Goal: Information Seeking & Learning: Learn about a topic

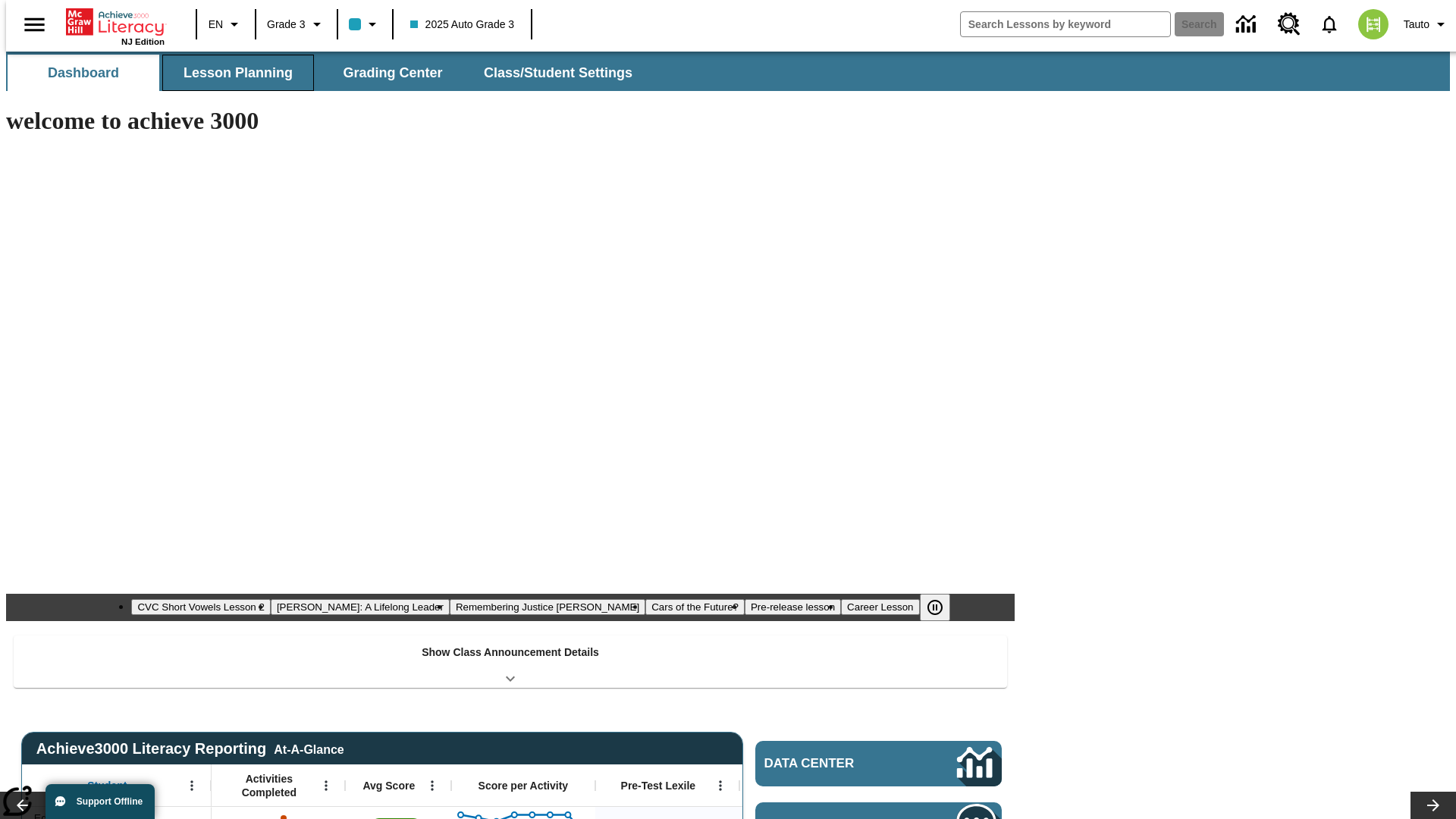
click at [232, 73] on span "Lesson Planning" at bounding box center [238, 73] width 109 height 18
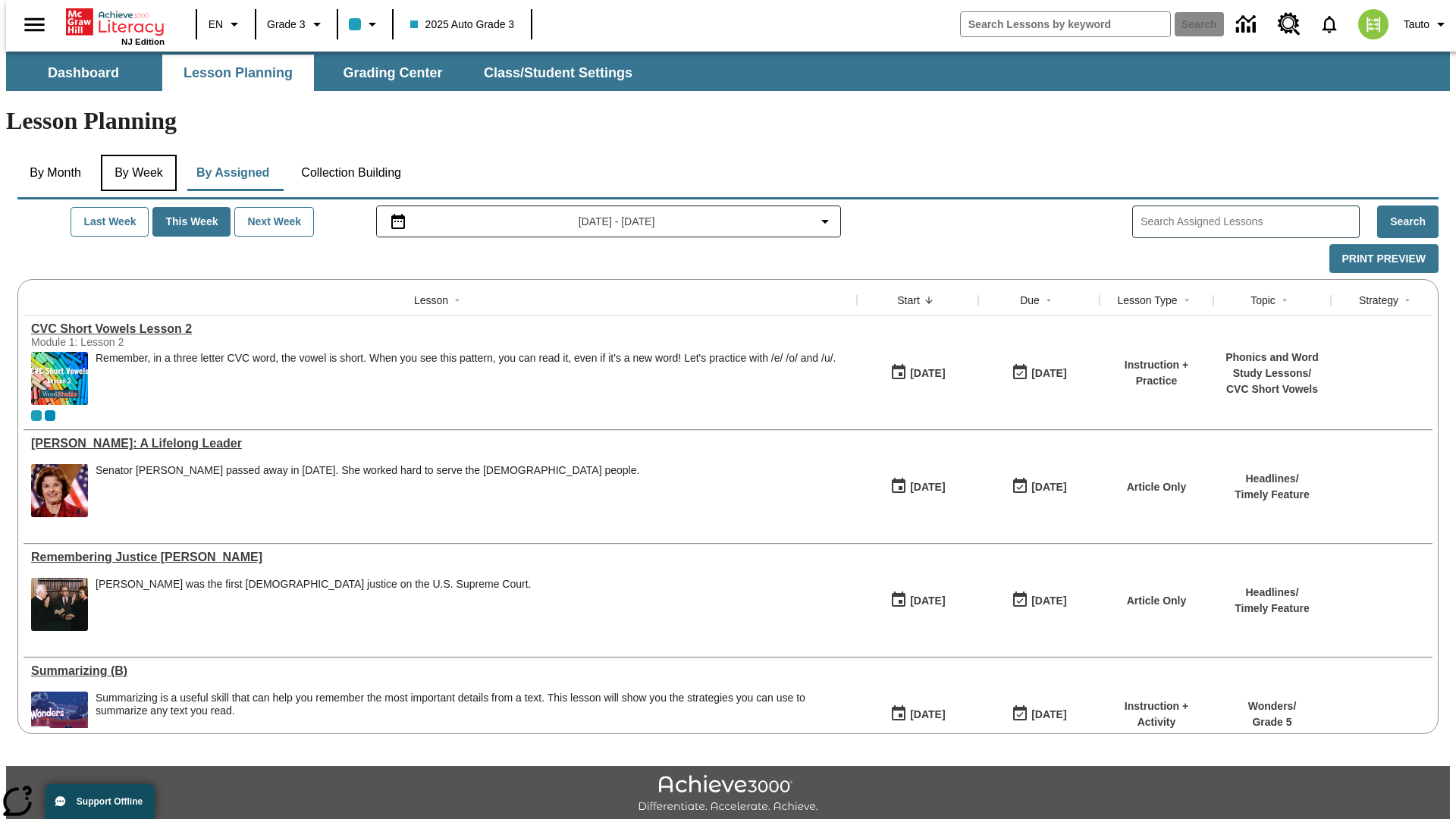
click at [136, 155] on button "By Week" at bounding box center [138, 173] width 76 height 36
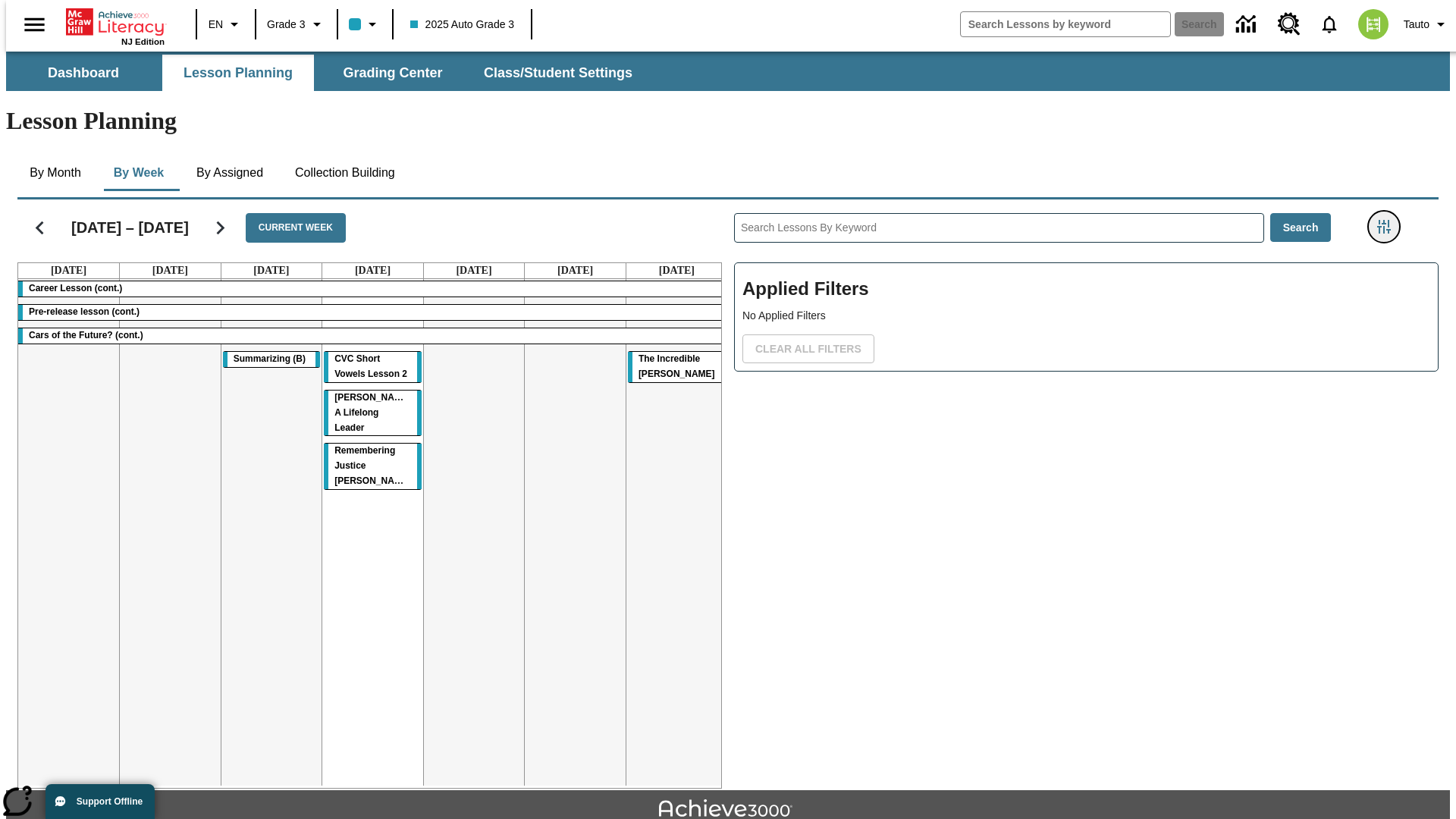
click at [1388, 220] on icon "Filters Side menu" at bounding box center [1384, 226] width 14 height 14
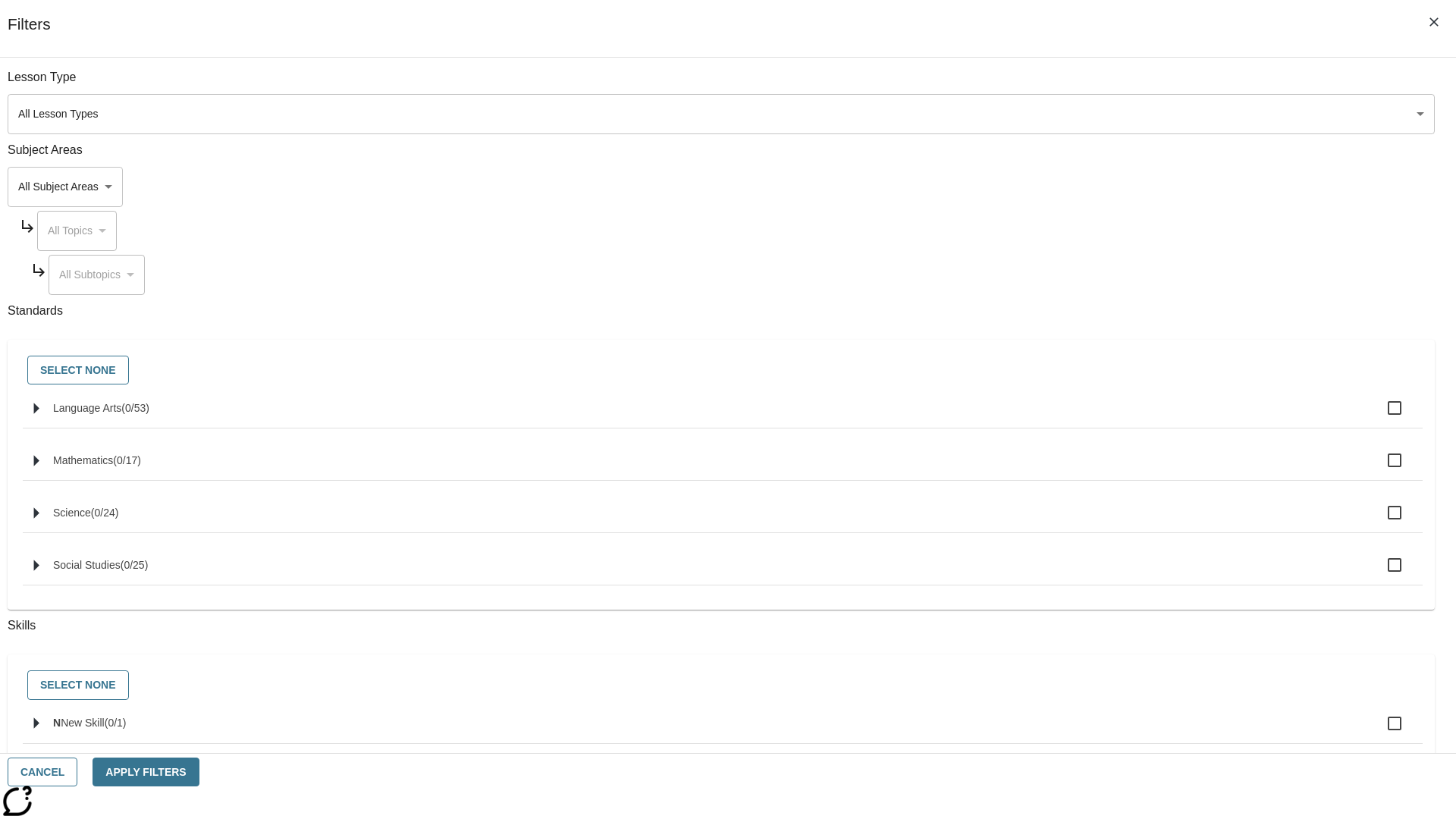
click at [1092, 187] on body "Skip to main content NJ Edition EN Grade 3 2025 Auto Grade 3 Search 0 Tauto Das…" at bounding box center [728, 470] width 1444 height 837
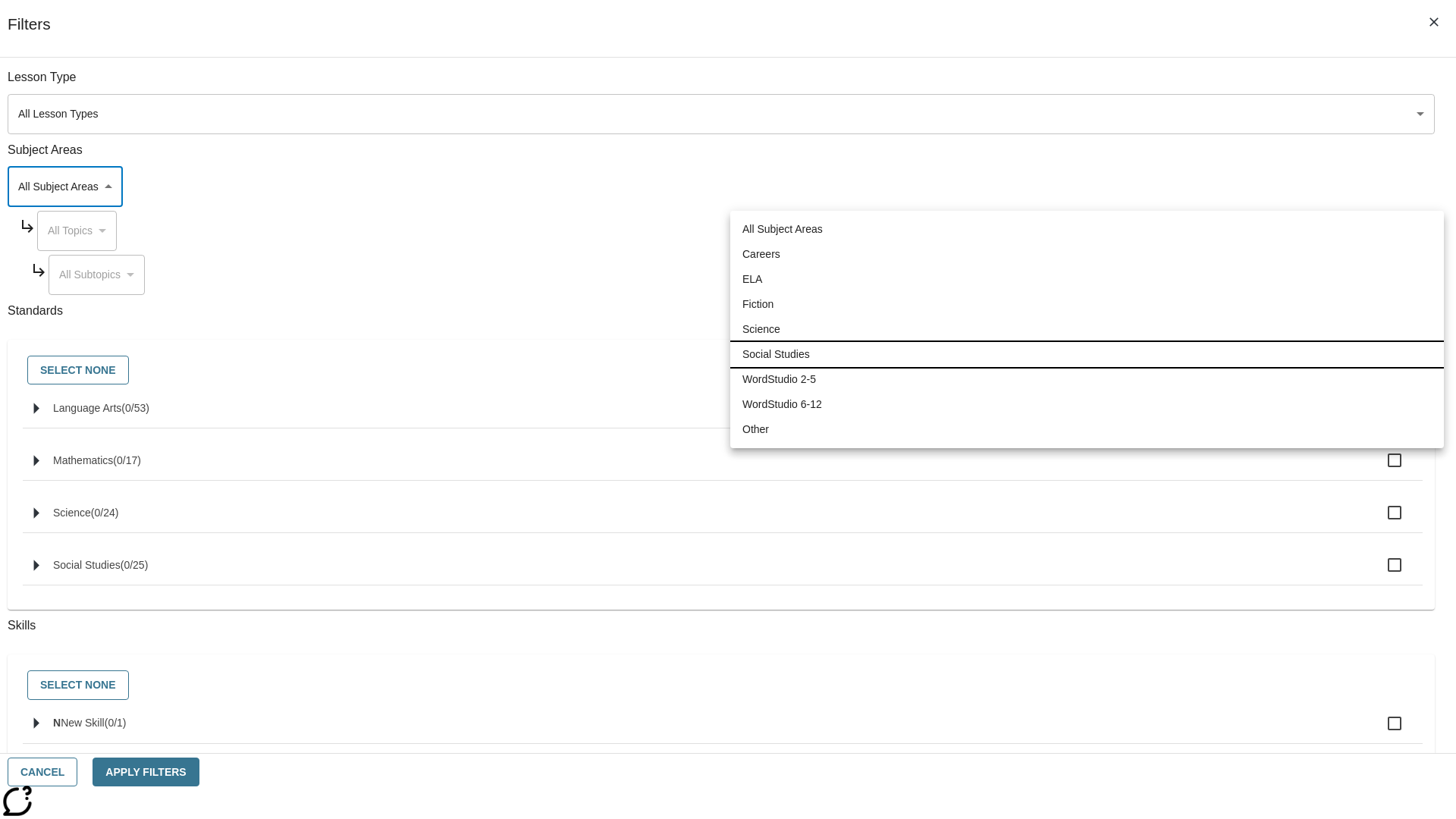
click at [1087, 354] on li "Social Studies" at bounding box center [1087, 355] width 714 height 25
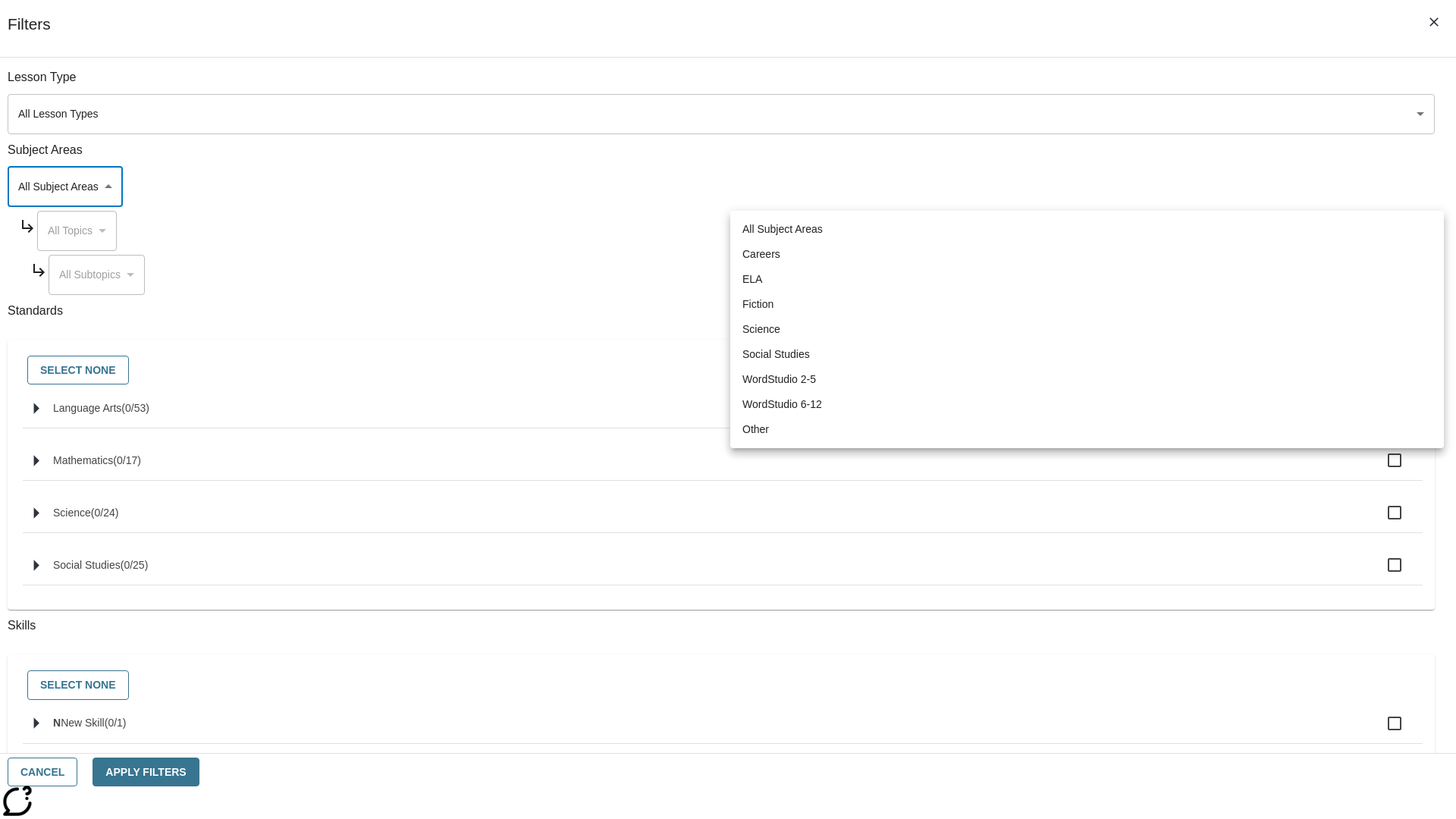
type input "3"
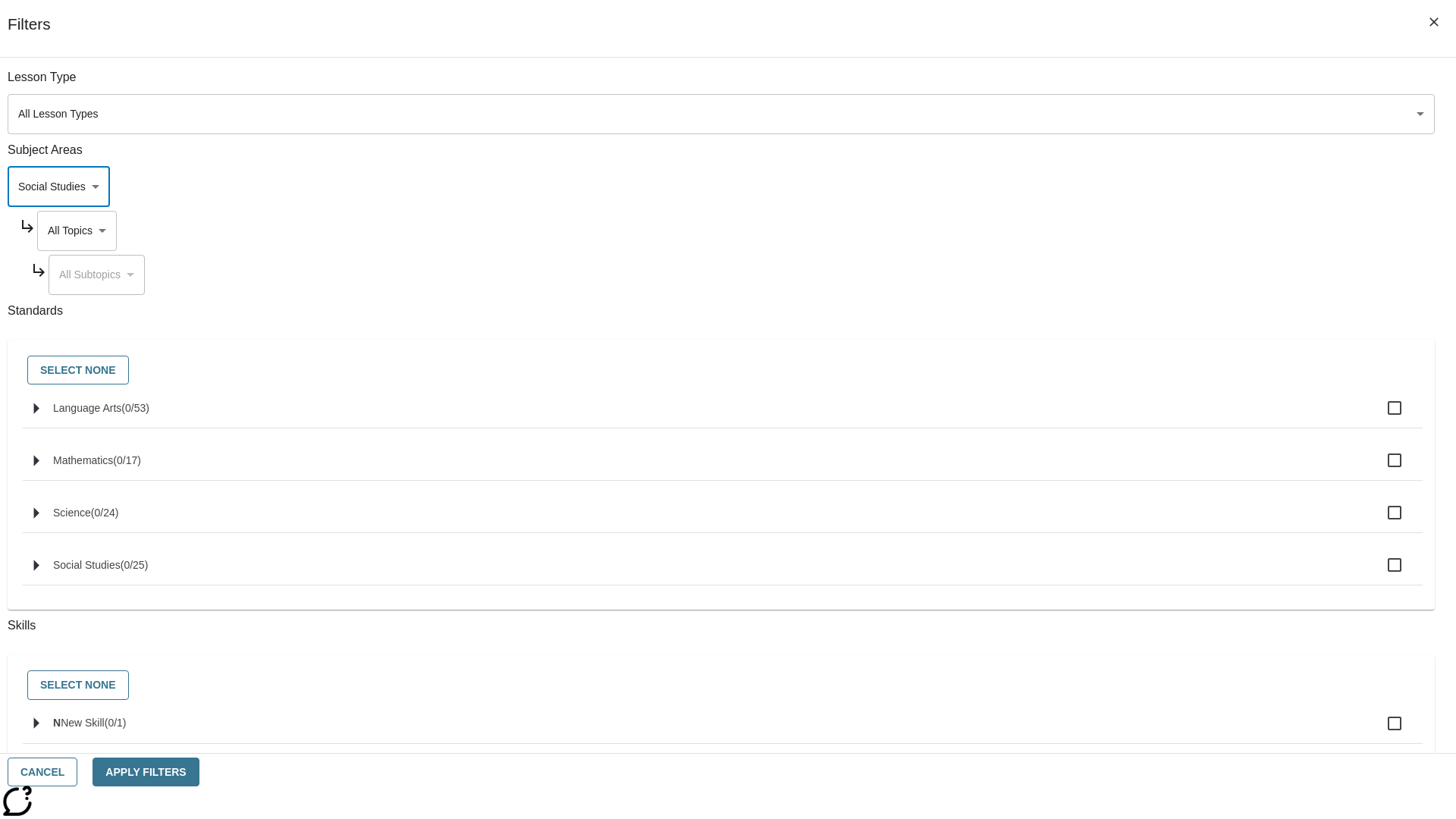
scroll to position [0, 1]
click at [1105, 85] on body "Skip to main content NJ Edition EN Grade 3 2025 Auto Grade 3 Search 0 Tauto Das…" at bounding box center [728, 470] width 1444 height 837
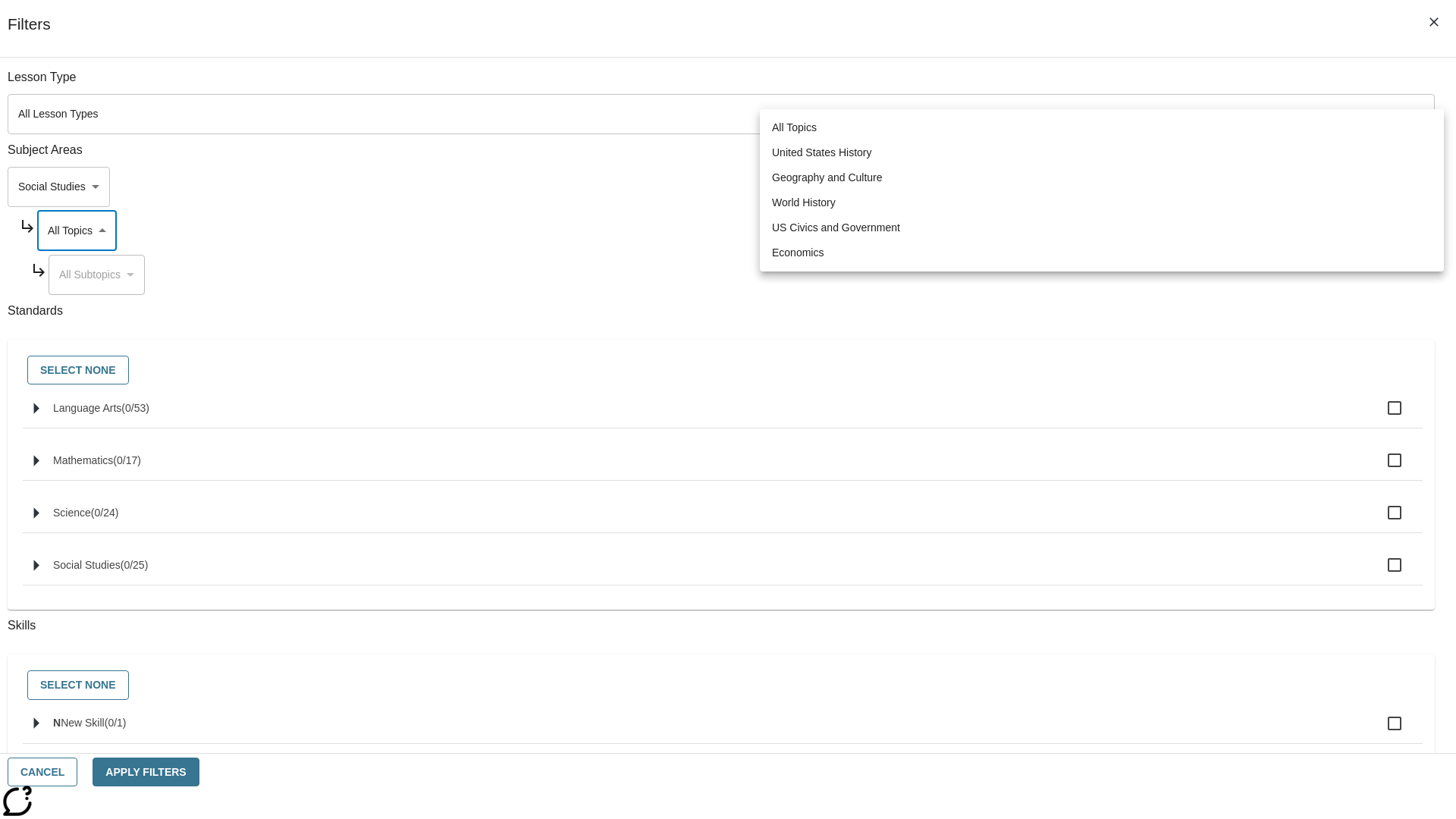
scroll to position [146, 1]
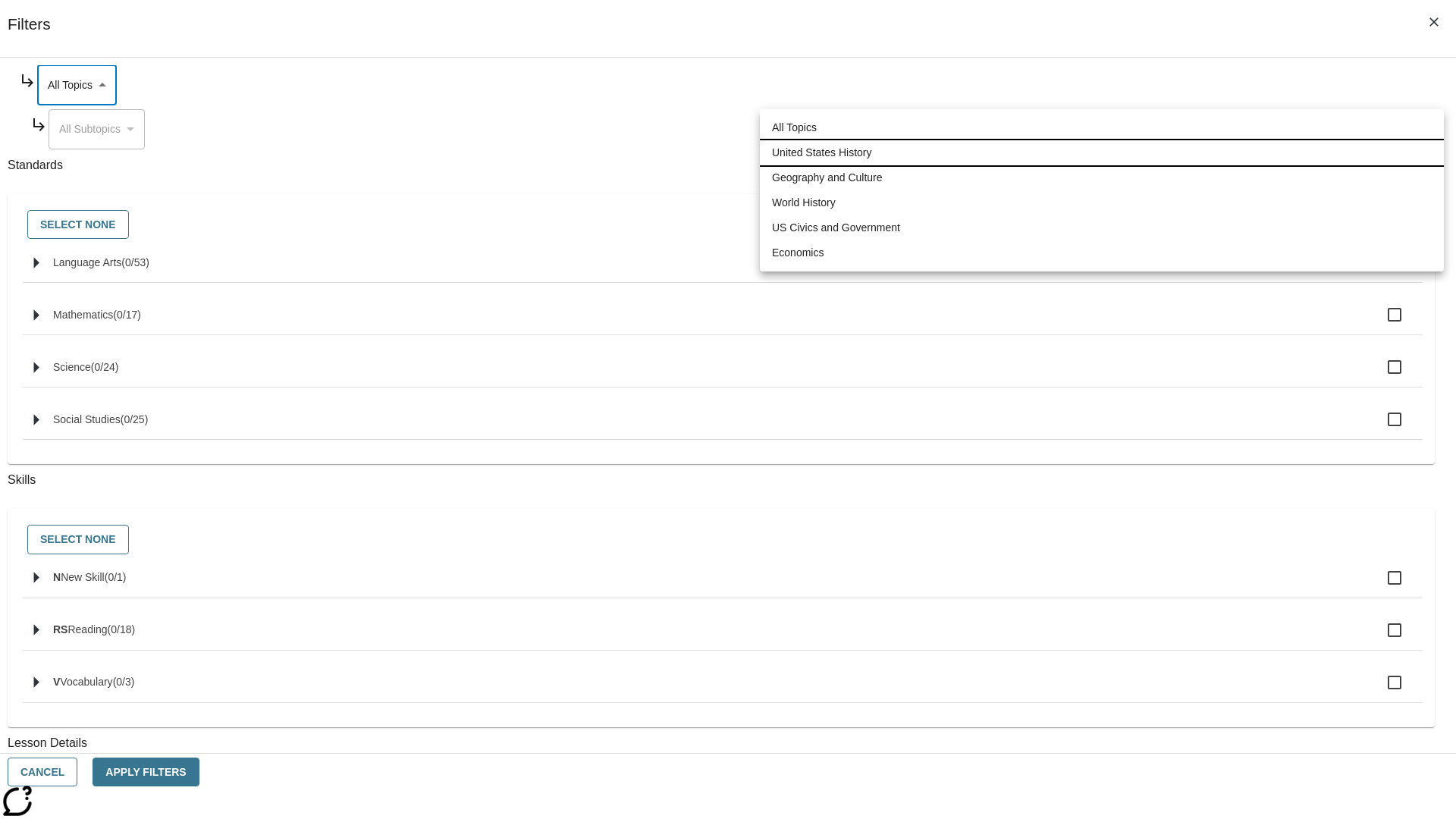
click at [1101, 153] on li "United States History" at bounding box center [1101, 153] width 684 height 25
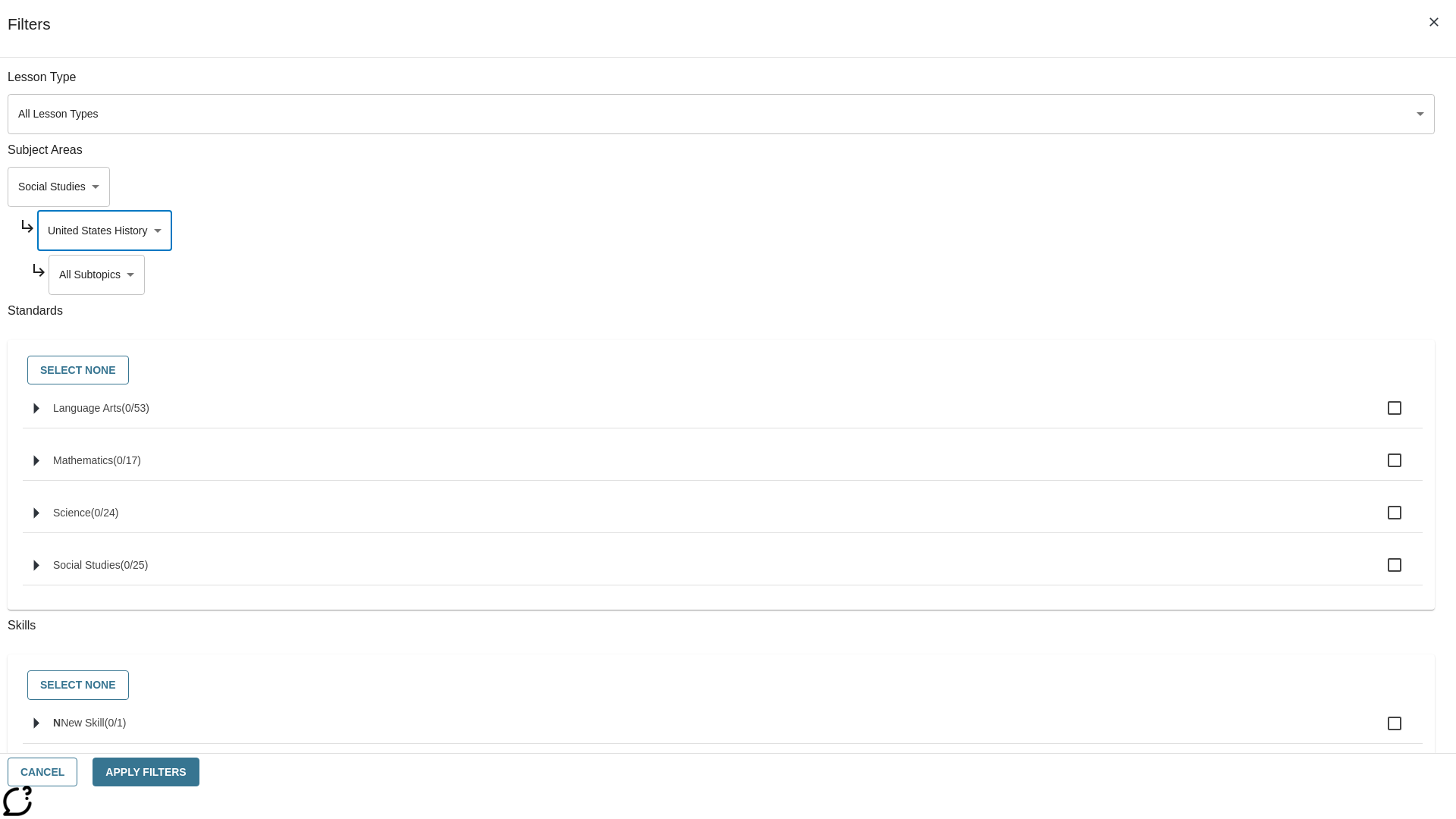
click at [1111, 85] on body "Skip to main content NJ Edition EN Grade 3 2025 Auto Grade 3 Search 0 Tauto Das…" at bounding box center [728, 470] width 1444 height 837
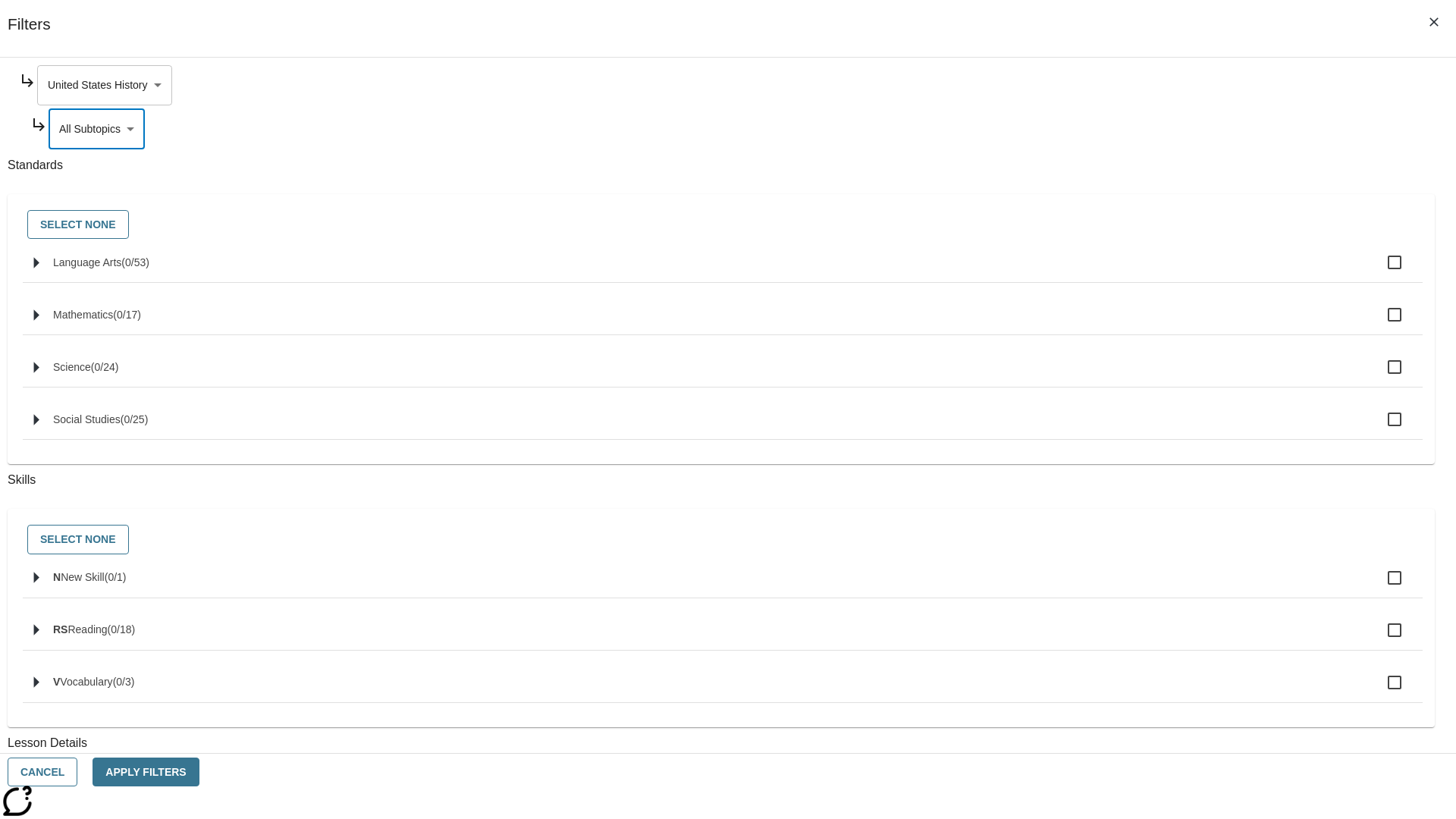
click at [1105, 85] on body "Skip to main content NJ Edition EN Grade 3 2025 Auto Grade 3 Search 0 Tauto Das…" at bounding box center [728, 470] width 1444 height 837
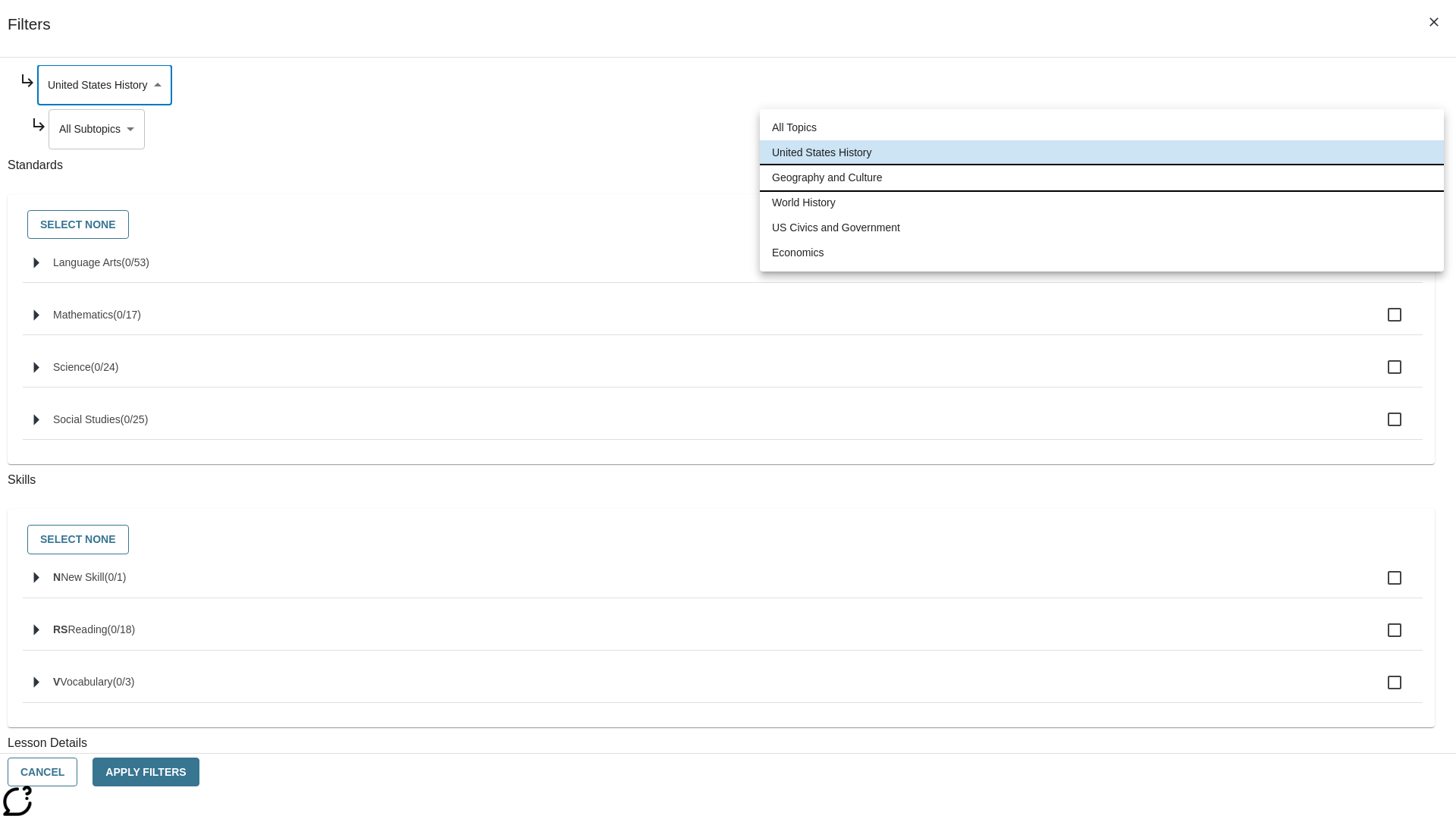
click at [1101, 177] on li "Geography and Culture" at bounding box center [1101, 177] width 684 height 25
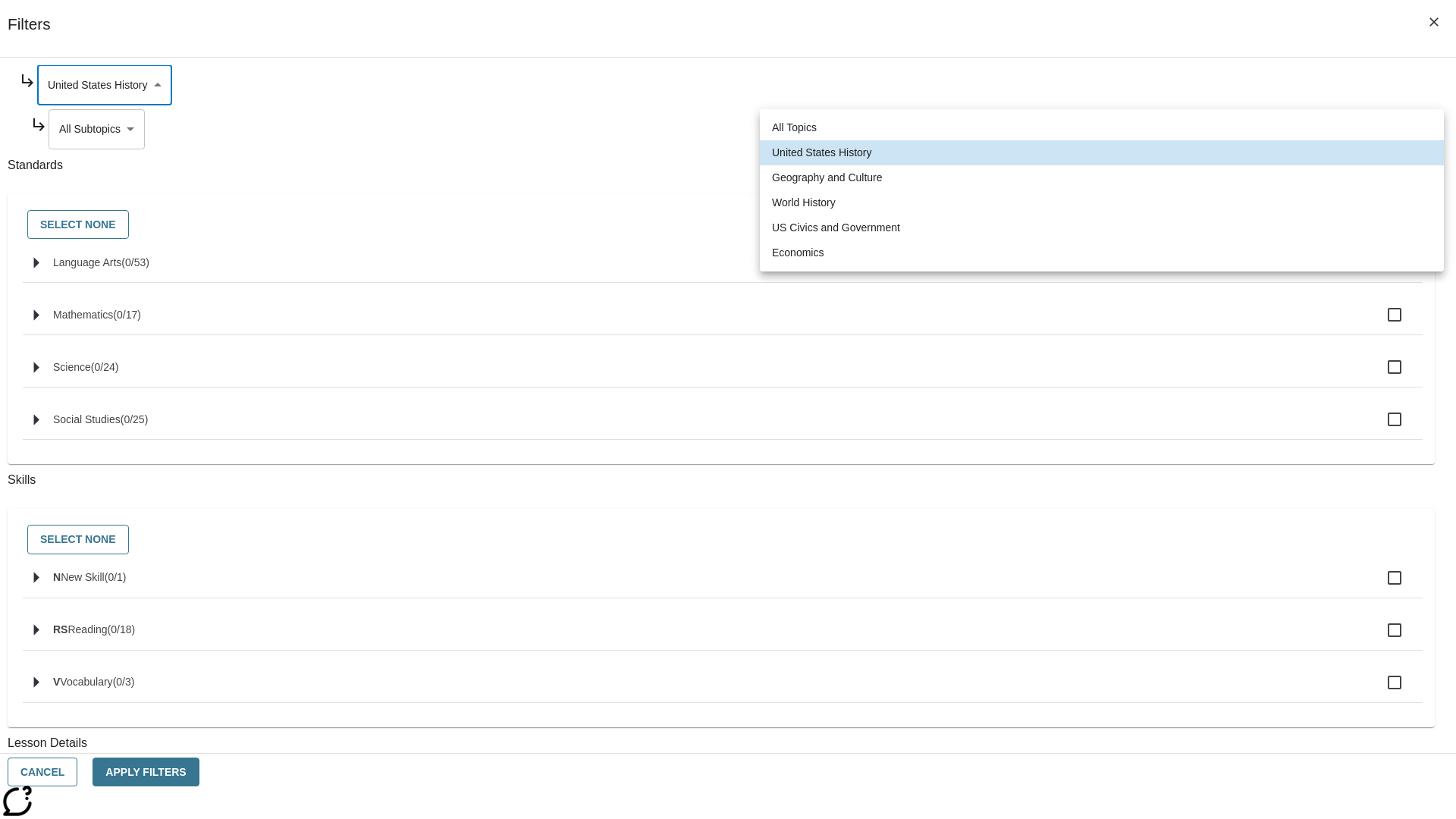
type input "186"
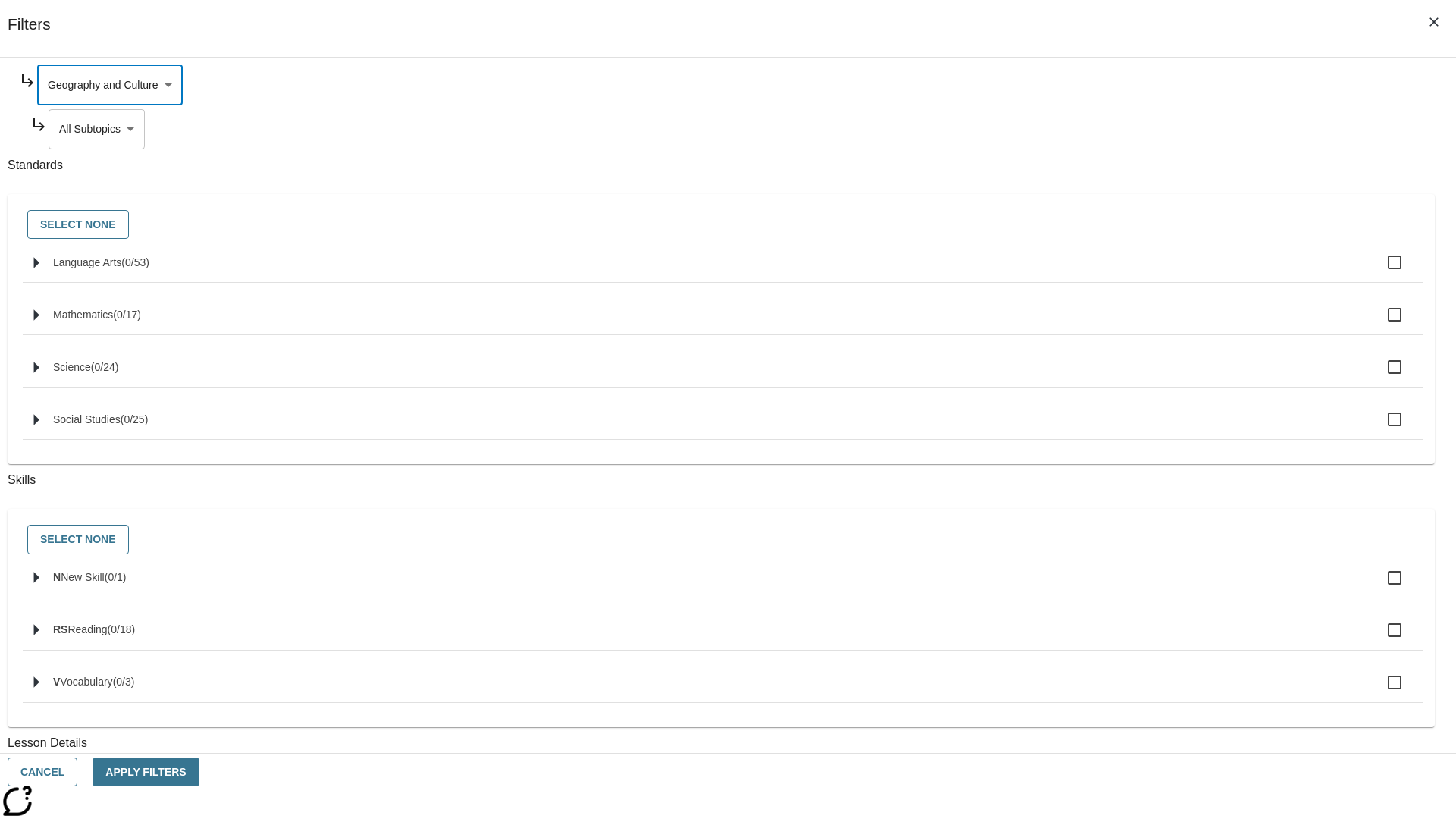
scroll to position [0, 0]
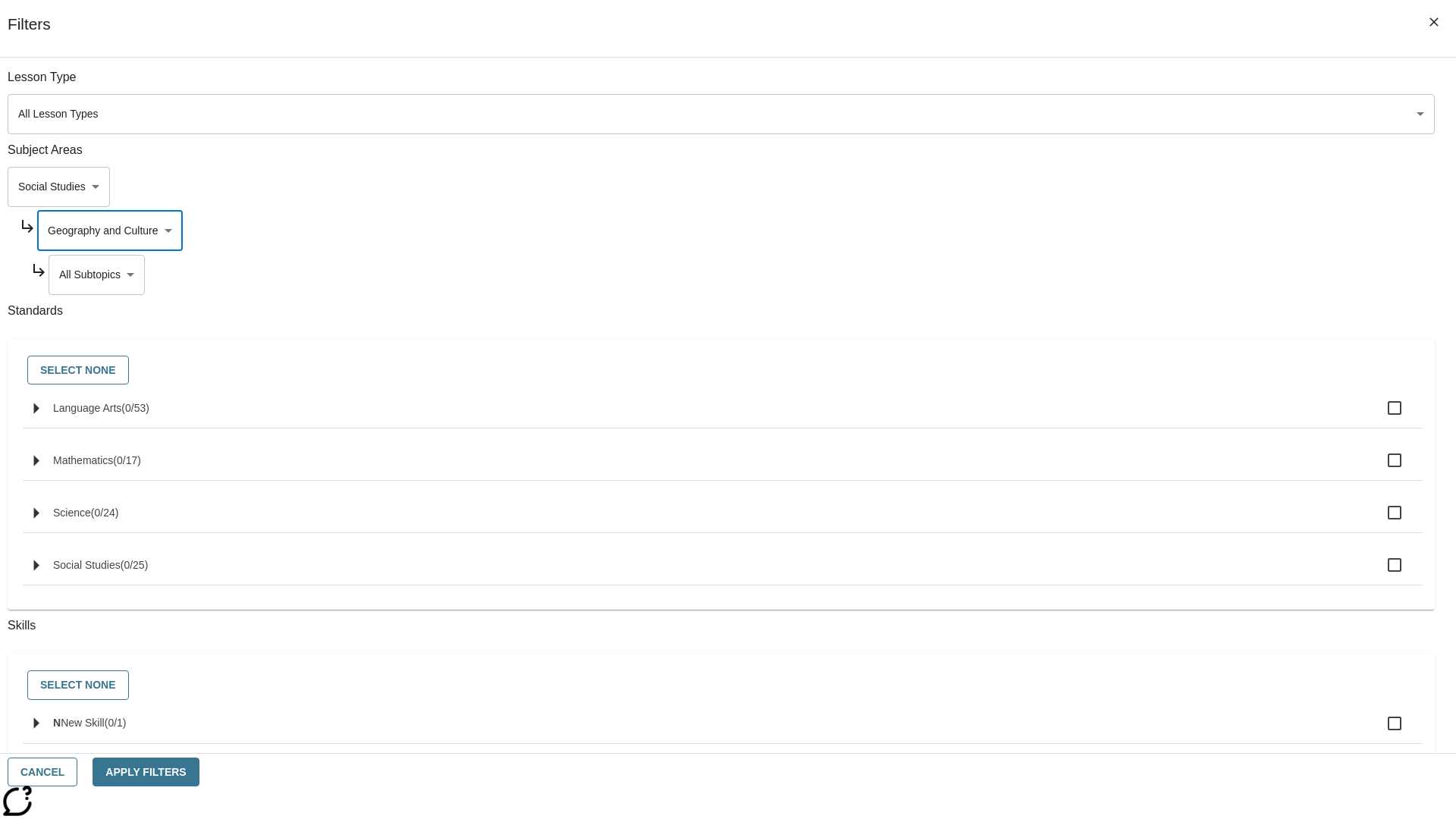
click at [1111, 275] on body "Skip to main content NJ Edition EN Grade 3 2025 Auto Grade 3 Search 0 Tauto Das…" at bounding box center [728, 470] width 1444 height 837
click at [1105, 85] on body "Skip to main content NJ Edition EN Grade 3 2025 Auto Grade 3 Search 0 Tauto Das…" at bounding box center [728, 470] width 1444 height 837
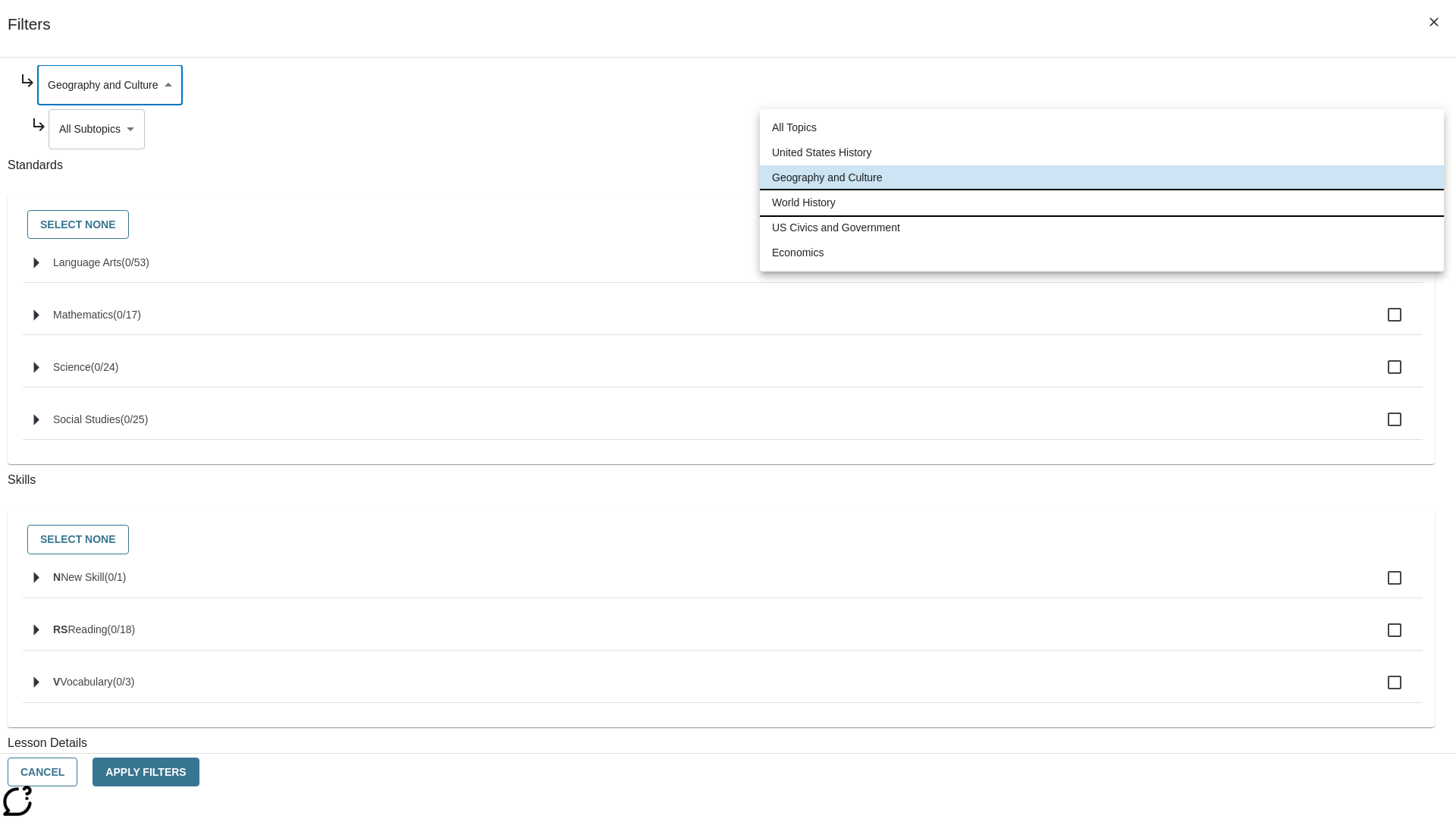
click at [1101, 203] on li "World History" at bounding box center [1101, 203] width 684 height 25
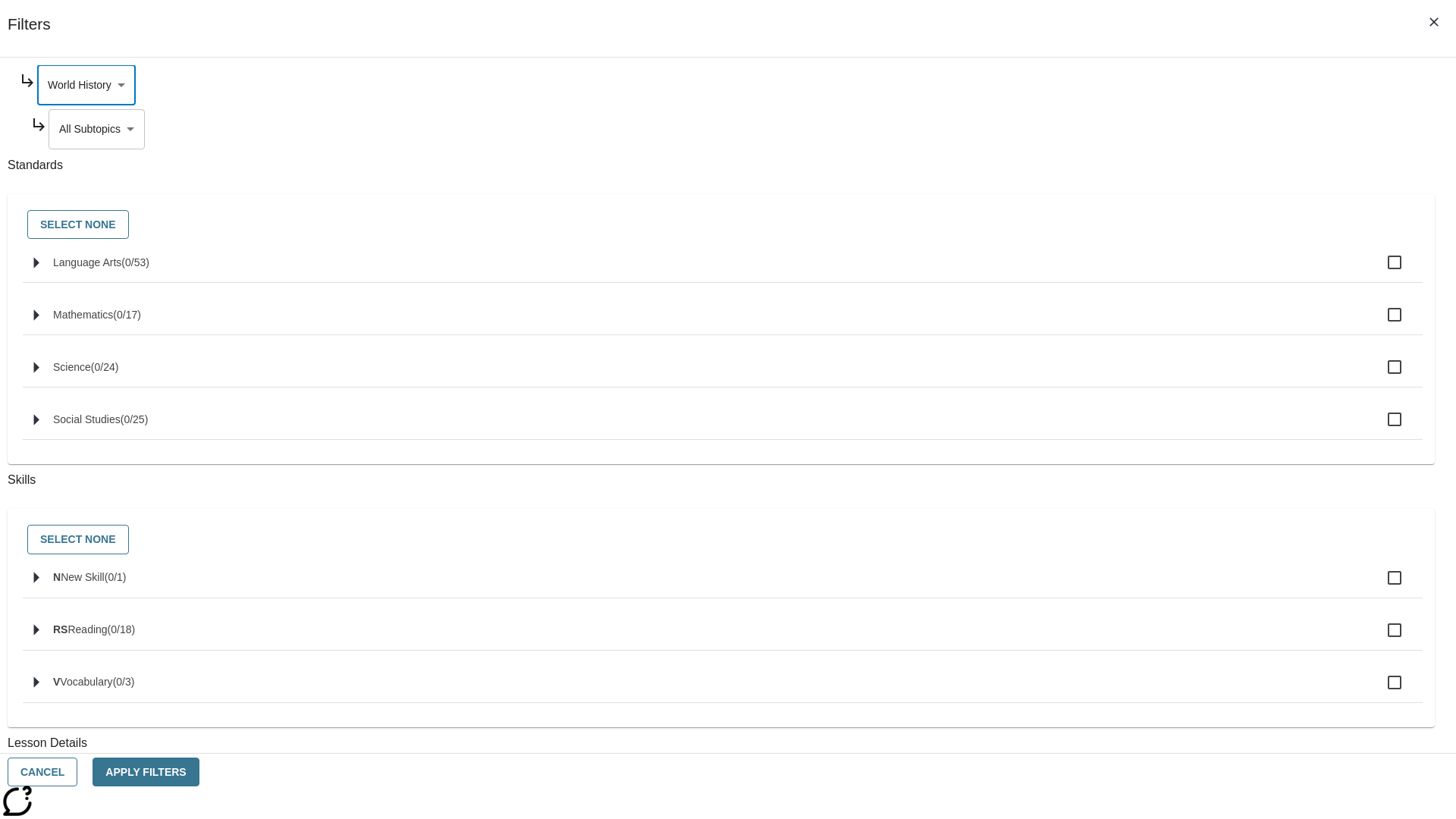
scroll to position [0, 1]
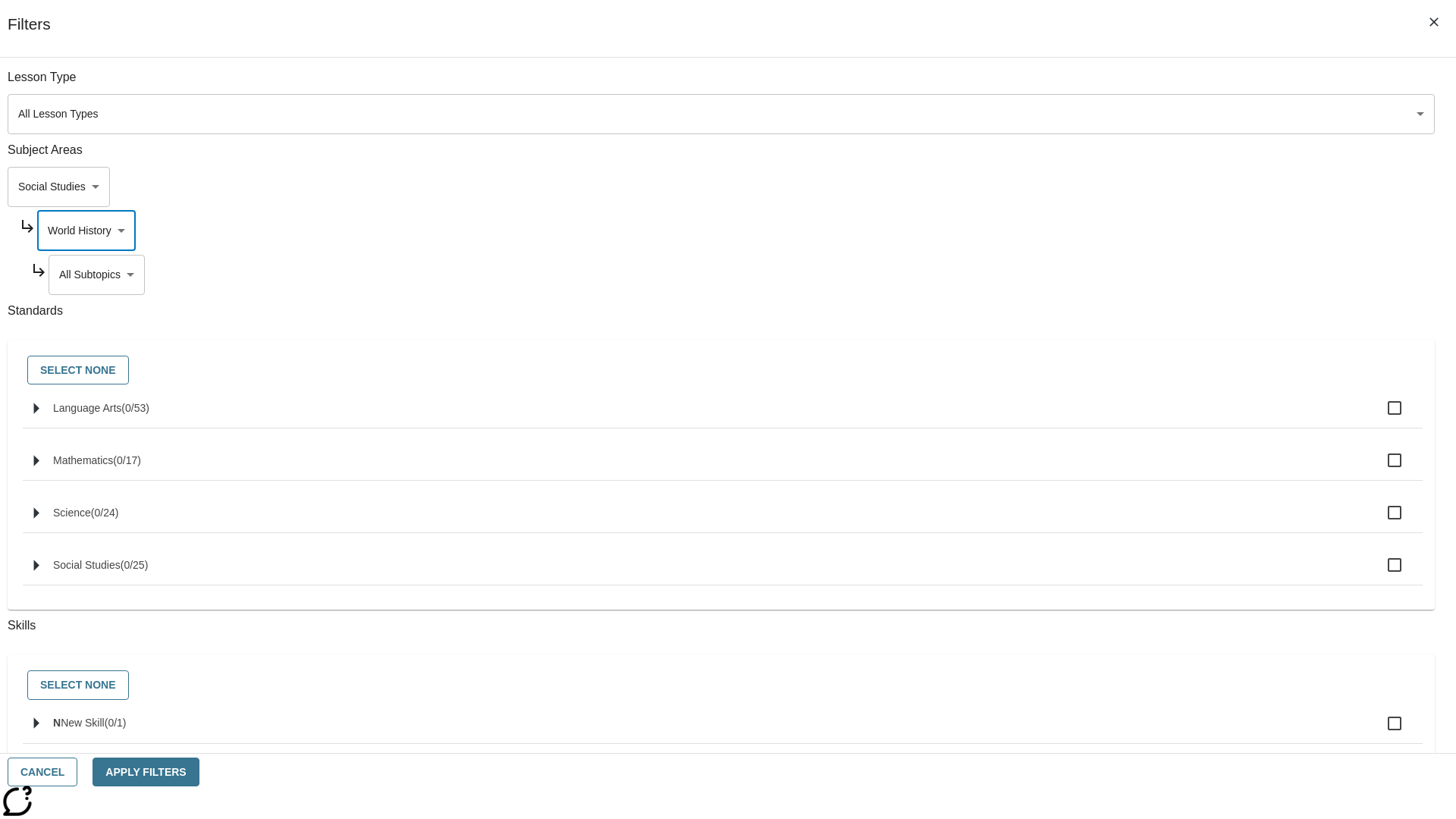
click at [1111, 85] on body "Skip to main content NJ Edition EN Grade 3 2025 Auto Grade 3 Search 0 Tauto Das…" at bounding box center [728, 470] width 1444 height 837
click at [1105, 230] on body "Skip to main content NJ Edition EN Grade 3 2025 Auto Grade 3 Search 0 Tauto Das…" at bounding box center [728, 470] width 1444 height 837
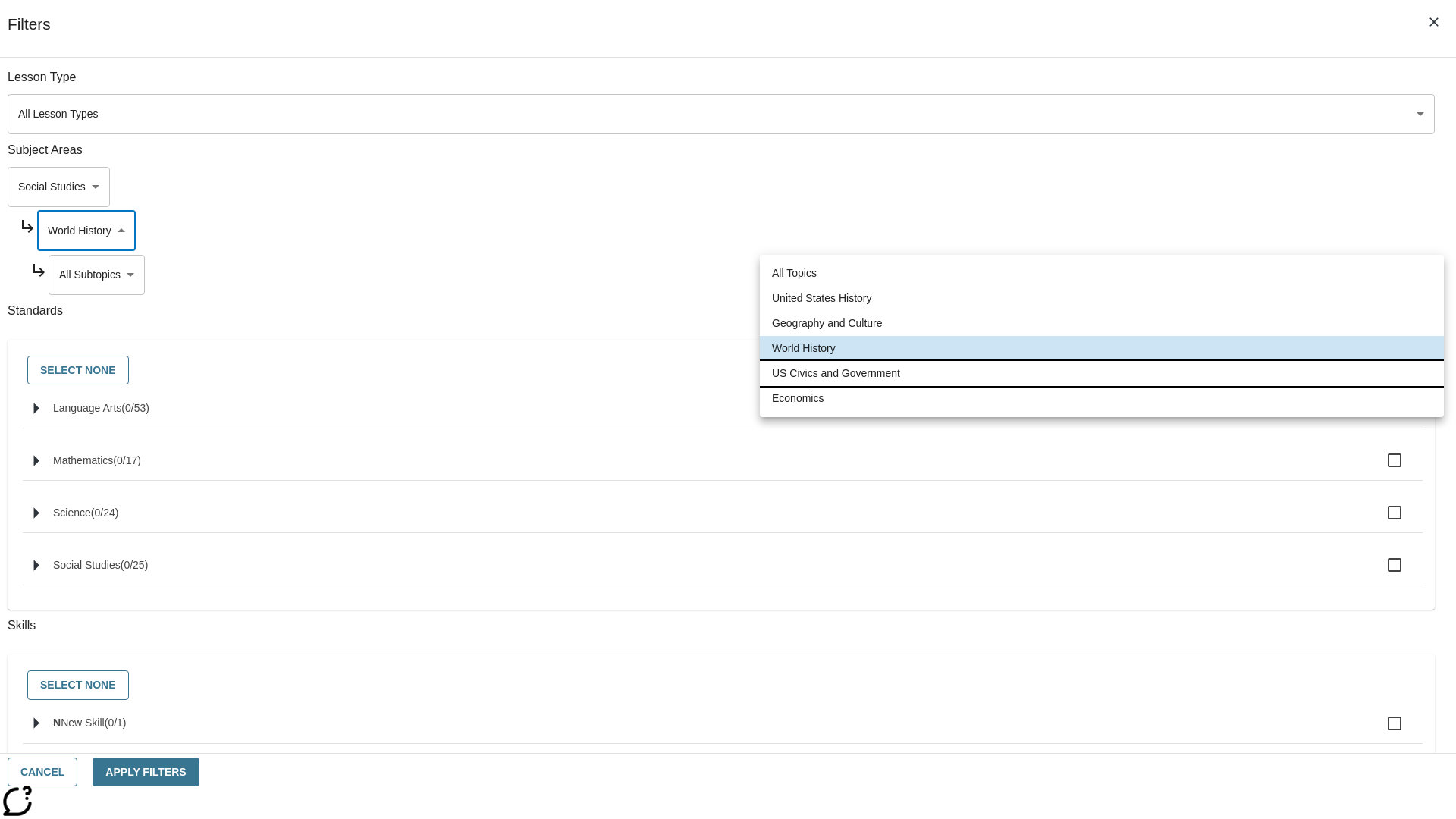
click at [1101, 373] on li "US Civics and Government" at bounding box center [1101, 373] width 684 height 25
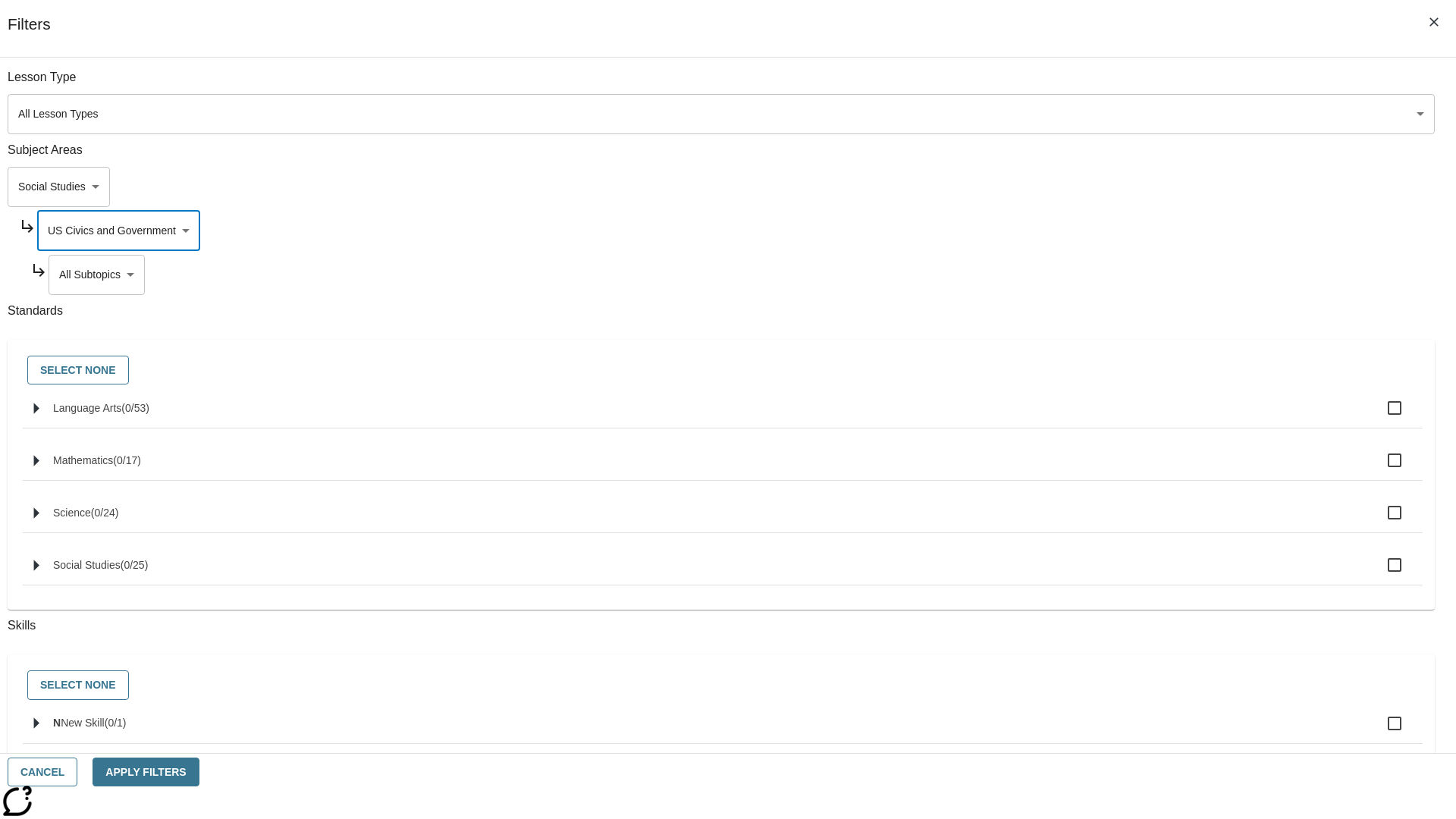
click at [1112, 275] on body "Skip to main content NJ Edition EN Grade 3 2025 Auto Grade 3 Search 0 Tauto Das…" at bounding box center [728, 470] width 1444 height 837
click at [1105, 230] on body "Skip to main content NJ Edition EN Grade 3 2025 Auto Grade 3 Search 0 Tauto Das…" at bounding box center [728, 470] width 1444 height 837
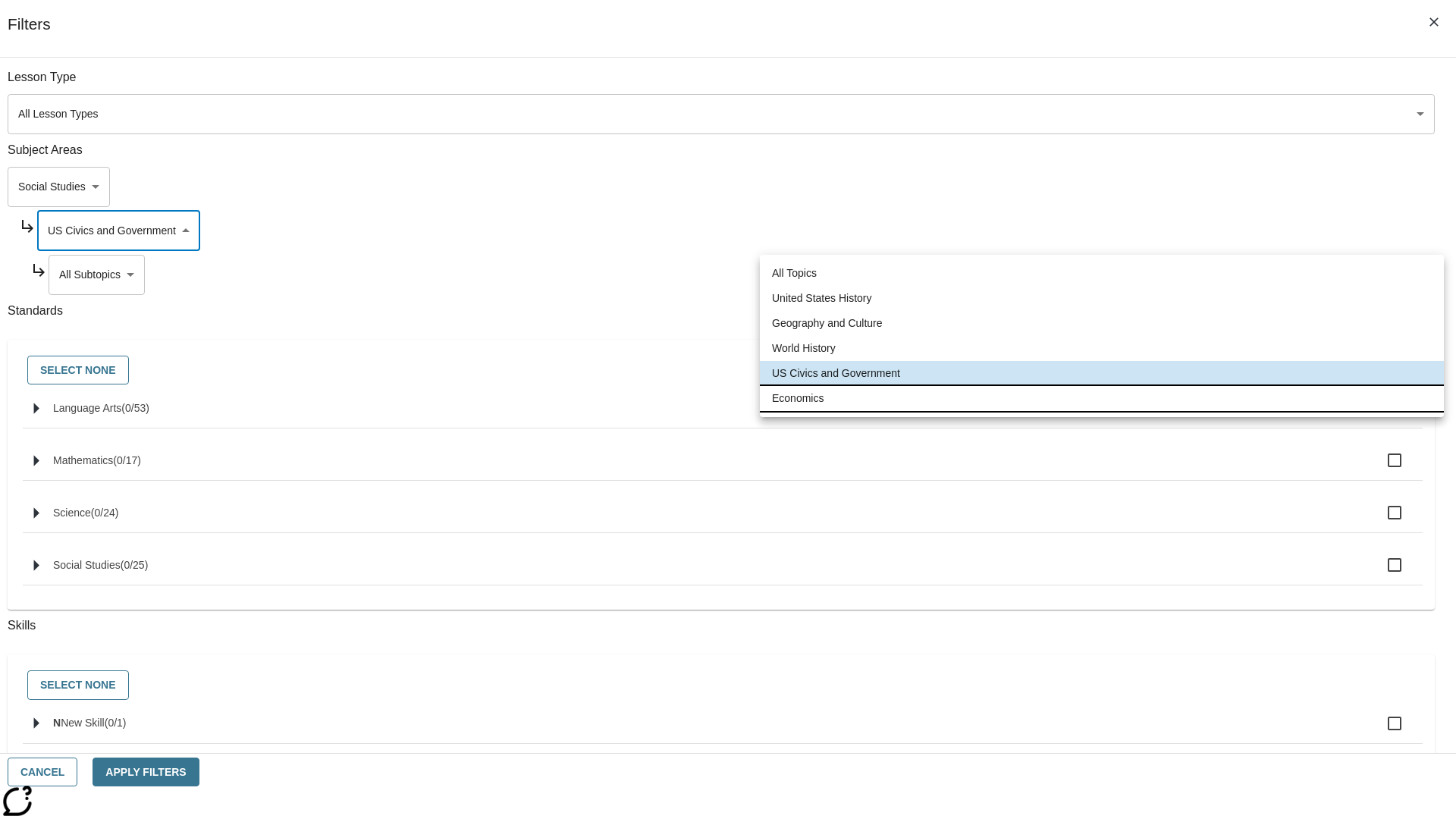
click at [1101, 398] on li "Economics" at bounding box center [1101, 398] width 684 height 25
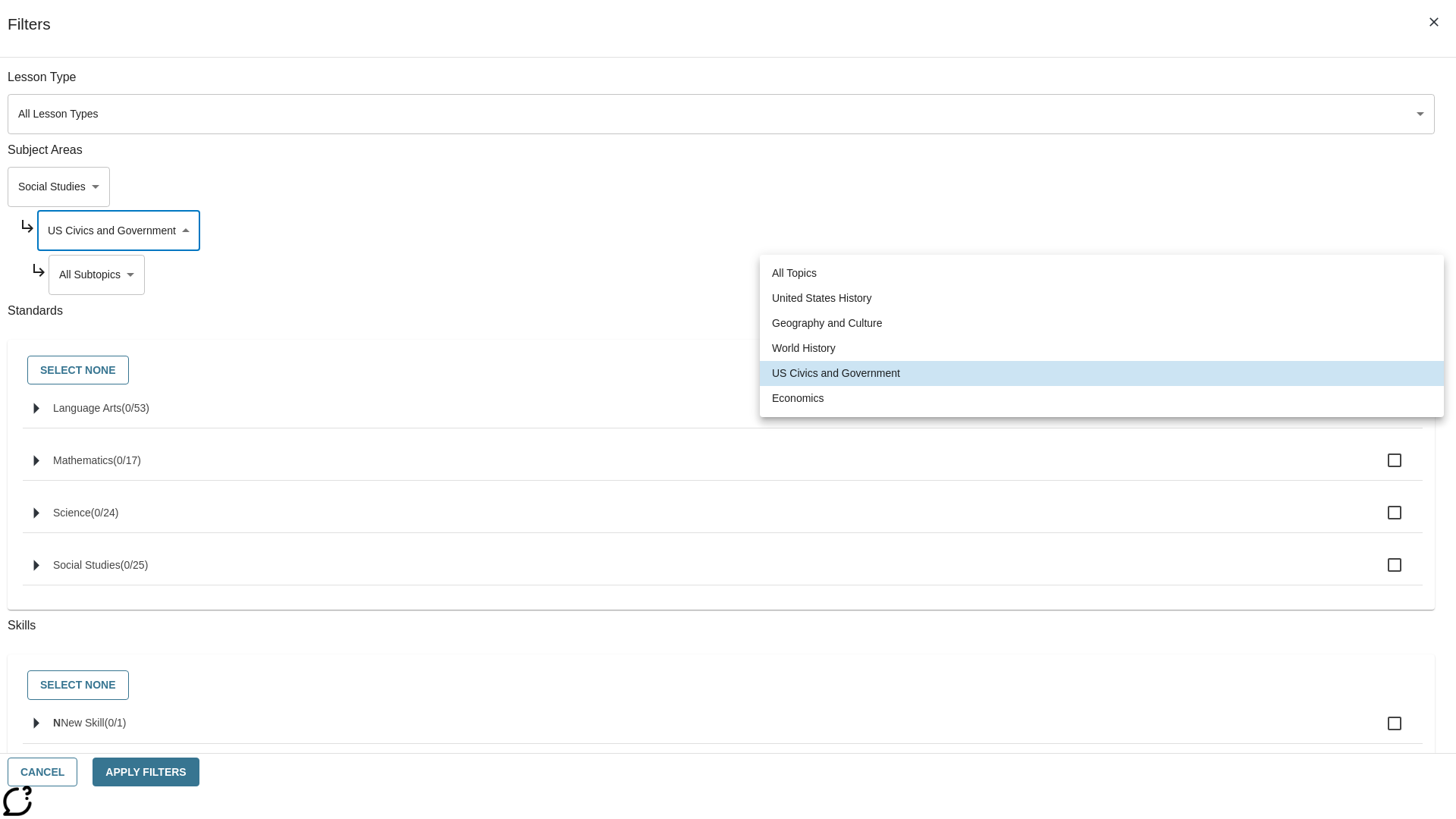
type input "195"
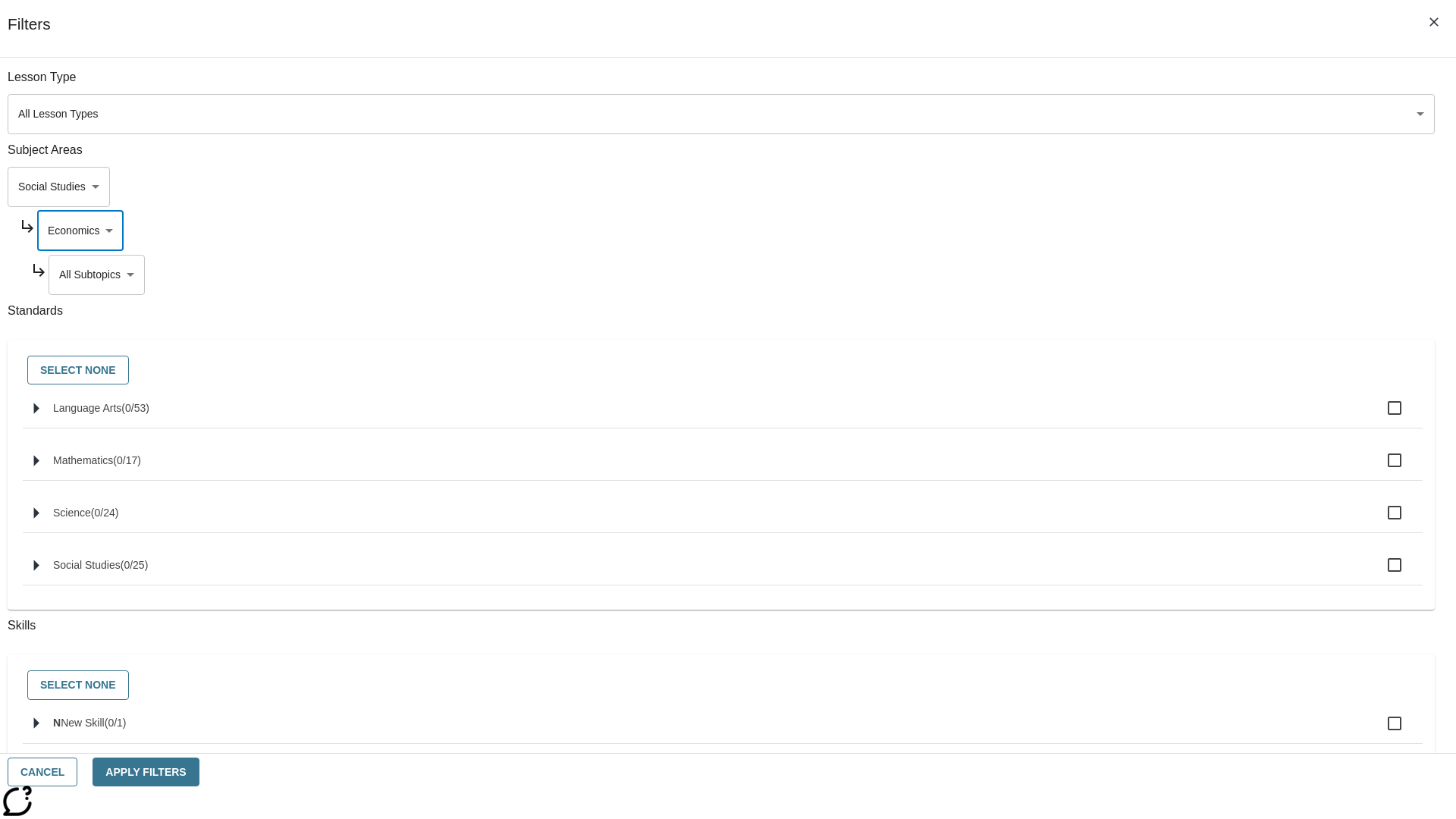
click at [1111, 275] on body "Skip to main content NJ Edition EN Grade 3 2025 Auto Grade 3 Search 0 Tauto Das…" at bounding box center [728, 470] width 1444 height 837
click at [1092, 187] on body "Skip to main content NJ Edition EN Grade 3 2025 Auto Grade 3 Search 0 Tauto Das…" at bounding box center [728, 470] width 1444 height 837
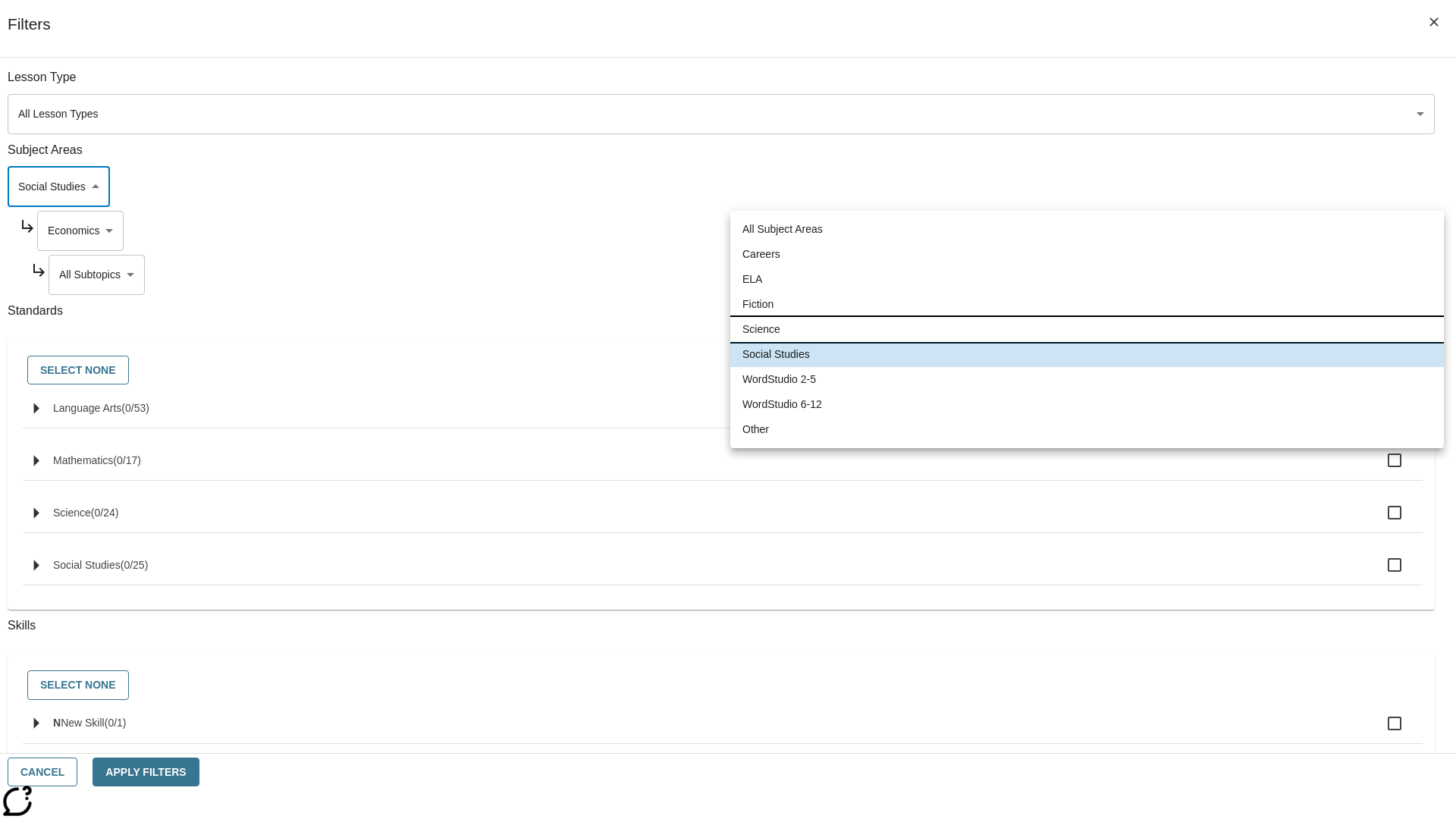
click at [1087, 329] on li "Science" at bounding box center [1087, 329] width 714 height 25
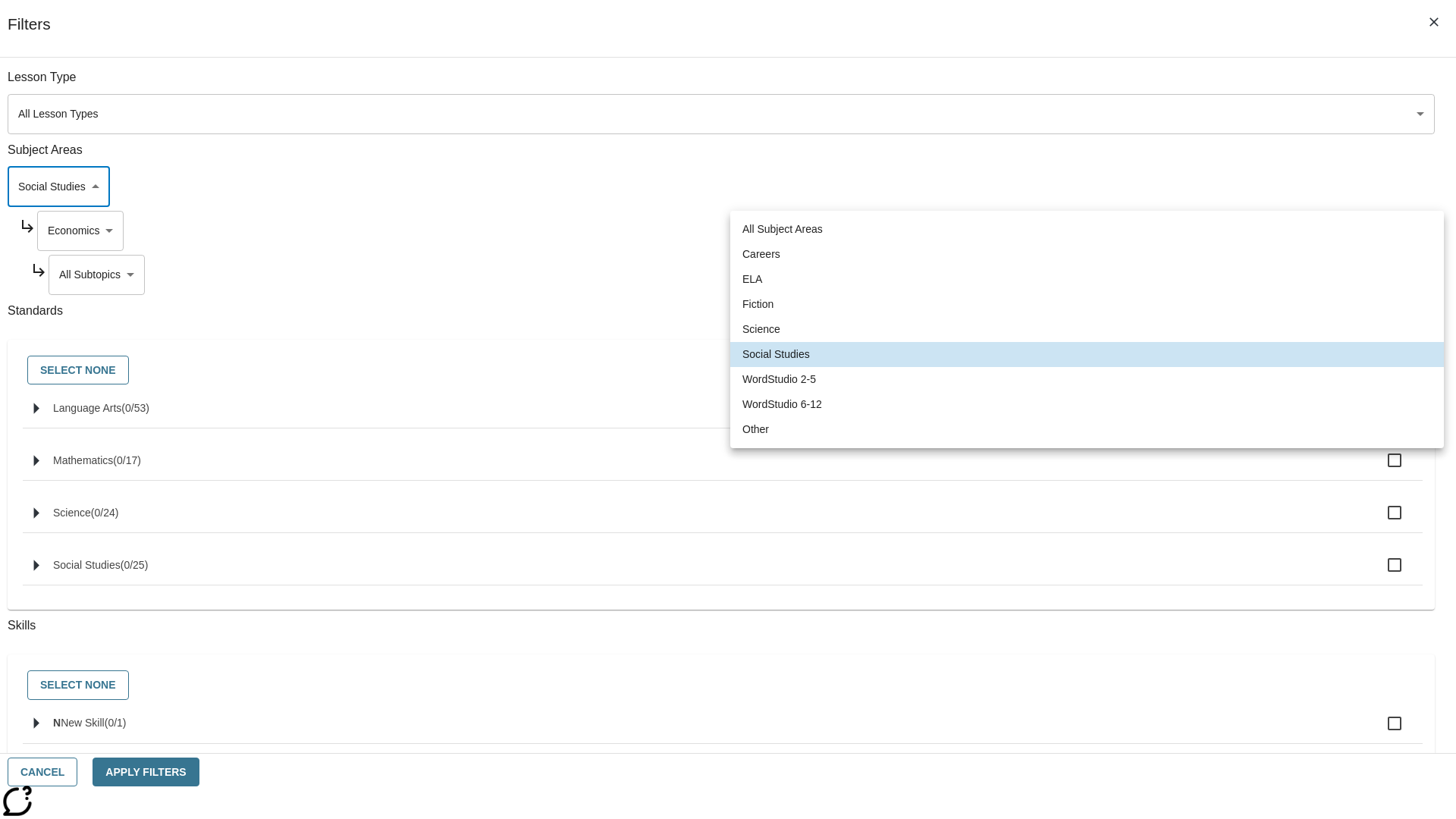
type input "2"
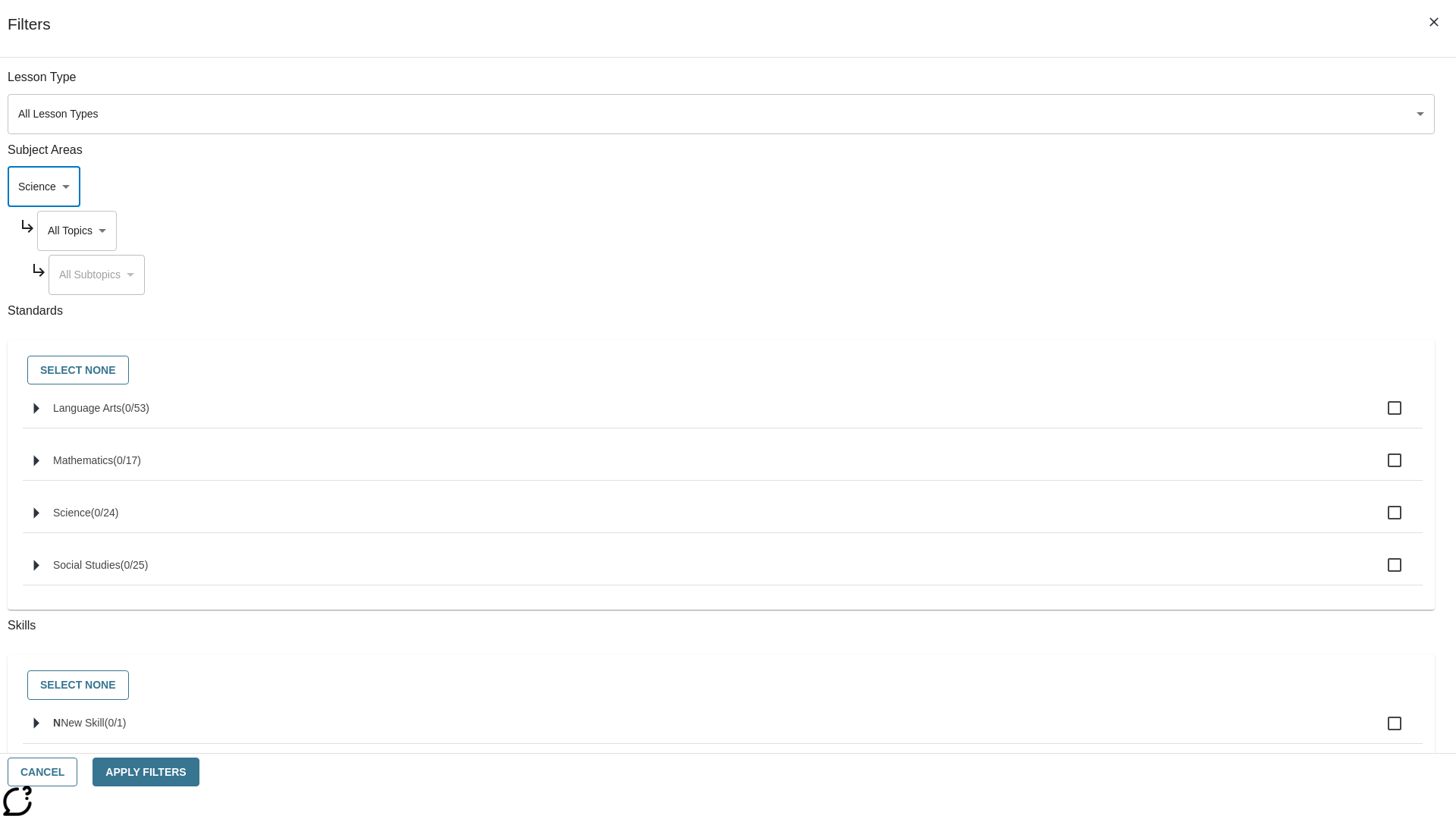
click at [1106, 230] on body "Skip to main content NJ Edition EN Grade 3 2025 Auto Grade 3 Search 0 Tauto Das…" at bounding box center [728, 470] width 1444 height 837
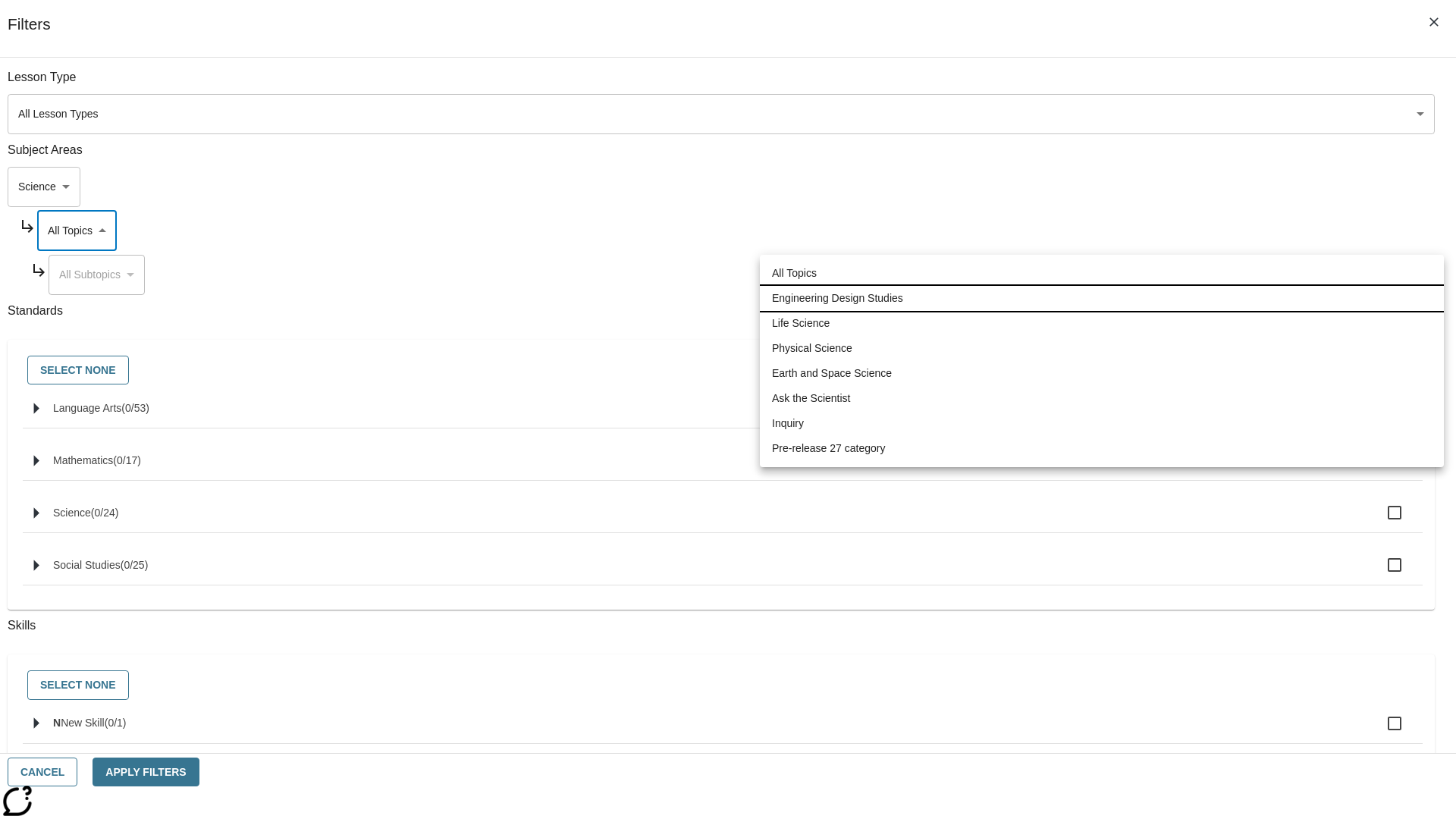
click at [1101, 298] on li "Engineering Design Studies" at bounding box center [1101, 298] width 684 height 25
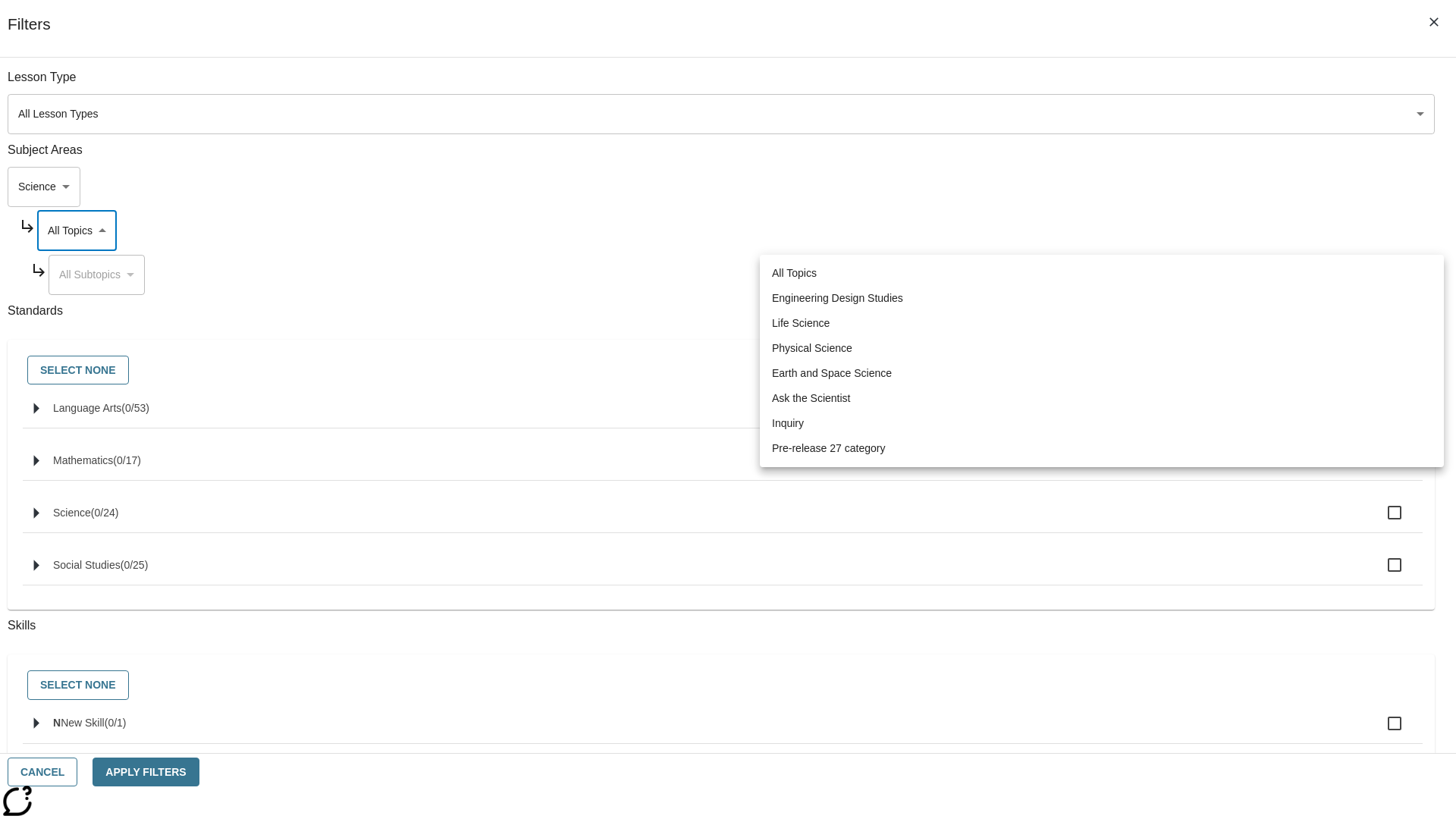
type input "187"
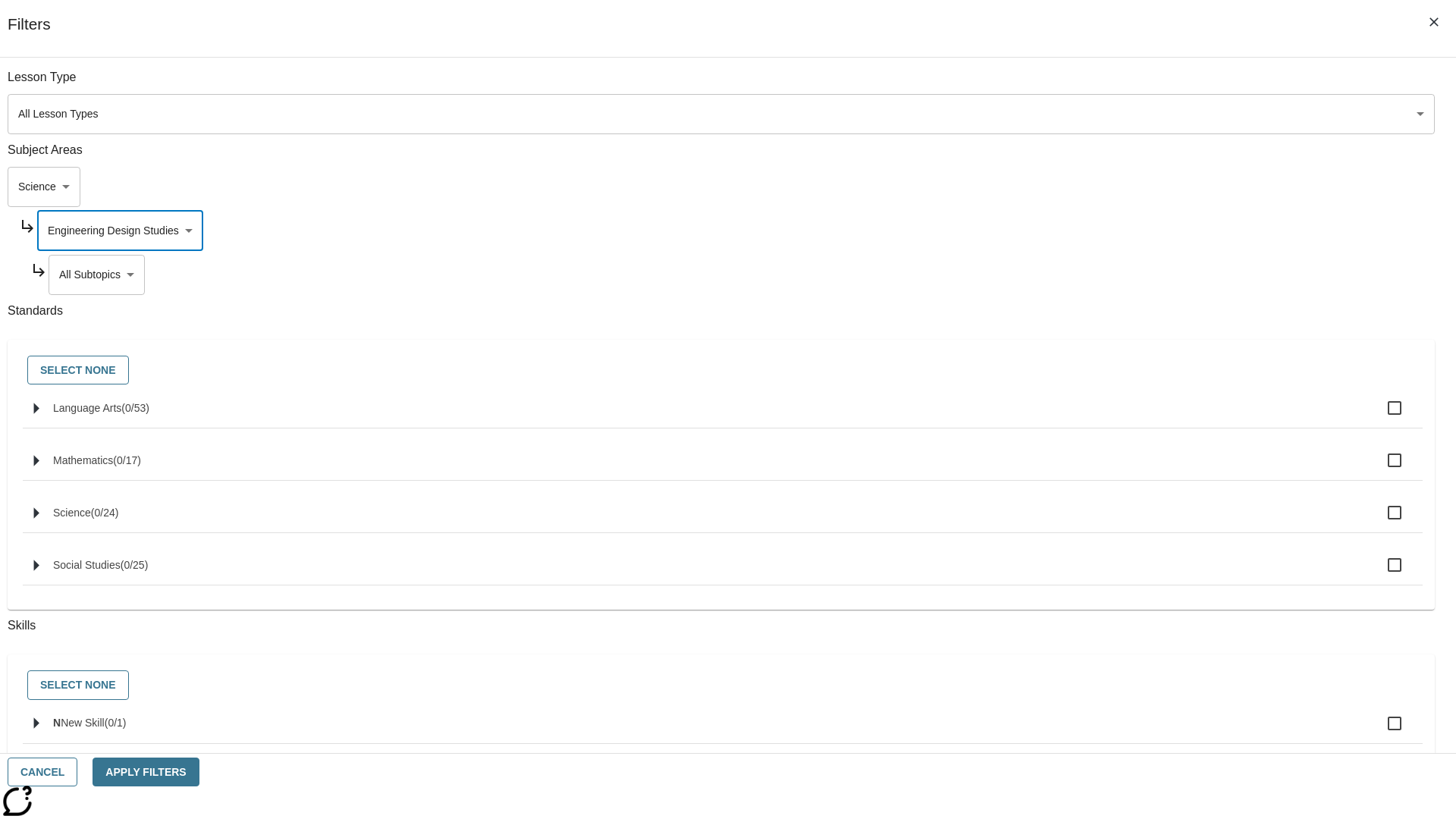
click at [1111, 275] on body "Skip to main content NJ Edition EN Grade 3 2025 Auto Grade 3 Search 0 Tauto Das…" at bounding box center [728, 470] width 1444 height 837
click at [1106, 230] on body "Skip to main content NJ Edition EN Grade 3 2025 Auto Grade 3 Search 0 Tauto Das…" at bounding box center [728, 470] width 1444 height 837
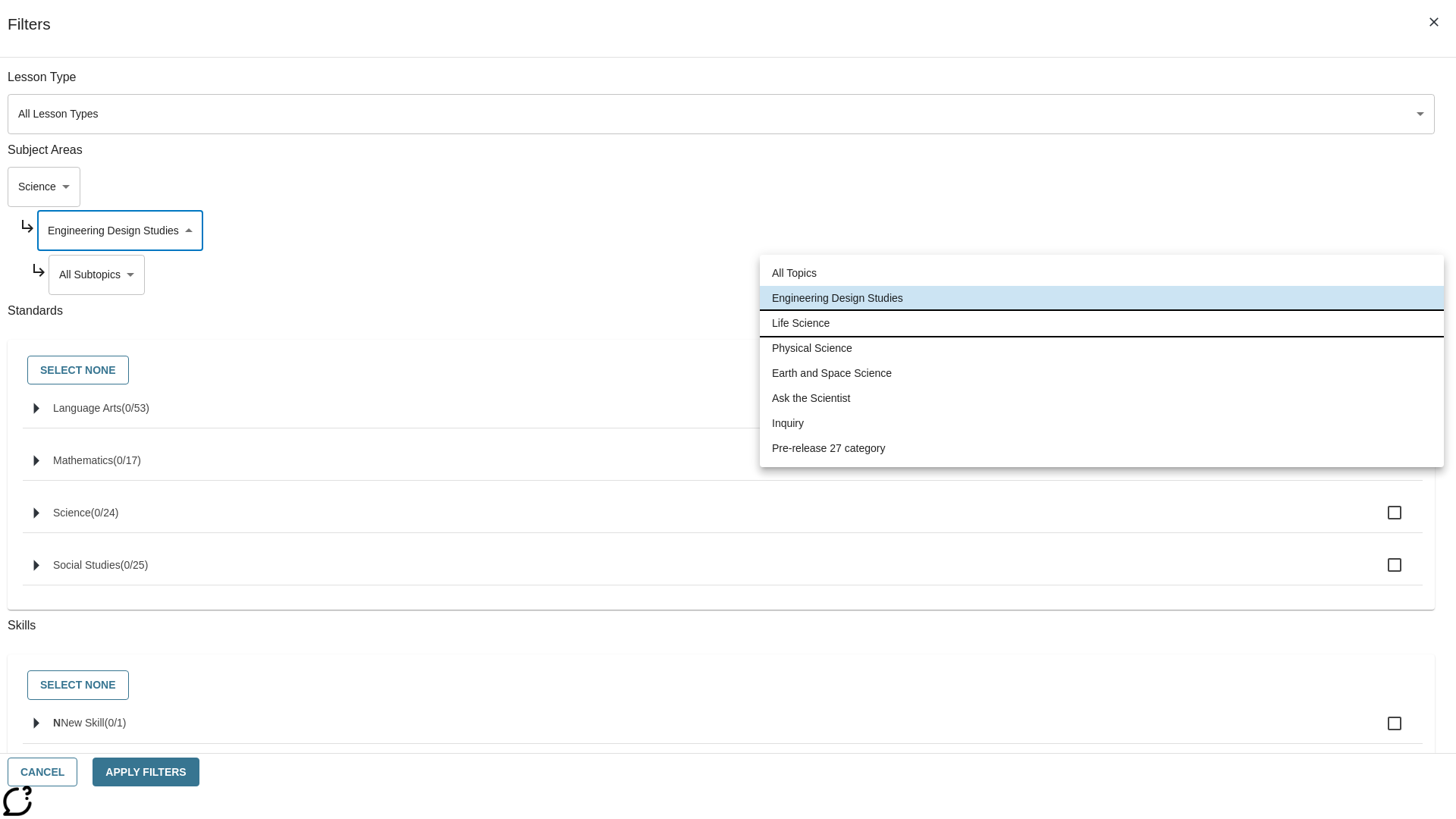
click at [1101, 323] on li "Life Science" at bounding box center [1101, 323] width 684 height 25
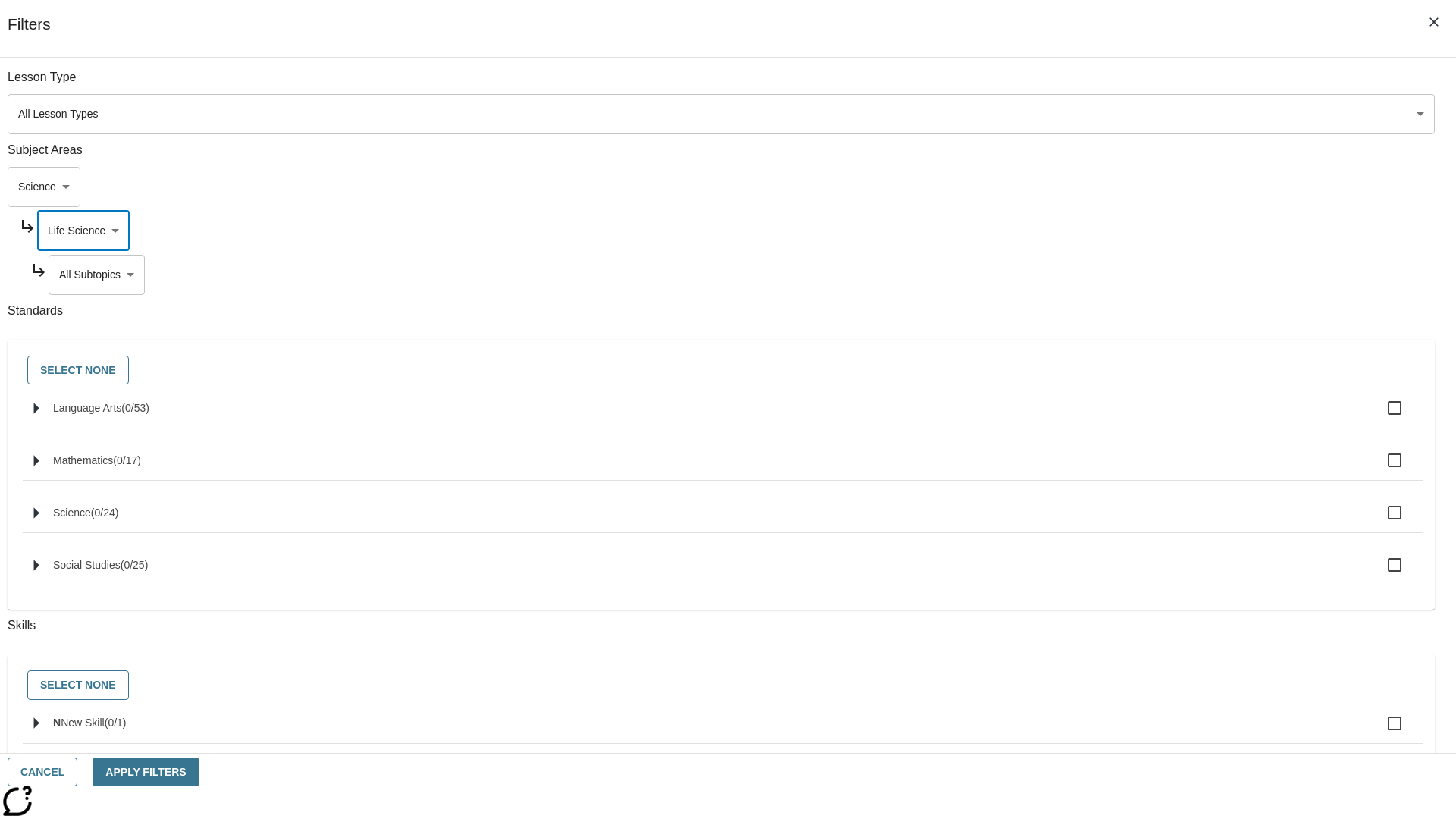
click at [1112, 275] on body "Skip to main content NJ Edition EN Grade 3 2025 Auto Grade 3 Search 0 Tauto Das…" at bounding box center [728, 470] width 1444 height 837
click at [1105, 230] on body "Skip to main content NJ Edition EN Grade 3 2025 Auto Grade 3 Search 0 Tauto Das…" at bounding box center [728, 470] width 1444 height 837
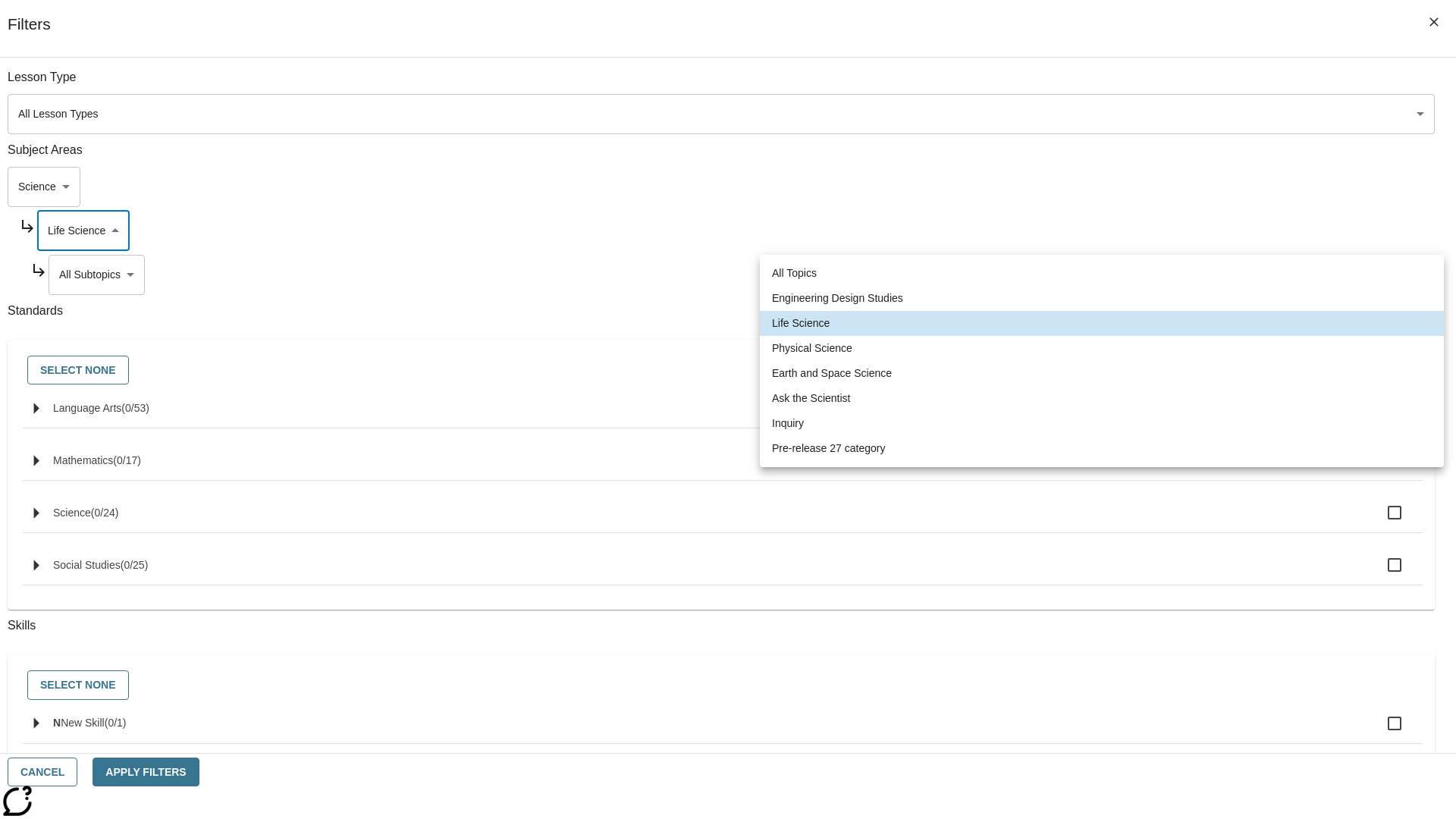
scroll to position [0, 1]
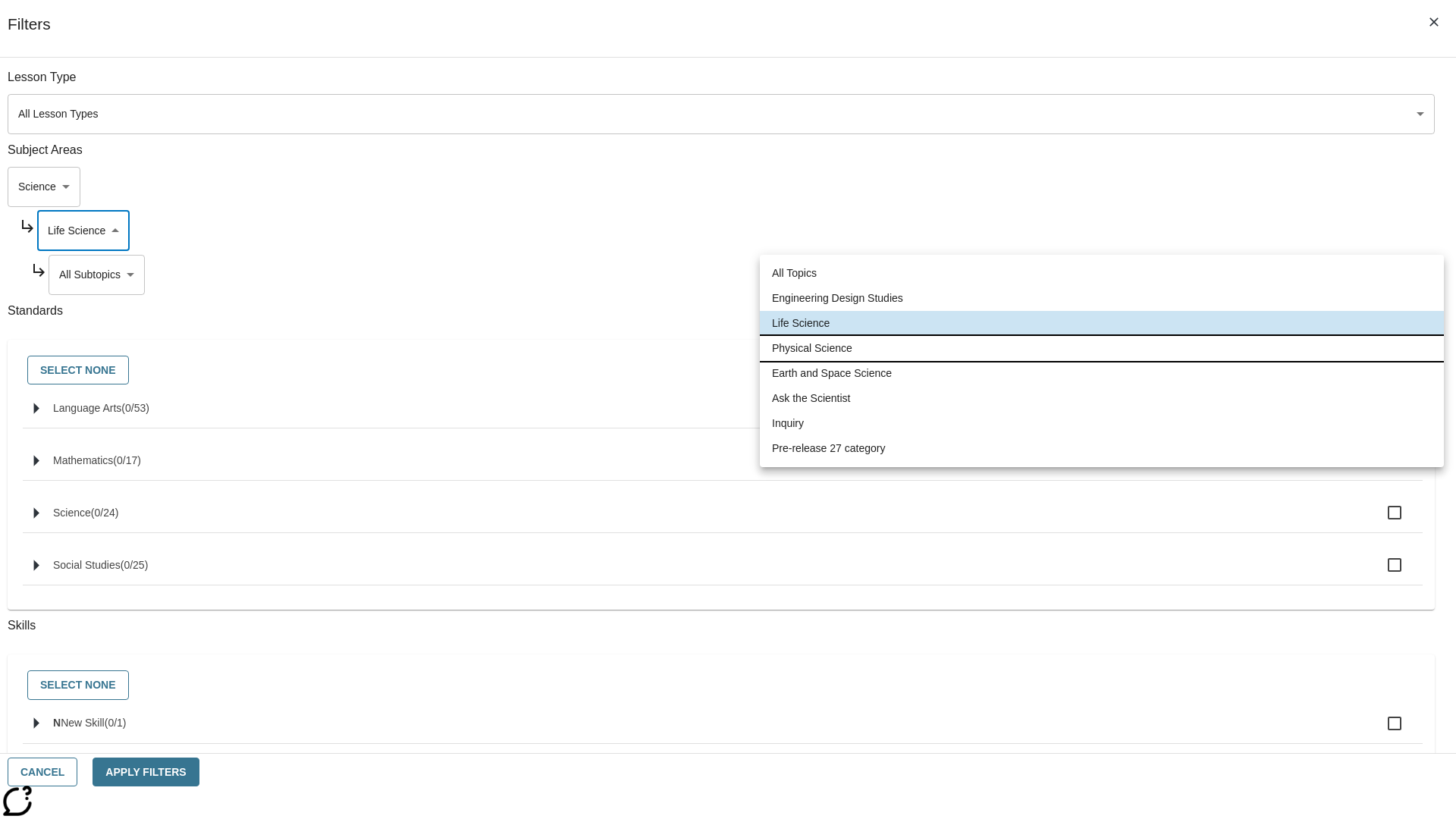
click at [1101, 348] on li "Physical Science" at bounding box center [1101, 348] width 684 height 25
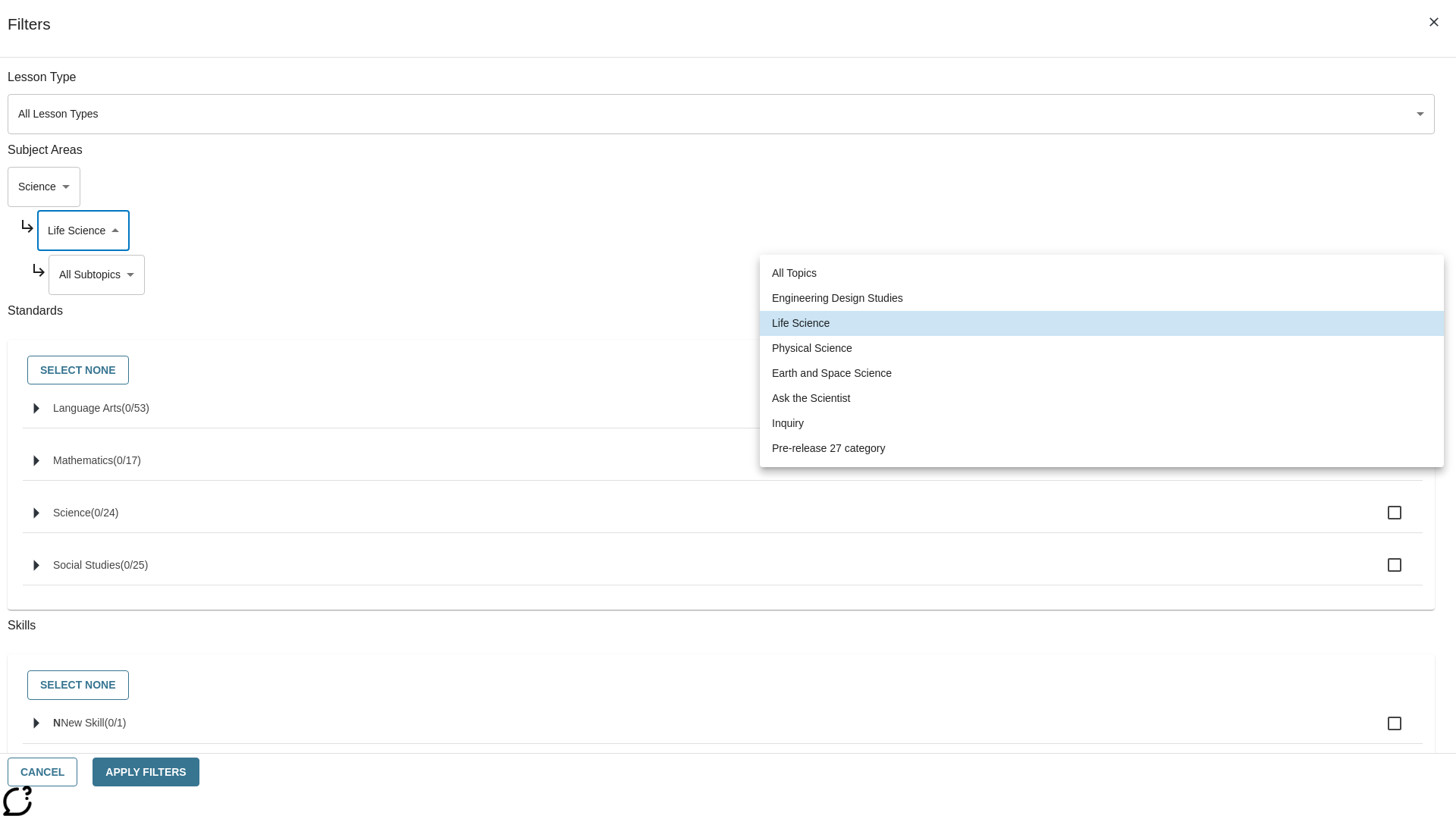
type input "190"
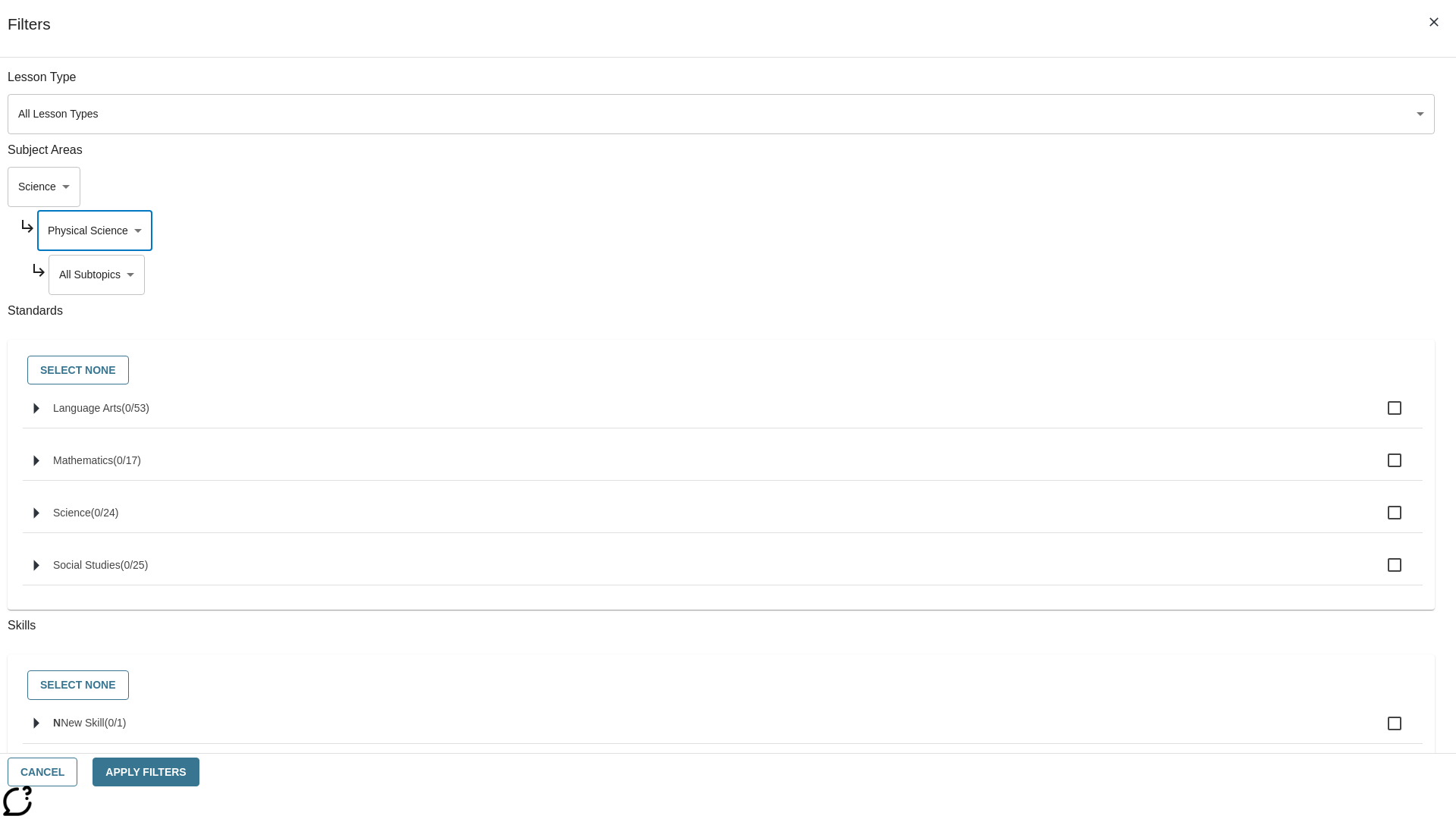
scroll to position [0, 0]
click at [1111, 275] on body "Skip to main content NJ Edition EN Grade 3 2025 Auto Grade 3 Search 0 Tauto Das…" at bounding box center [728, 470] width 1444 height 837
click at [1105, 230] on body "Skip to main content NJ Edition EN Grade 3 2025 Auto Grade 3 Search 0 Tauto Das…" at bounding box center [728, 470] width 1444 height 837
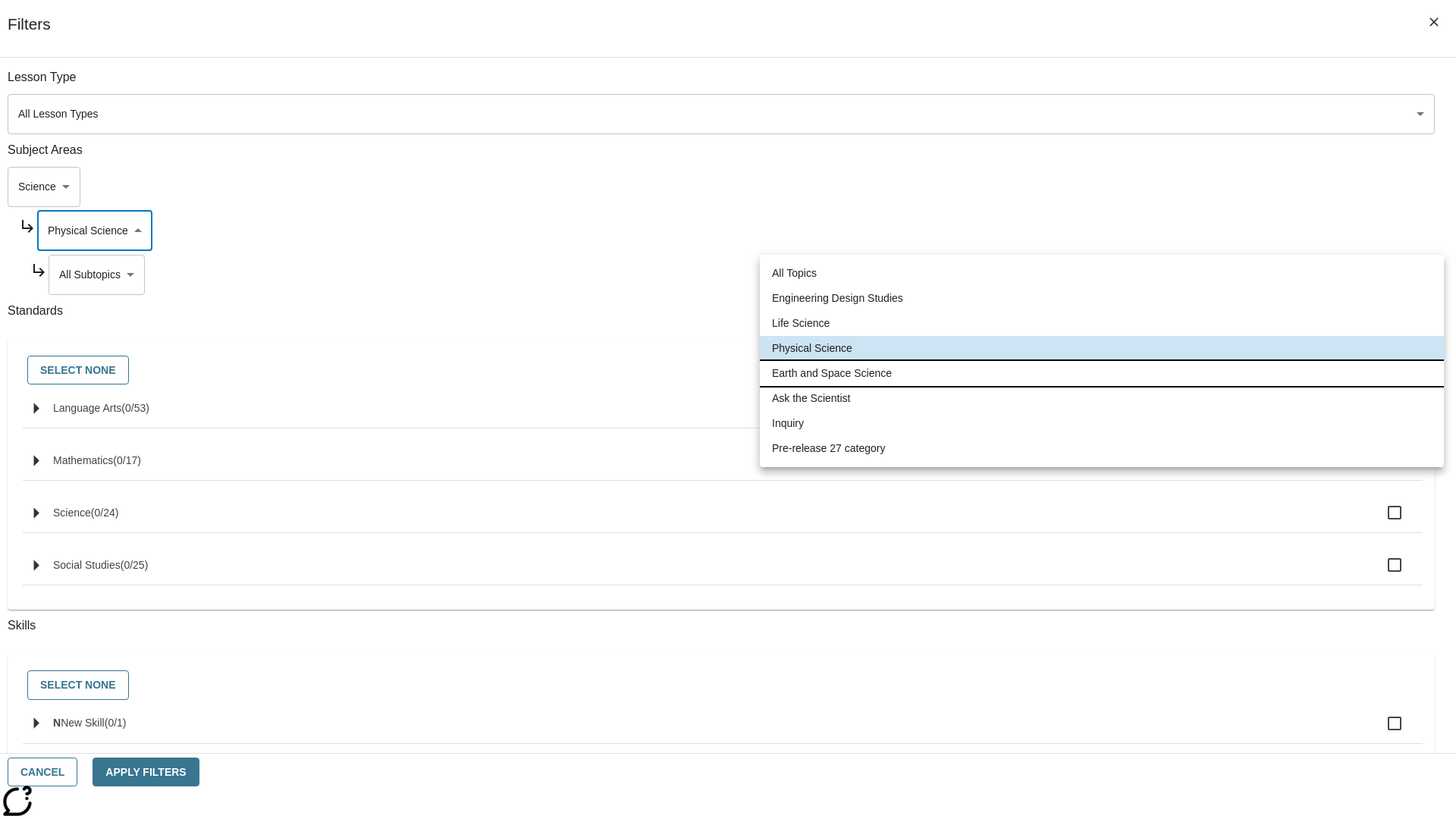
click at [1101, 373] on li "Earth and Space Science" at bounding box center [1101, 373] width 684 height 25
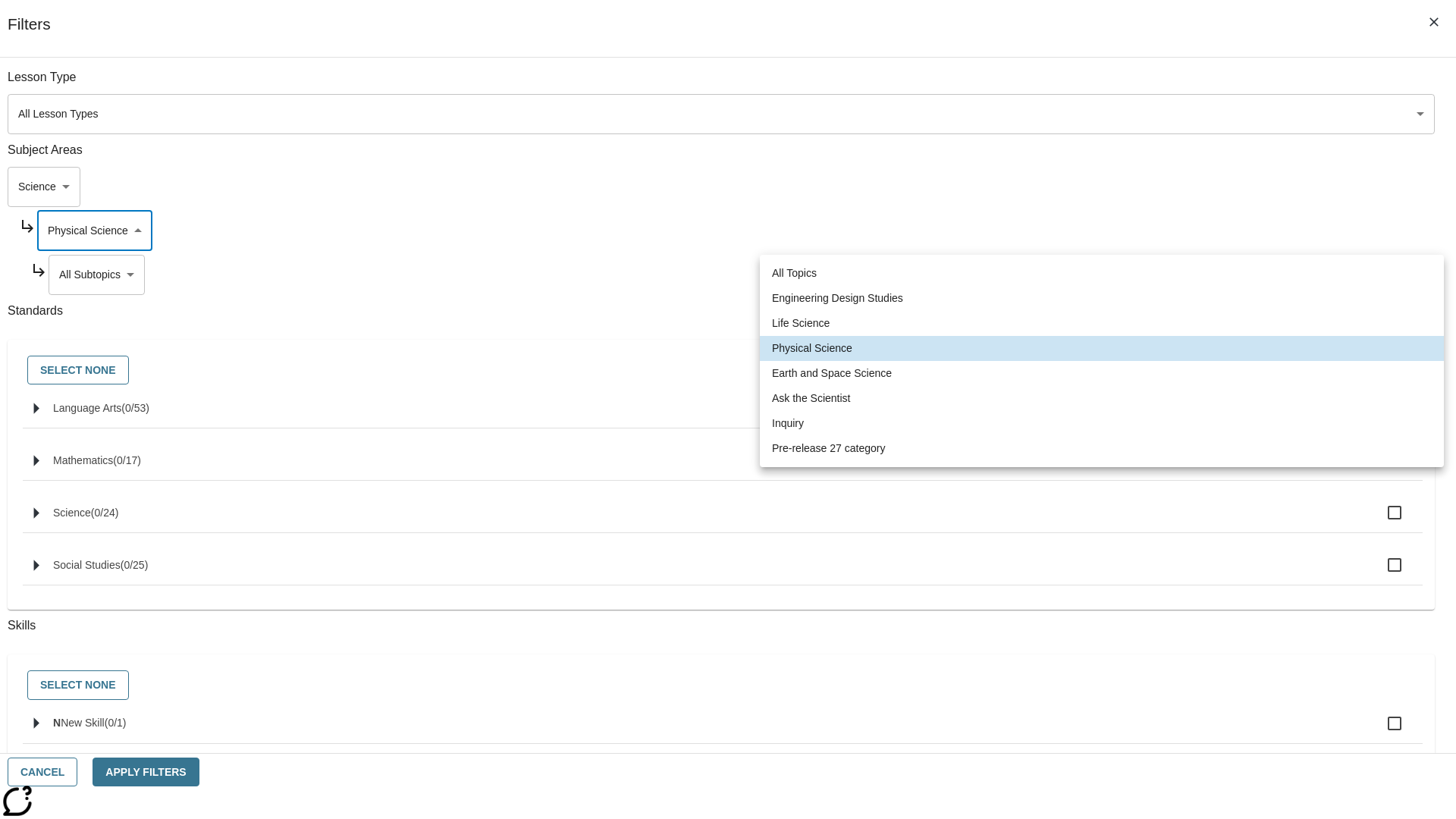
type input "192"
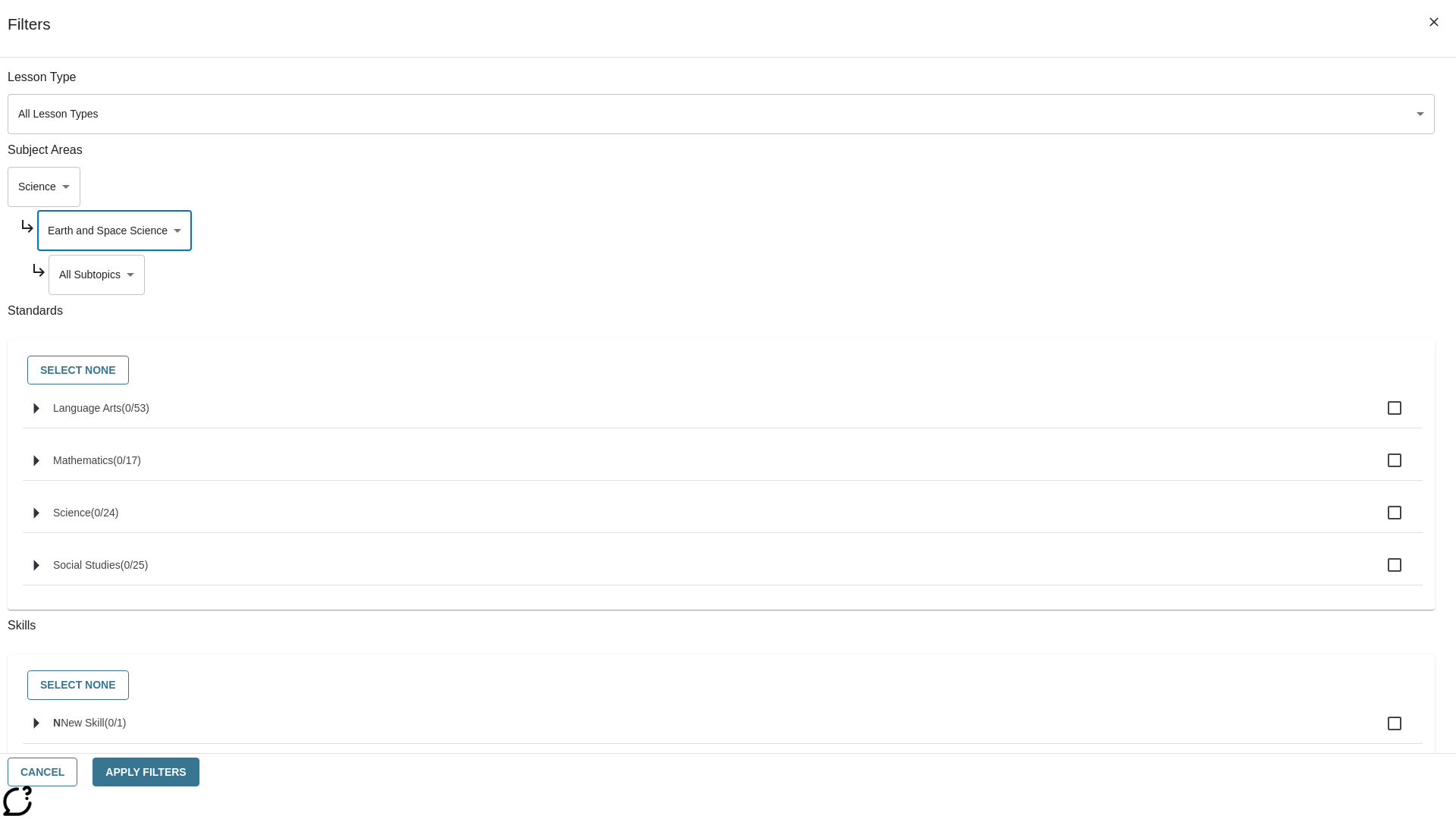
scroll to position [0, 0]
click at [1111, 275] on body "Skip to main content NJ Edition EN Grade 3 2025 Auto Grade 3 Search 0 Tauto Das…" at bounding box center [728, 470] width 1444 height 837
click at [1105, 85] on body "Skip to main content NJ Edition EN Grade 3 2025 Auto Grade 3 Search 0 Tauto Das…" at bounding box center [728, 470] width 1444 height 837
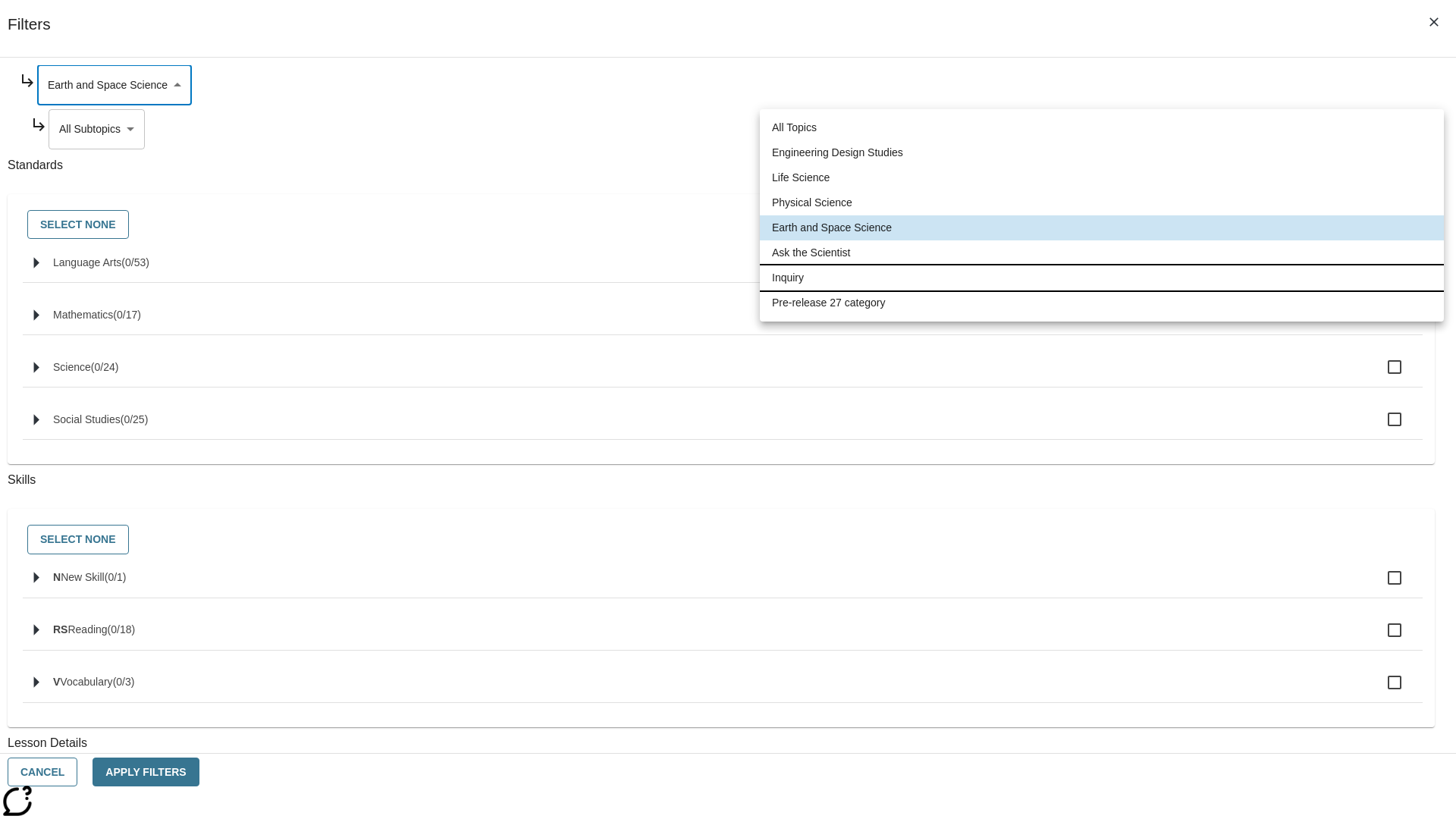
click at [1101, 278] on li "Inquiry" at bounding box center [1101, 278] width 684 height 25
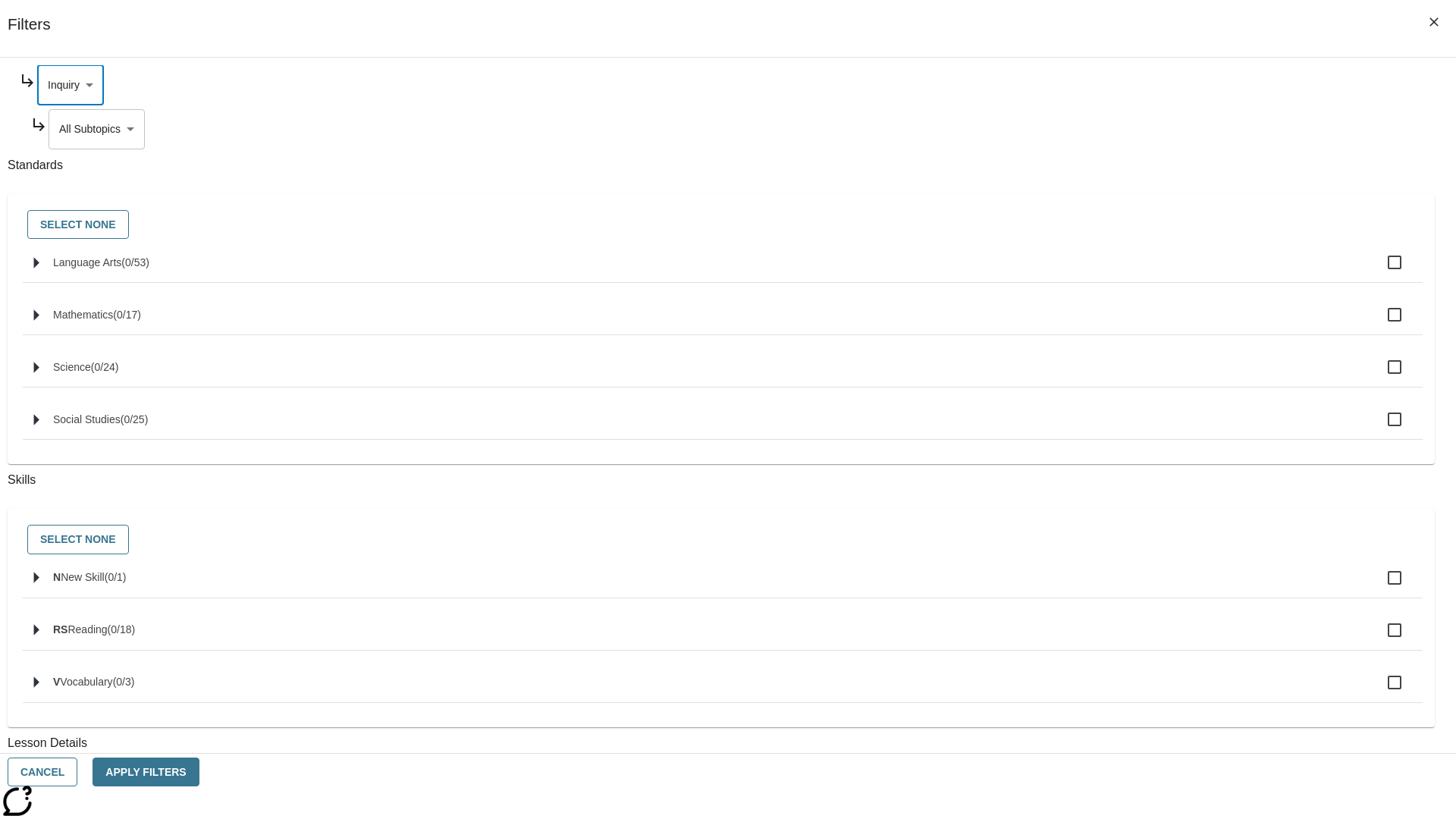
scroll to position [0, 0]
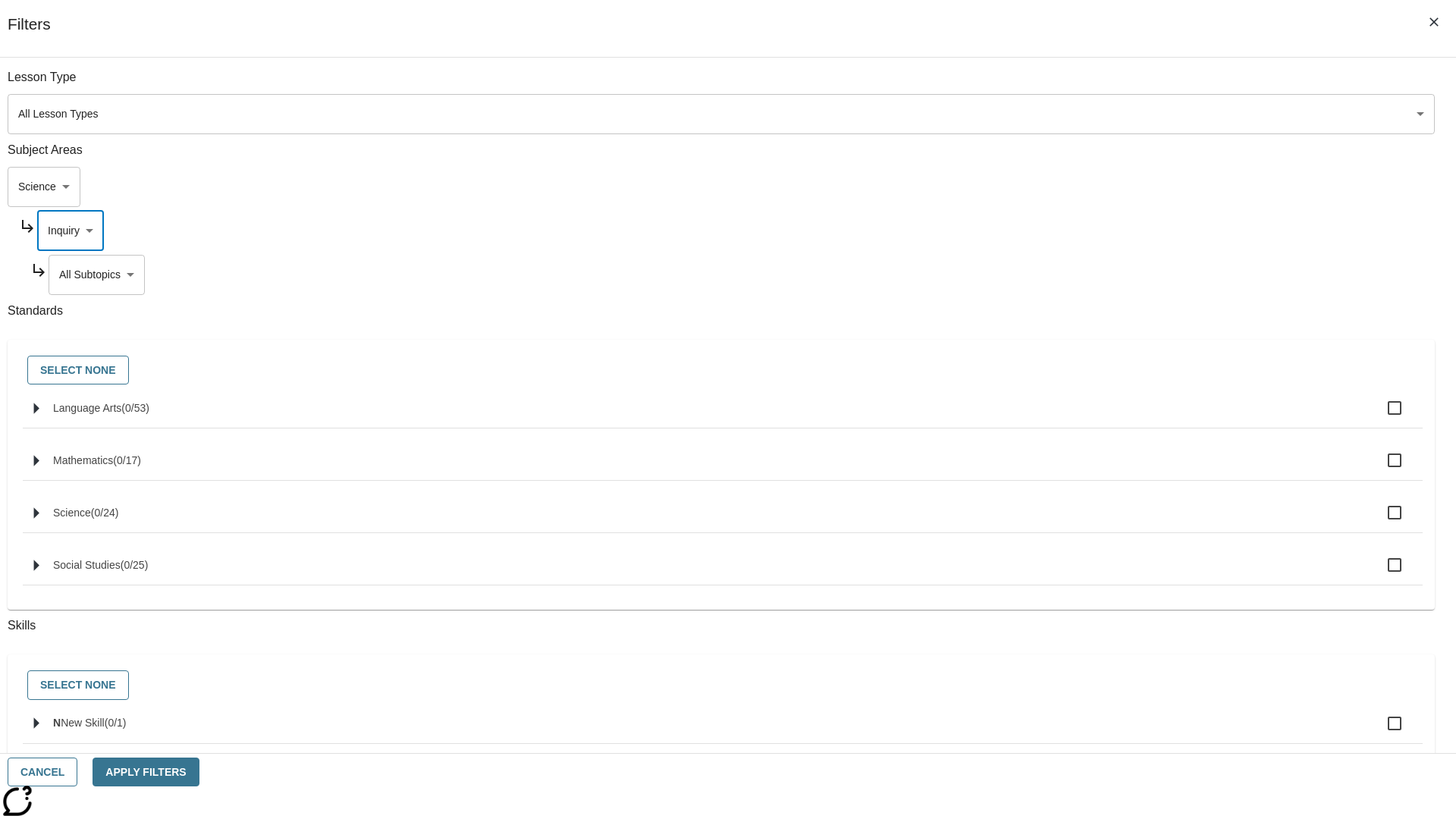
click at [1111, 275] on body "Skip to main content NJ Edition EN Grade 3 2025 Auto Grade 3 Search 0 Tauto Das…" at bounding box center [728, 470] width 1444 height 837
click at [1105, 230] on body "Skip to main content NJ Edition EN Grade 3 2025 Auto Grade 3 Search 0 Tauto Das…" at bounding box center [728, 470] width 1444 height 837
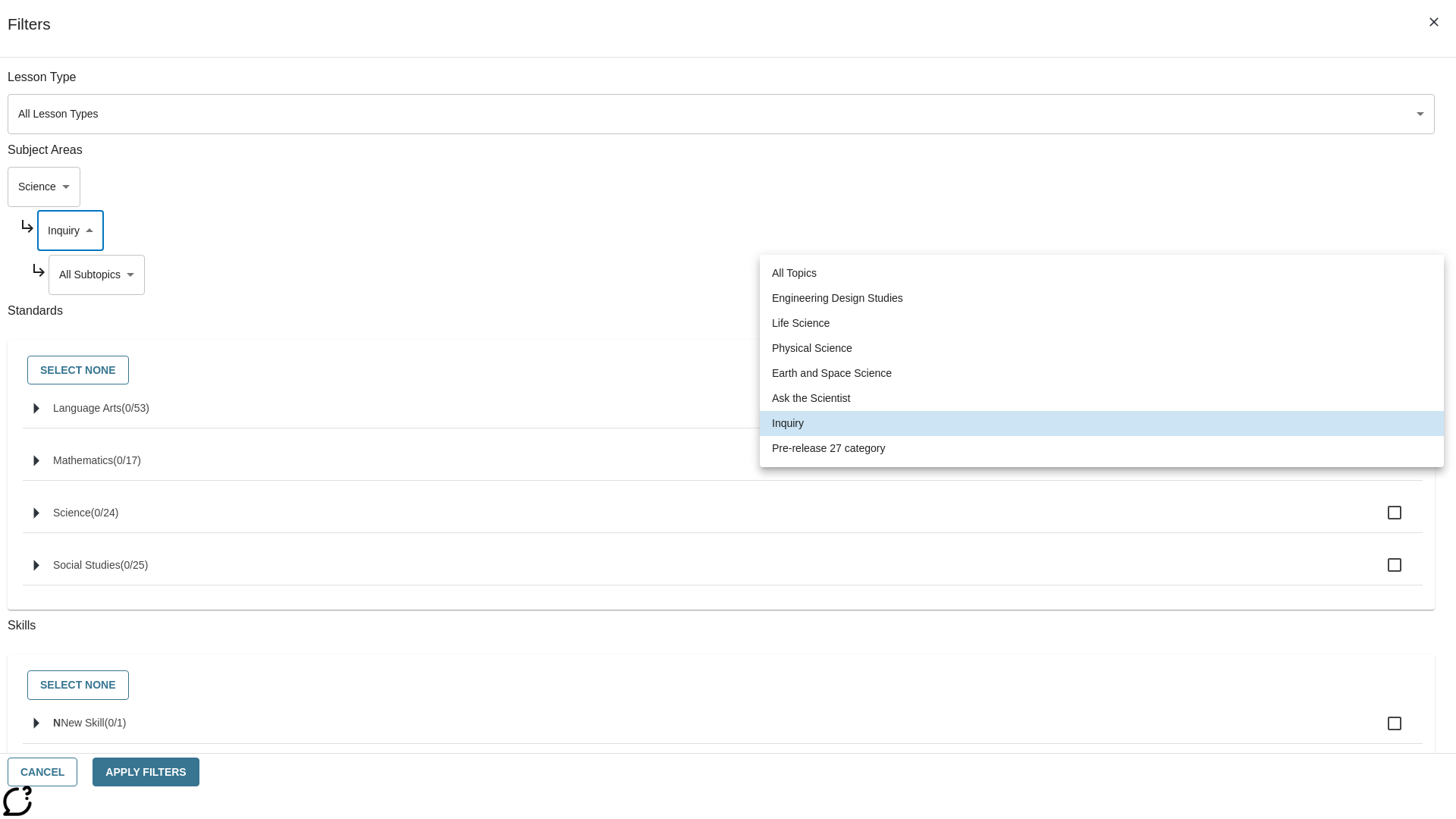
scroll to position [0, 1]
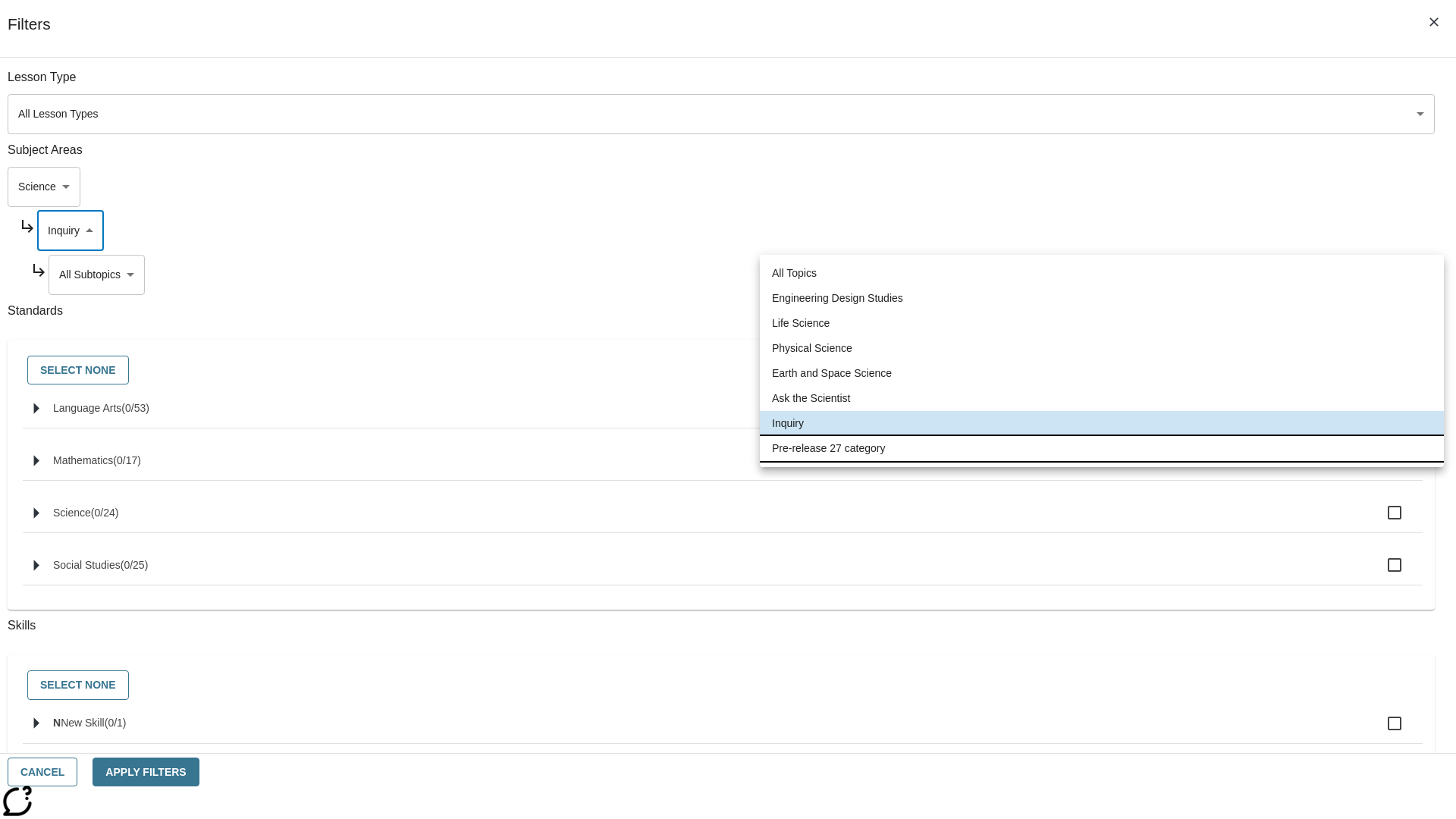
click at [1101, 448] on li "Pre-release 27 category" at bounding box center [1101, 448] width 684 height 25
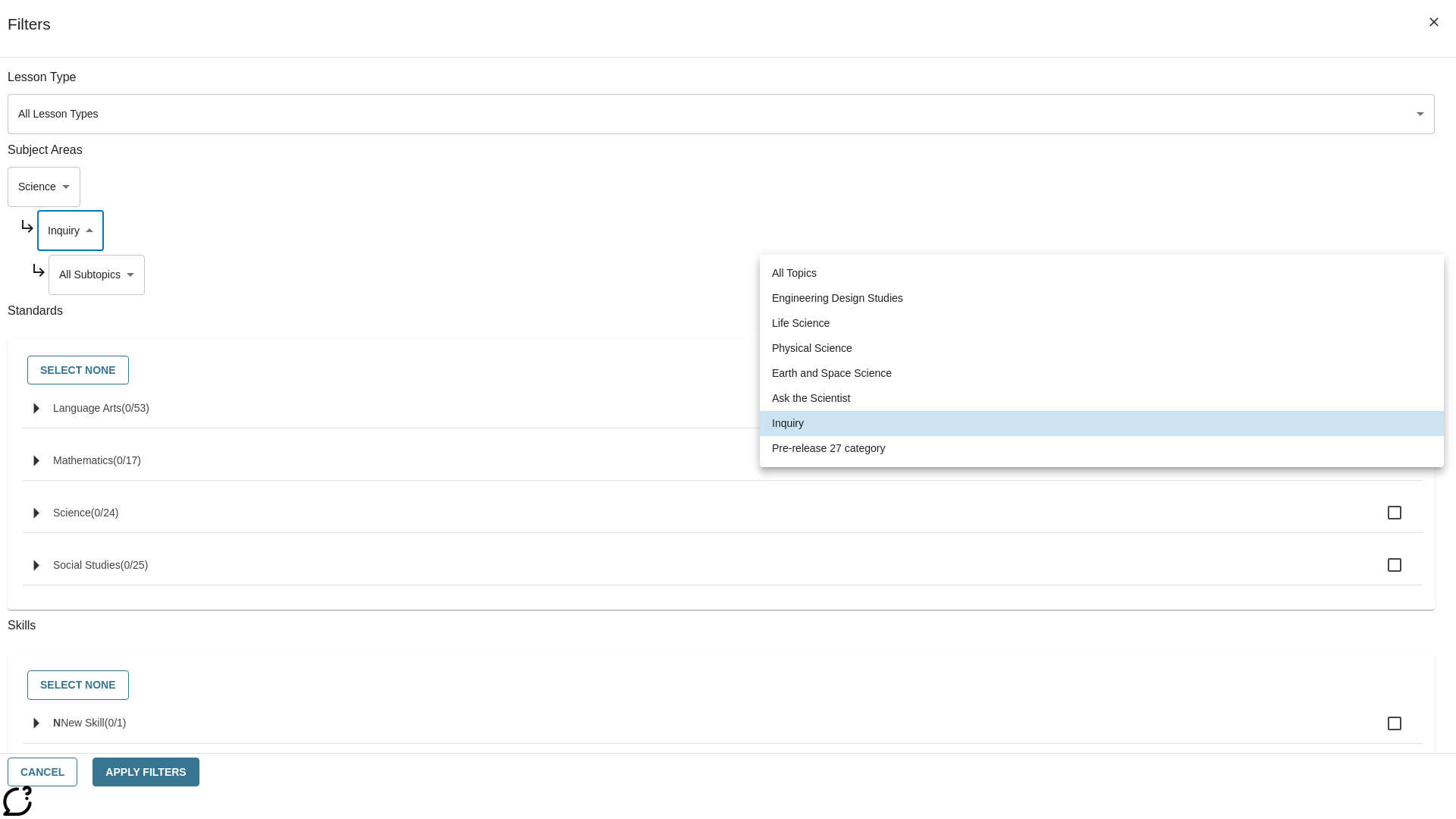
type input "271"
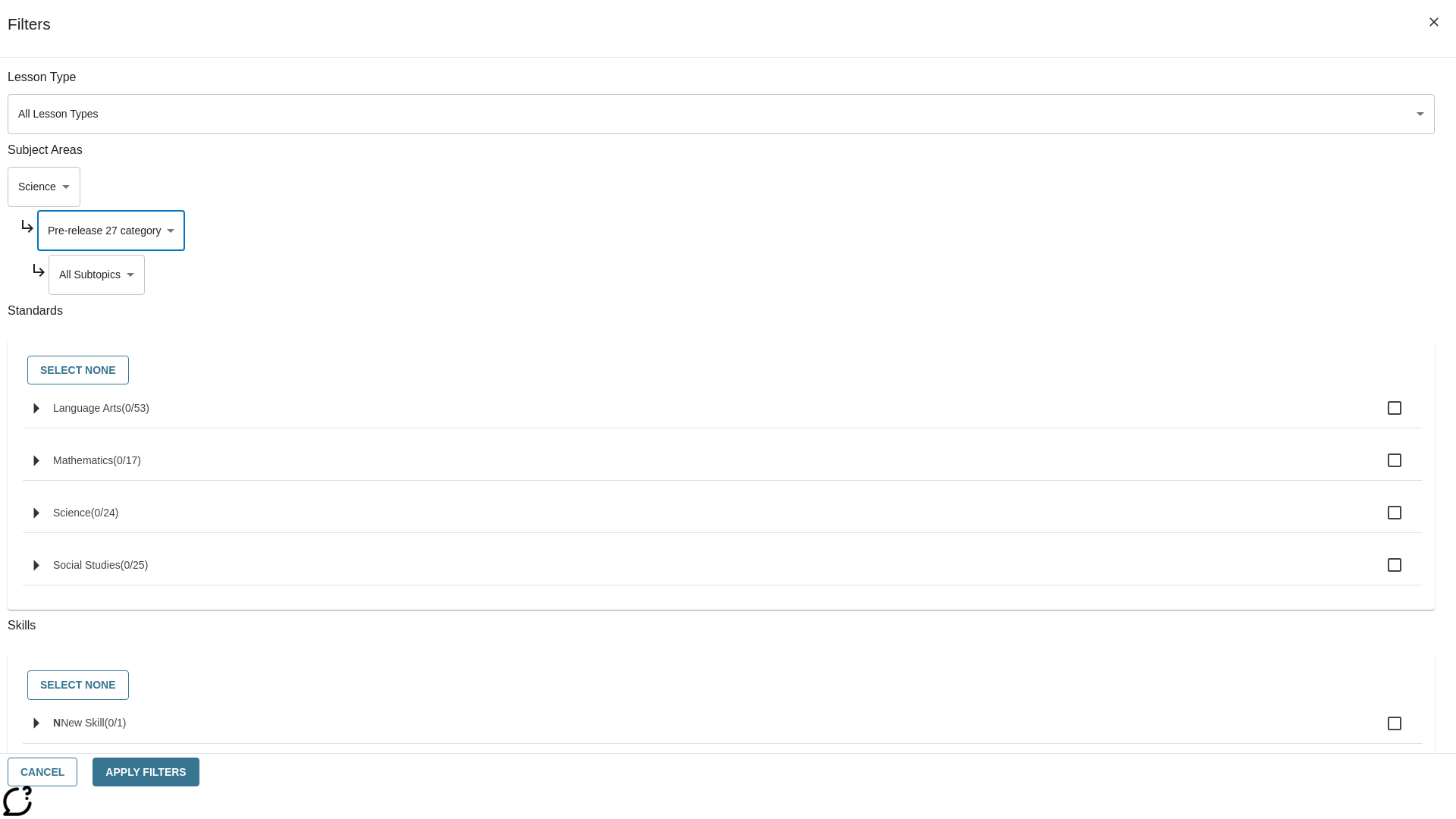
scroll to position [0, 0]
click at [1111, 275] on body "Skip to main content NJ Edition EN Grade 3 2025 Auto Grade 3 Search 0 Tauto Das…" at bounding box center [728, 470] width 1444 height 837
click at [1092, 187] on body "Skip to main content NJ Edition EN Grade 3 2025 Auto Grade 3 Search 0 Tauto Das…" at bounding box center [728, 470] width 1444 height 837
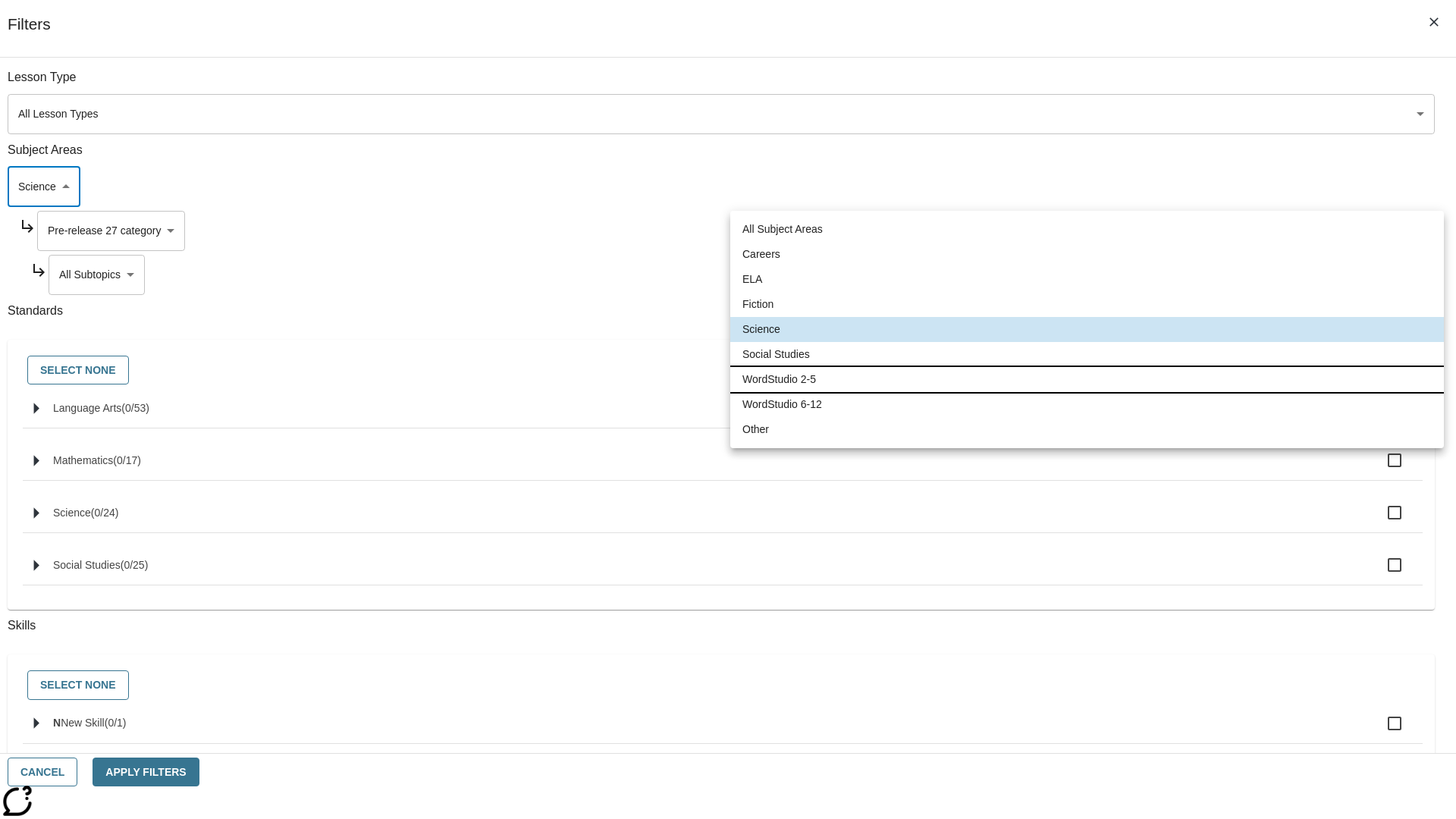
click at [1087, 379] on li "WordStudio 2-5" at bounding box center [1087, 379] width 714 height 25
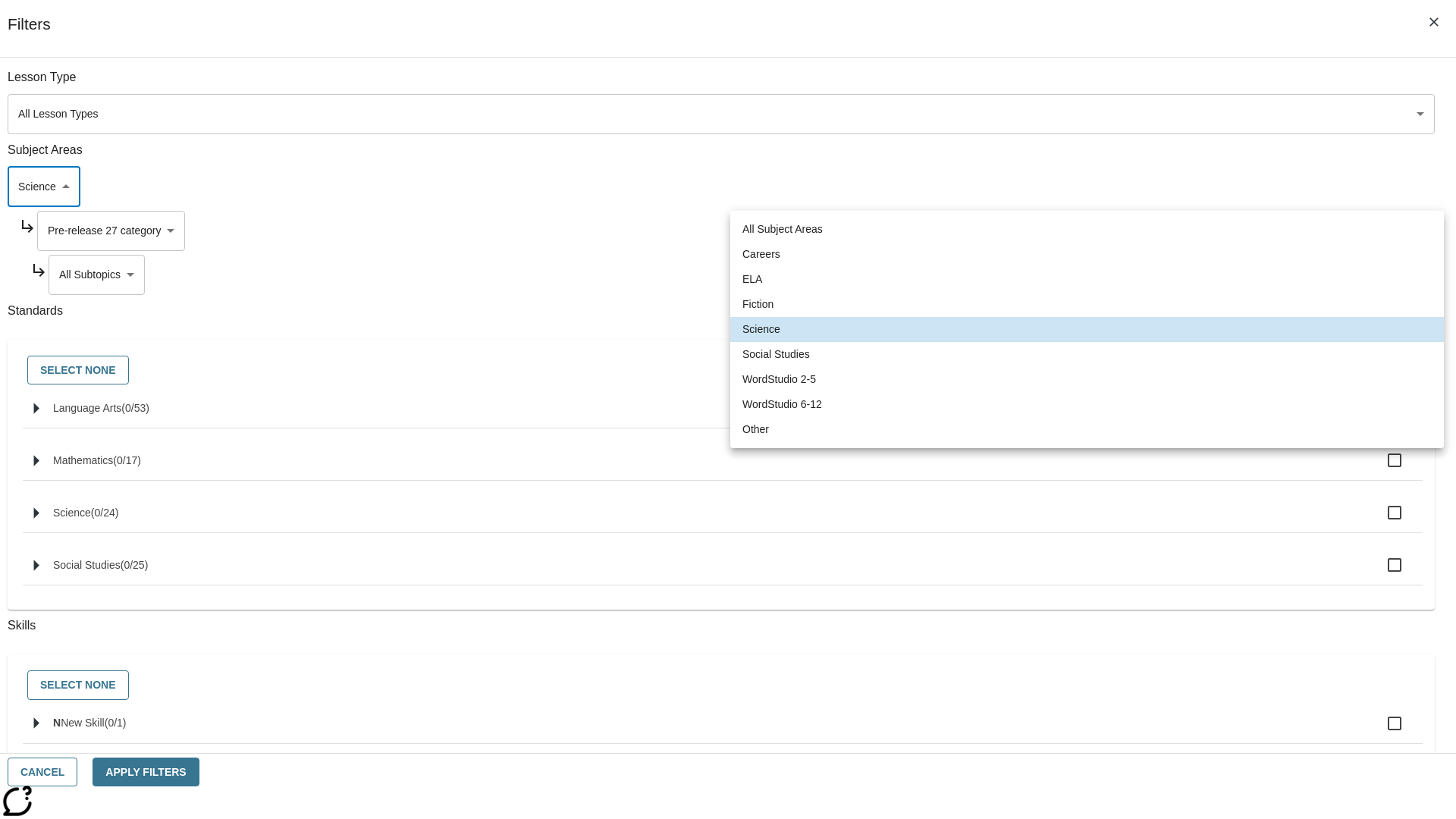
type input "6"
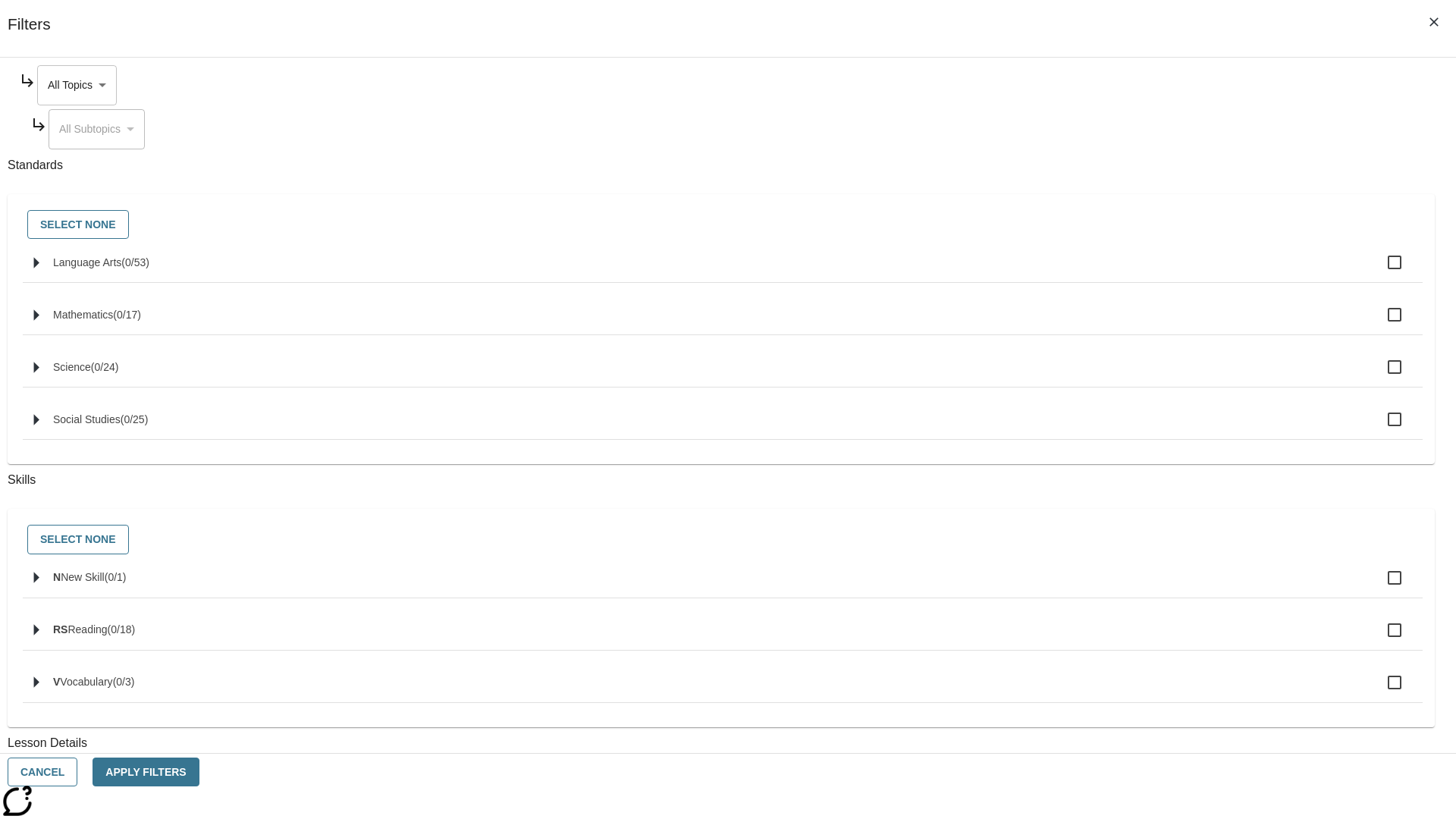
click at [1105, 85] on body "Skip to main content NJ Edition EN Grade 3 2025 Auto Grade 3 Search 0 Tauto Das…" at bounding box center [728, 470] width 1444 height 837
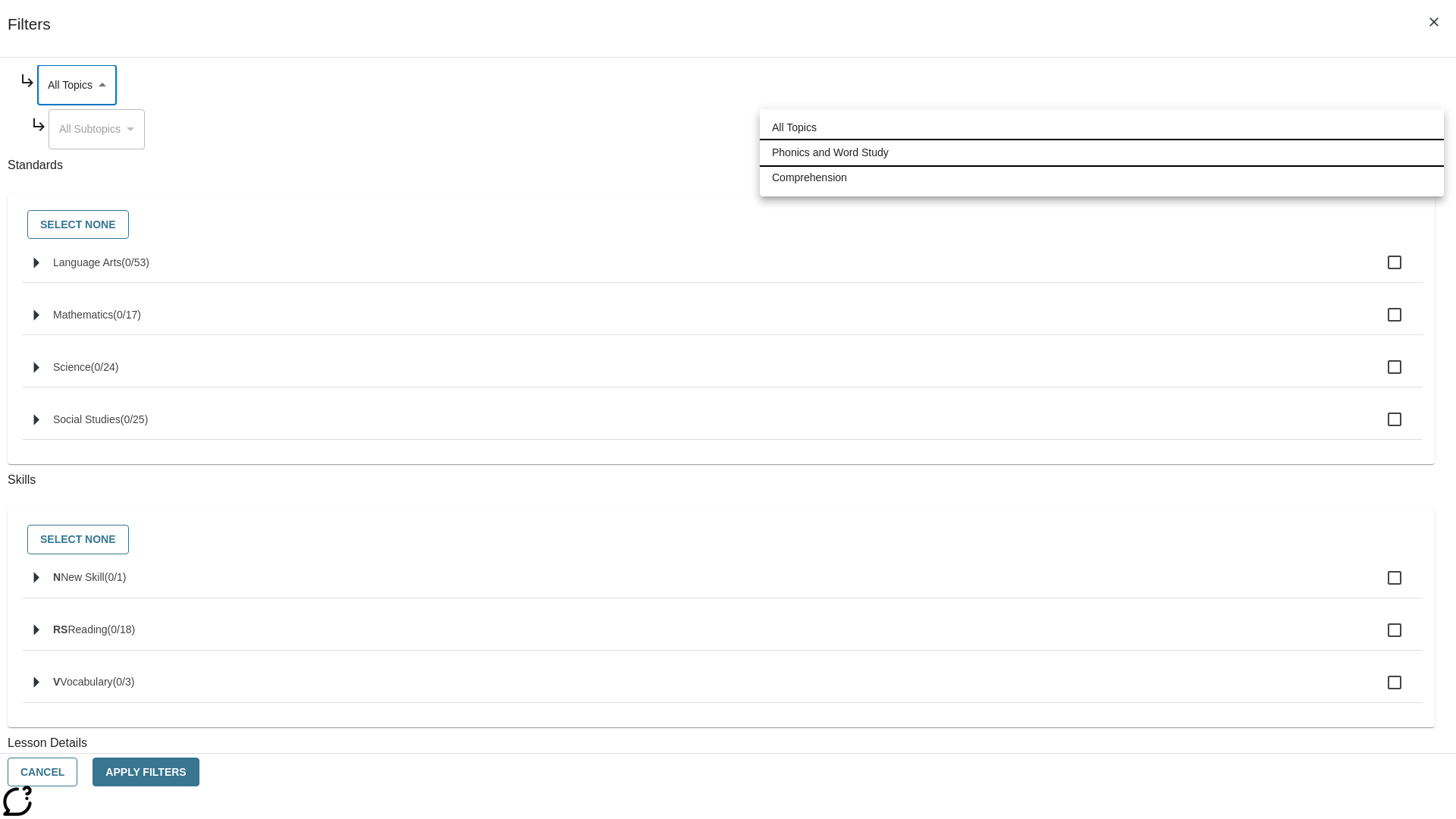
click at [1101, 153] on li "Phonics and Word Study" at bounding box center [1101, 153] width 684 height 25
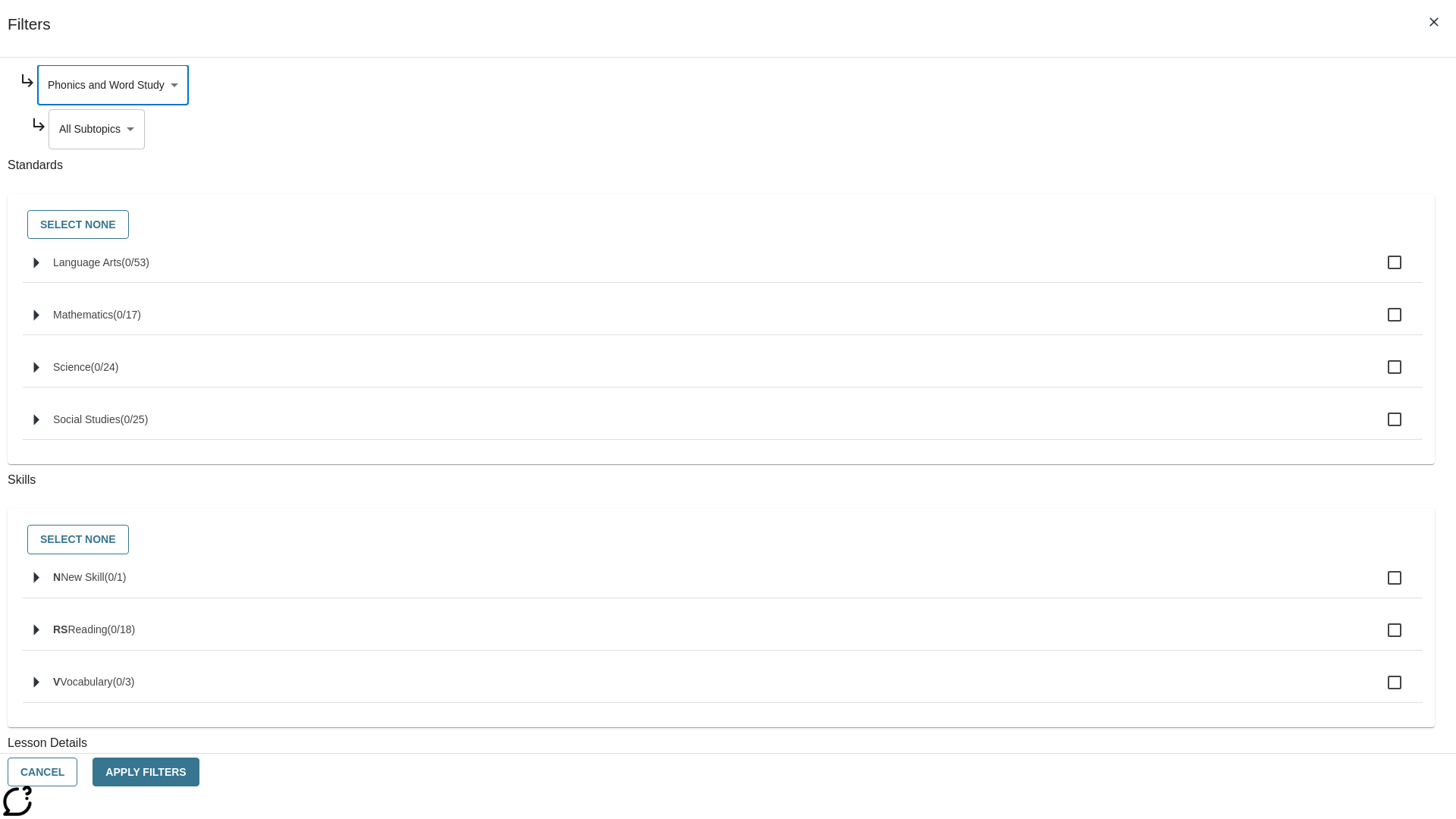
type input "249"
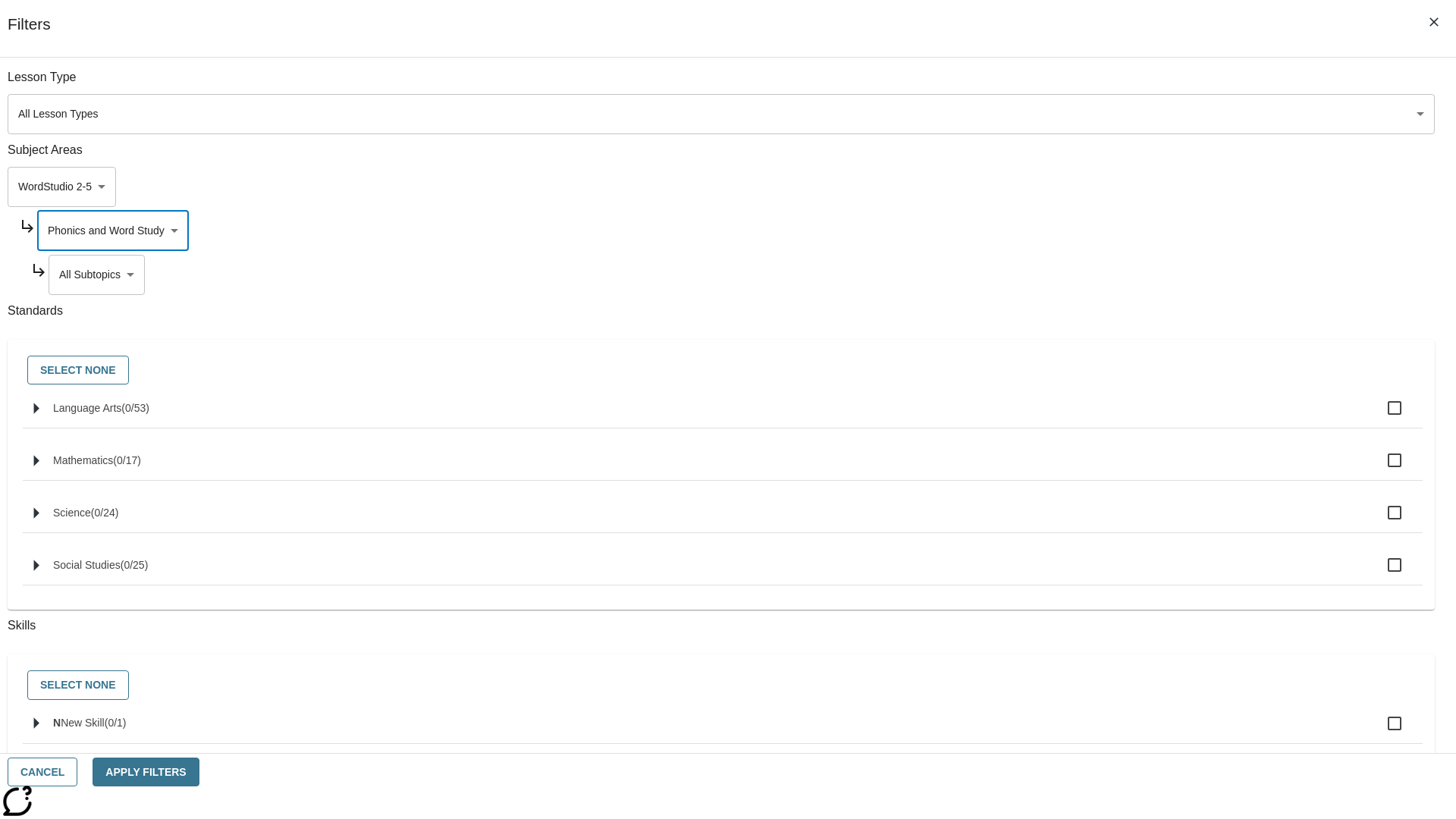
click at [1111, 275] on body "Skip to main content NJ Edition EN Grade 3 2025 Auto Grade 3 Search 0 Tauto Das…" at bounding box center [728, 470] width 1444 height 837
click at [1105, 230] on body "Skip to main content NJ Edition EN Grade 3 2025 Auto Grade 3 Search 0 Tauto Das…" at bounding box center [728, 470] width 1444 height 837
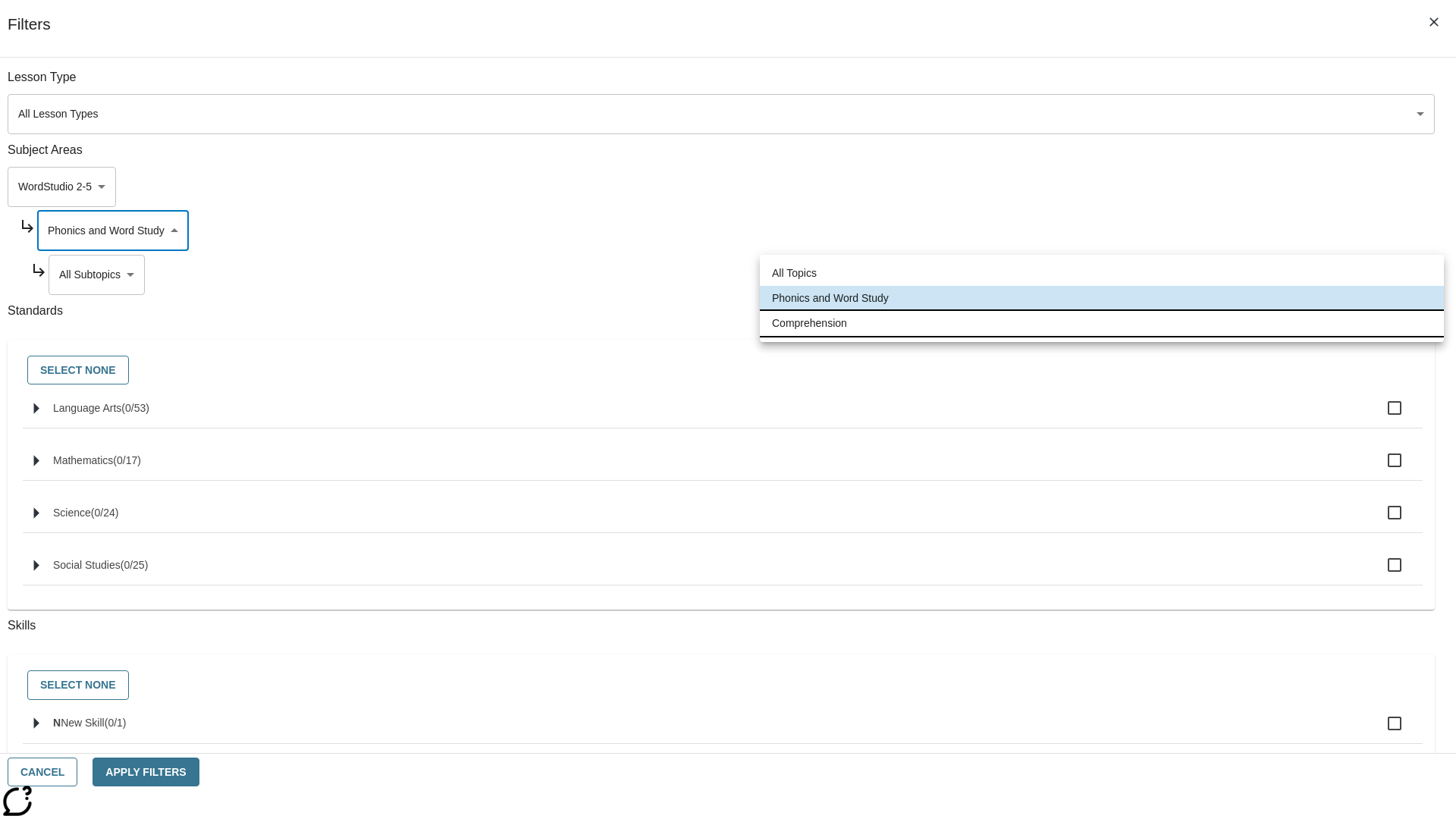
click at [1101, 323] on li "Comprehension" at bounding box center [1101, 323] width 684 height 25
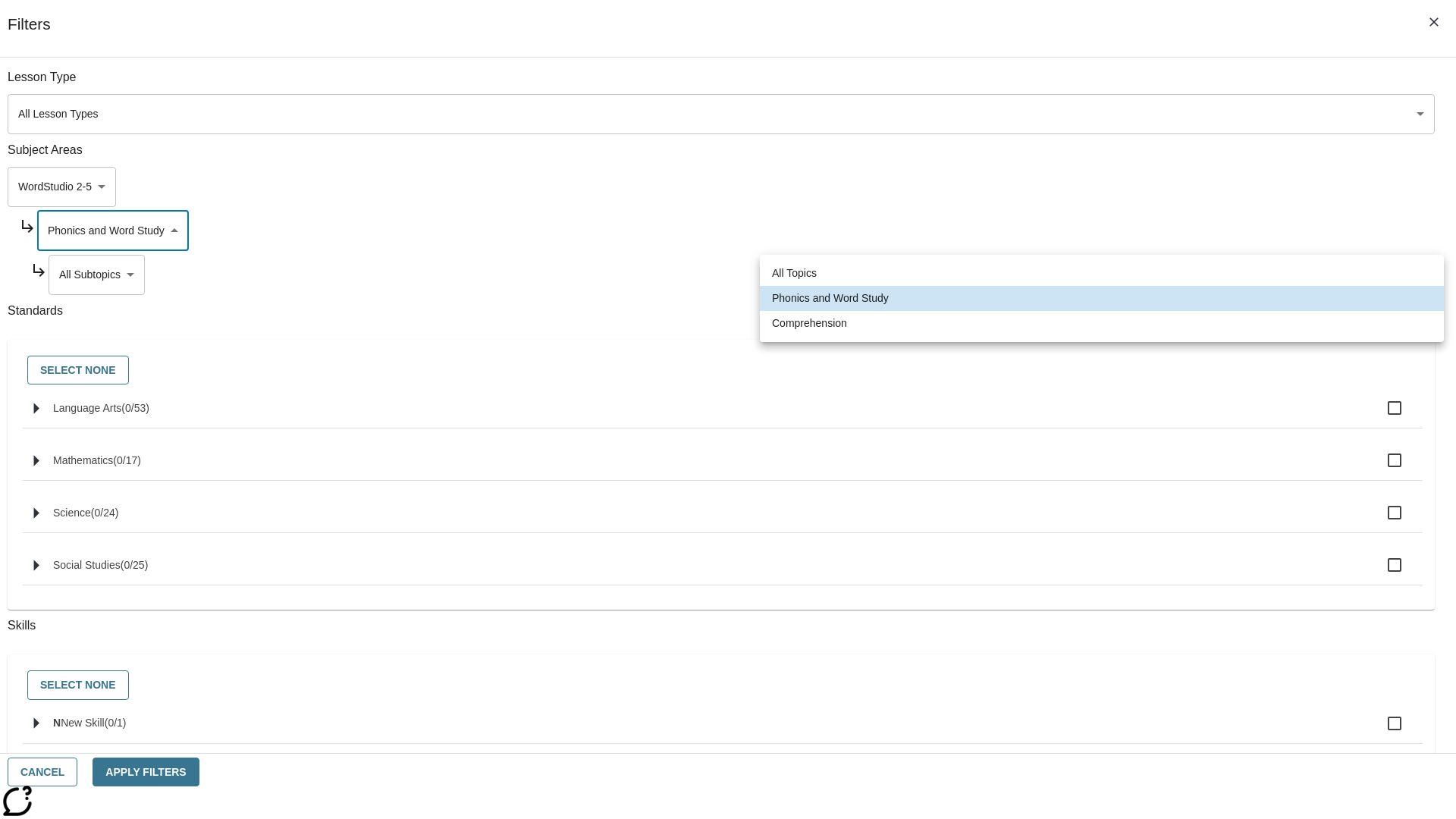
type input "252"
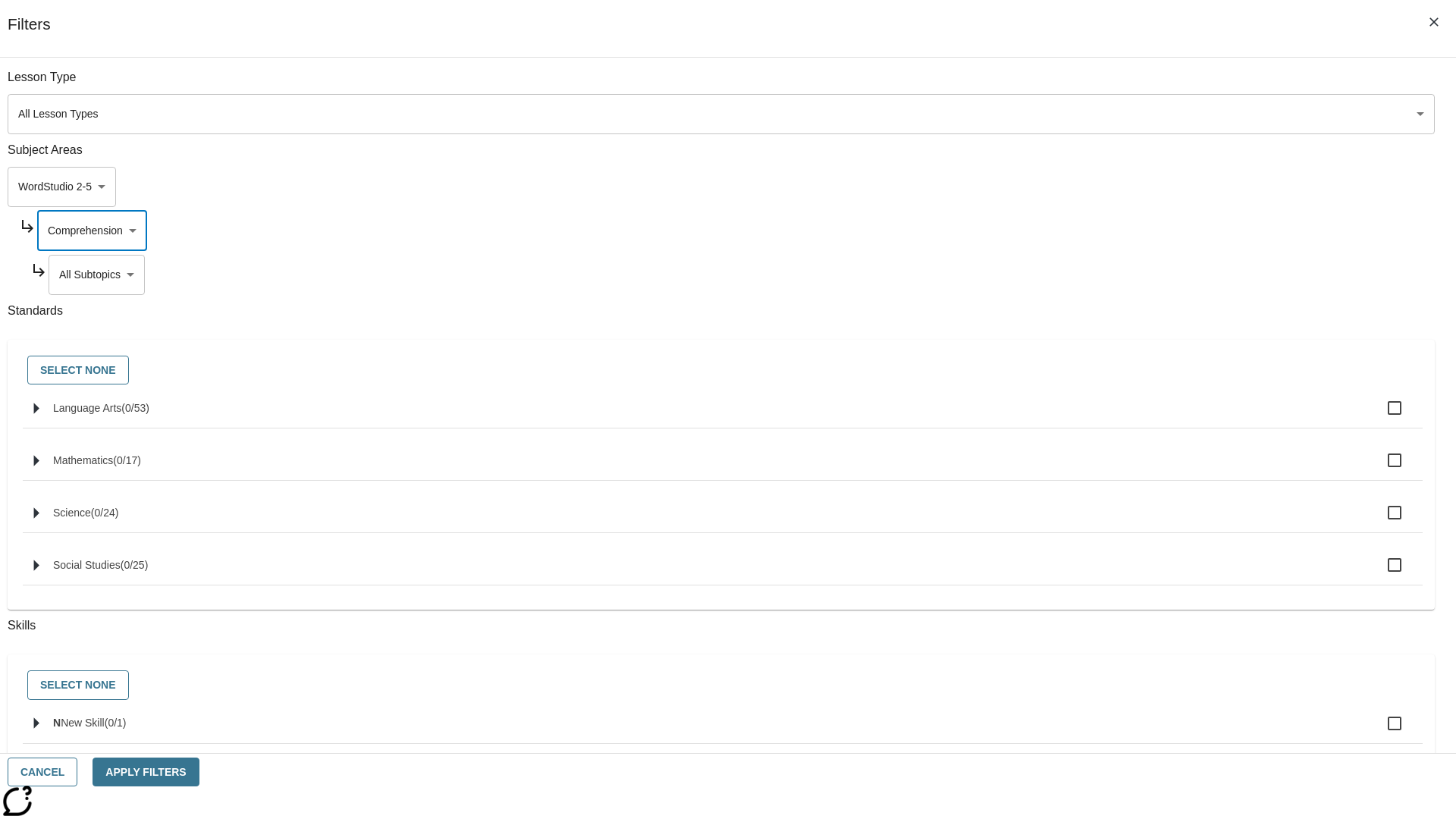
click at [1111, 85] on body "Skip to main content NJ Edition EN Grade 3 2025 Auto Grade 3 Search 0 Tauto Das…" at bounding box center [728, 470] width 1444 height 837
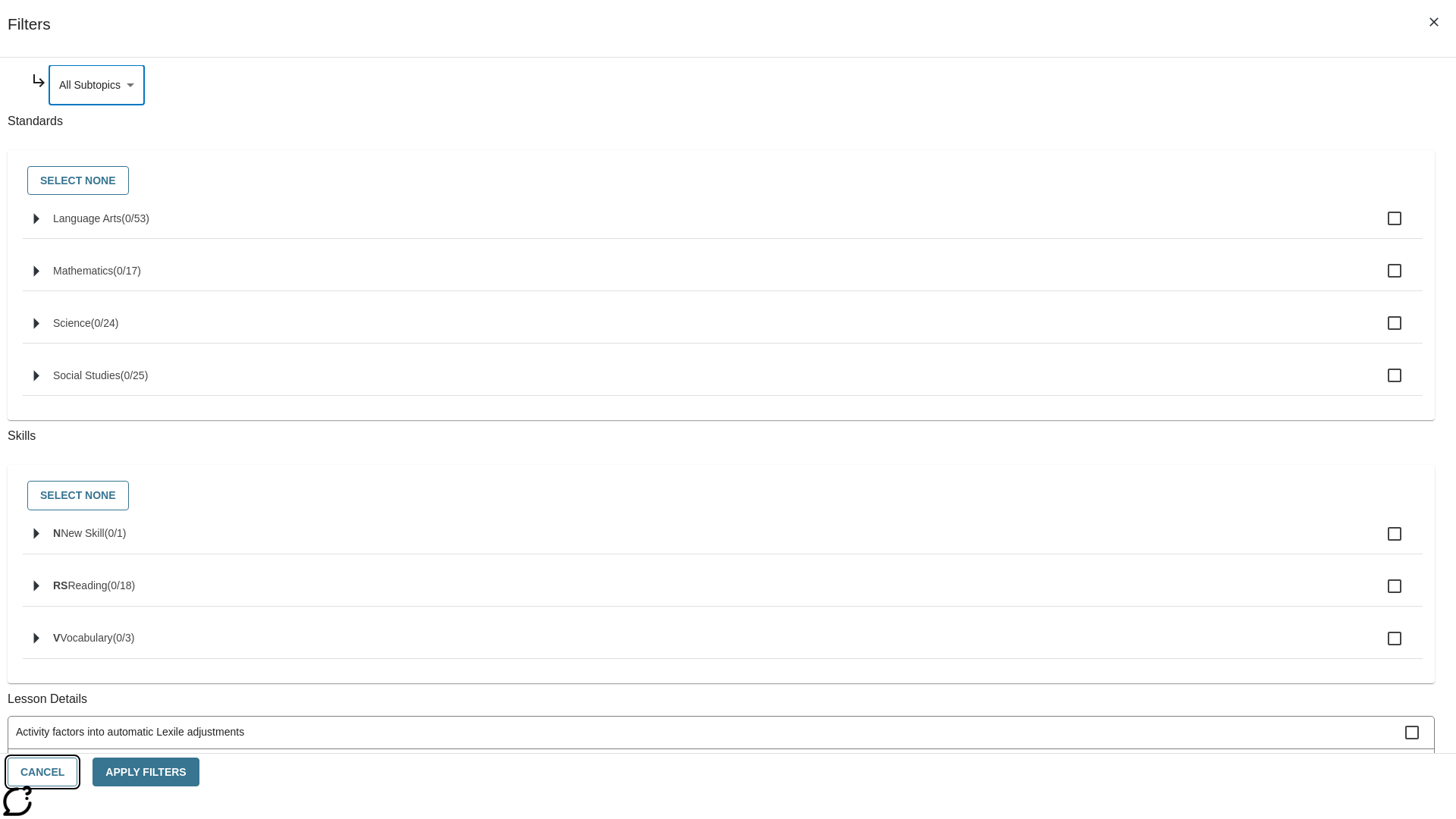
click at [78, 772] on button "Cancel" at bounding box center [42, 772] width 70 height 30
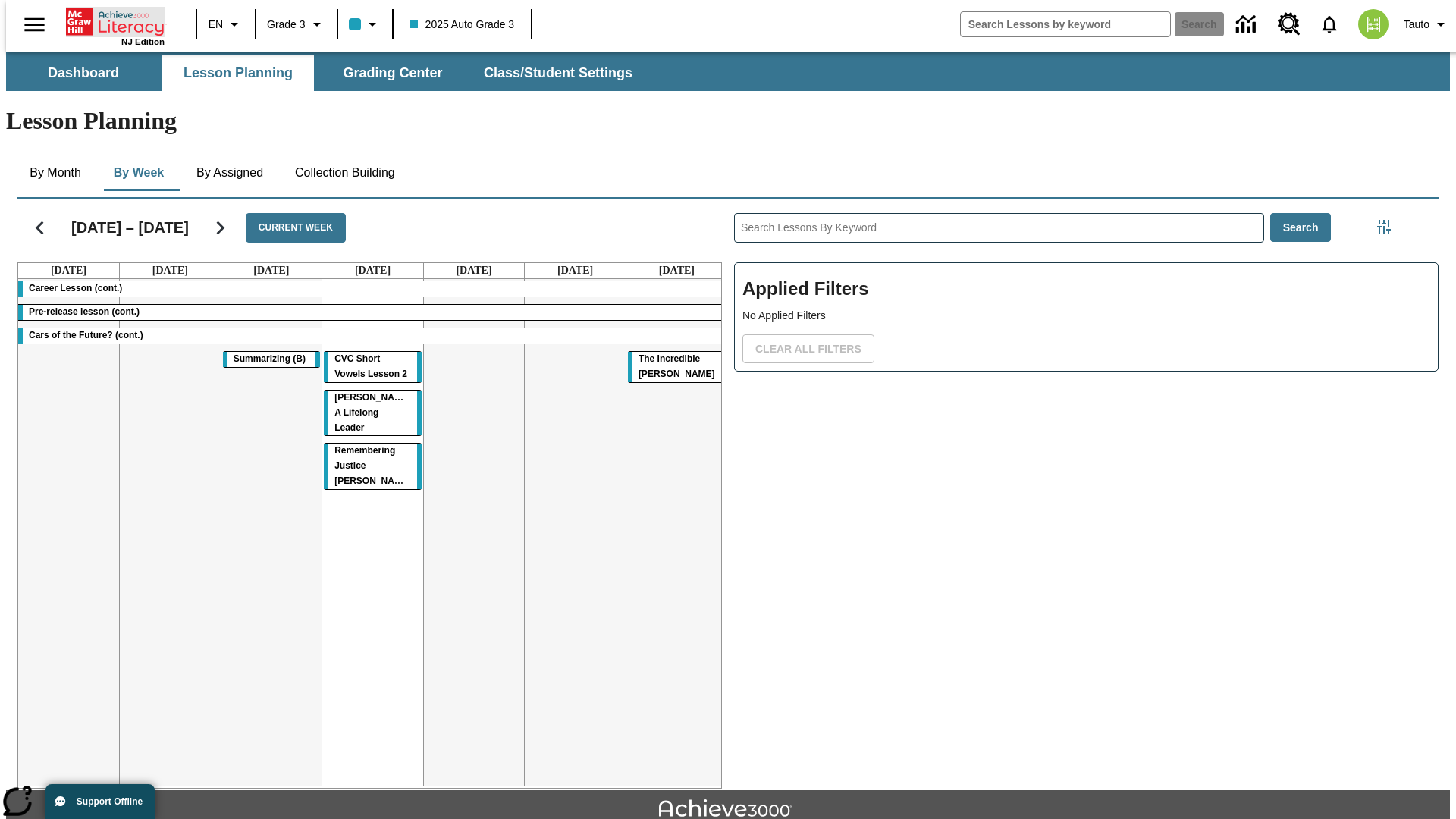
click at [109, 21] on icon "Home" at bounding box center [116, 22] width 101 height 31
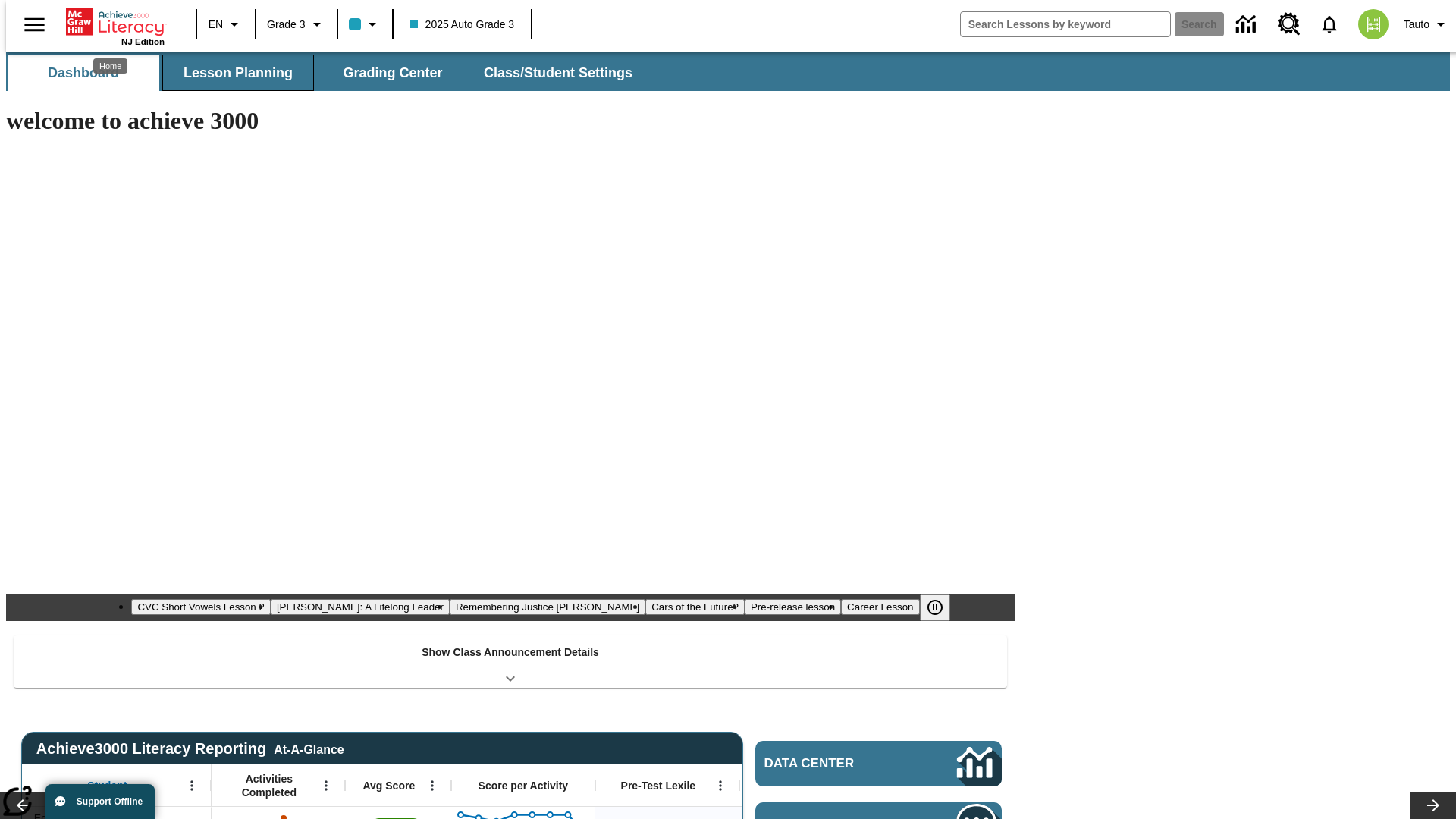
click at [232, 73] on span "Lesson Planning" at bounding box center [238, 73] width 109 height 18
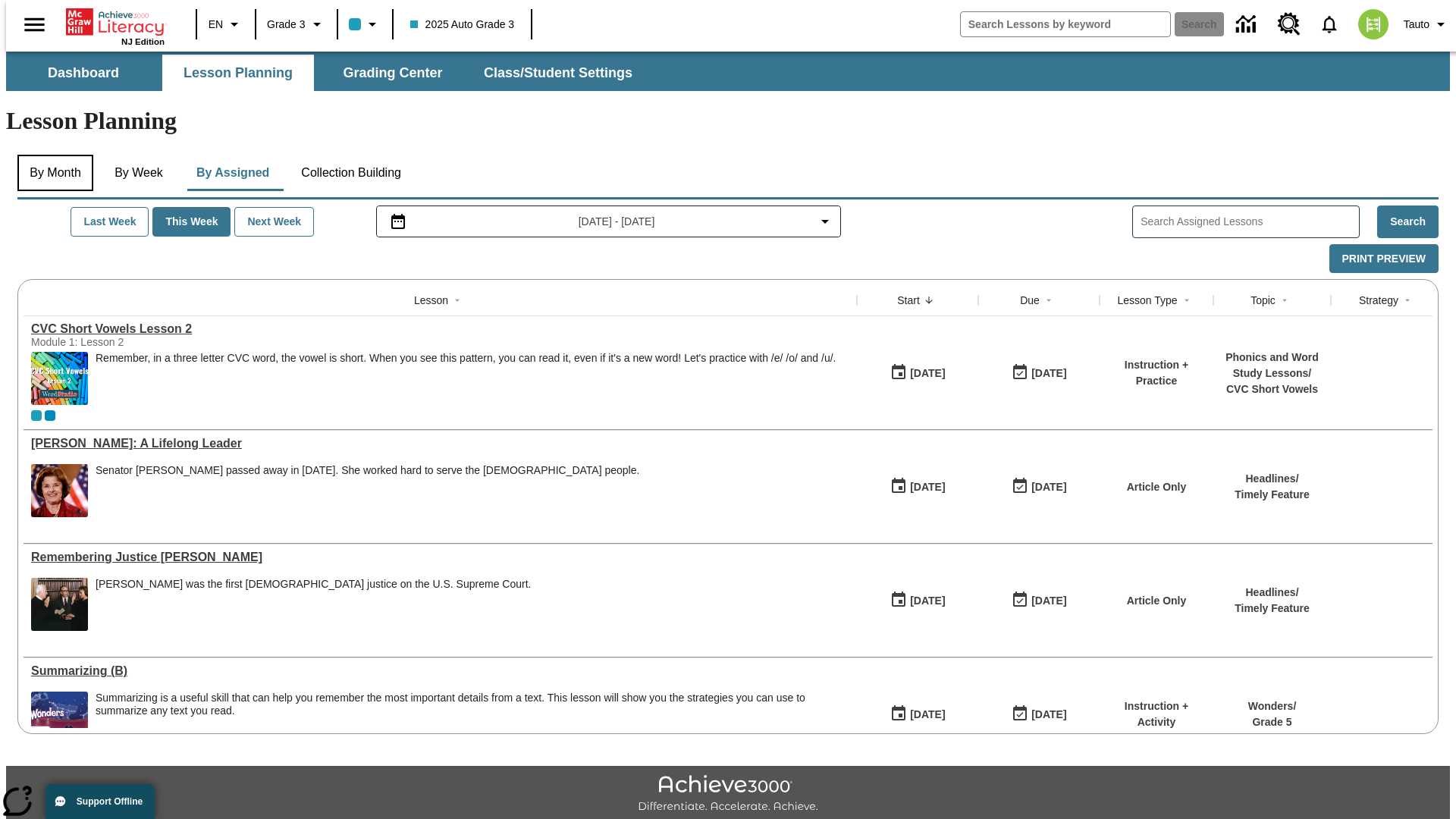
click at [51, 155] on button "By Month" at bounding box center [55, 173] width 76 height 36
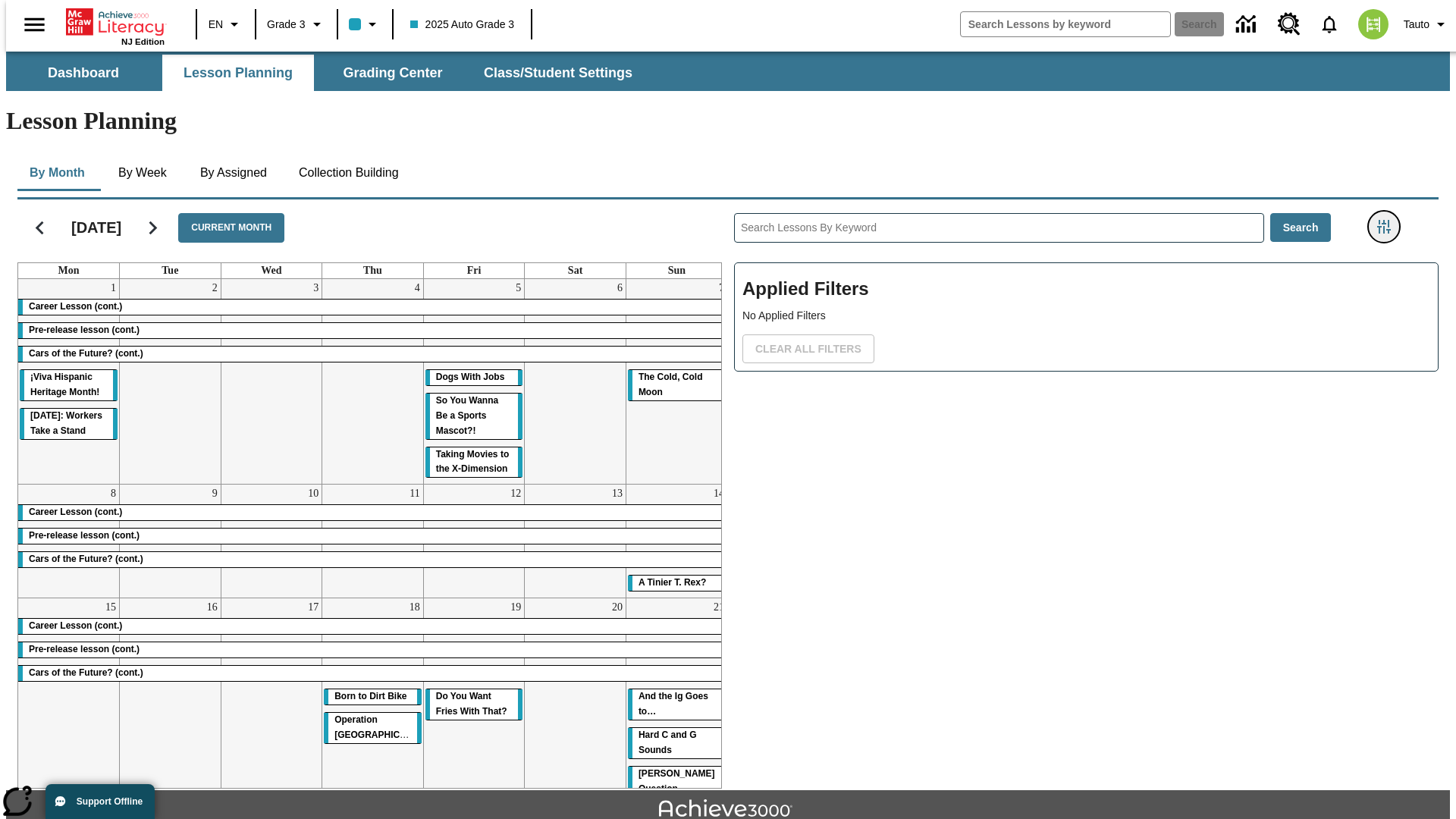
click at [1388, 220] on icon "Filters Side menu" at bounding box center [1384, 226] width 14 height 14
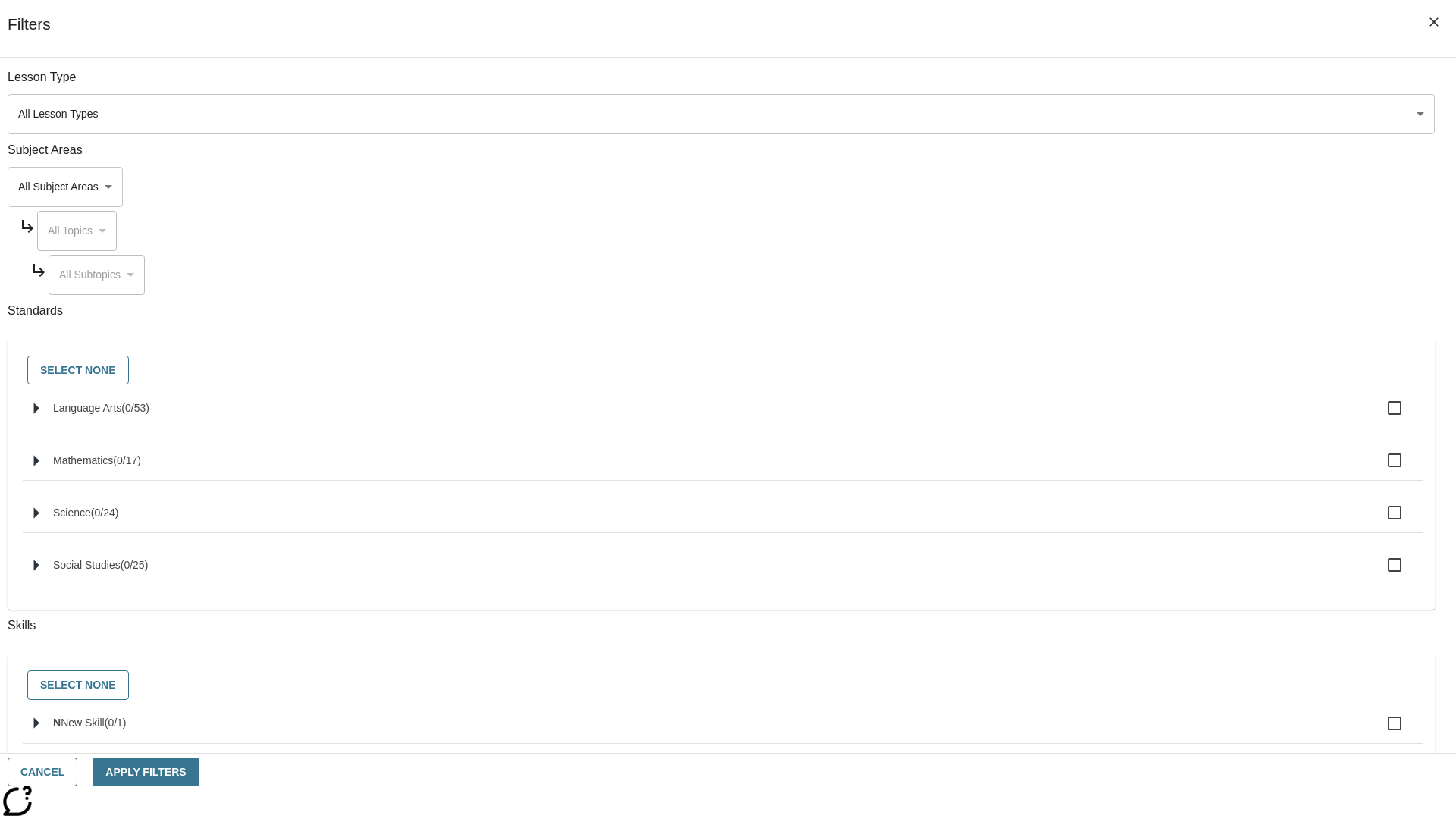
click at [1092, 187] on body "Skip to main content [GEOGRAPHIC_DATA] Edition EN Grade 3 2025 Auto Grade 3 Sea…" at bounding box center [728, 470] width 1444 height 837
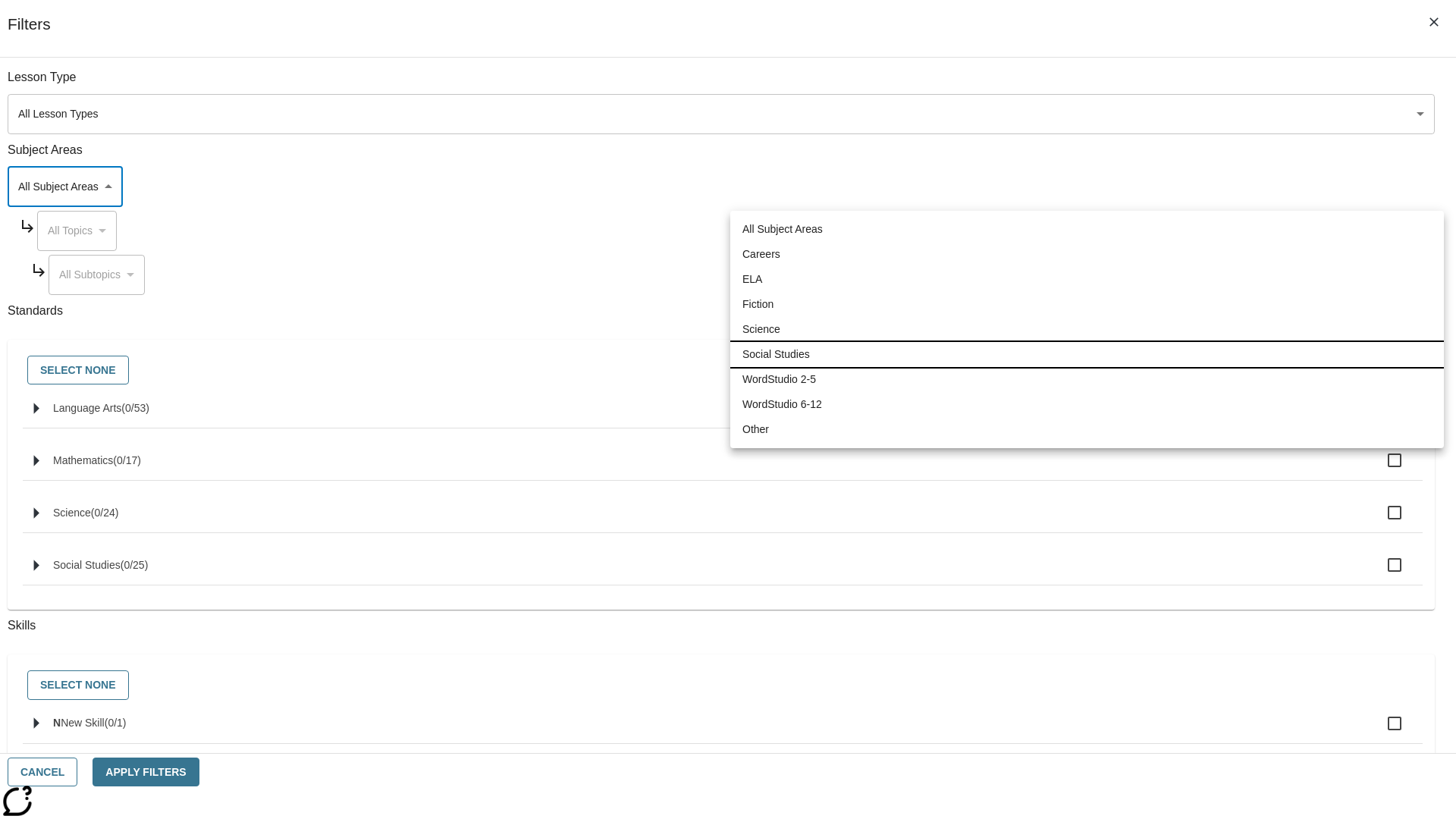
click at [1087, 354] on li "Social Studies" at bounding box center [1087, 355] width 714 height 25
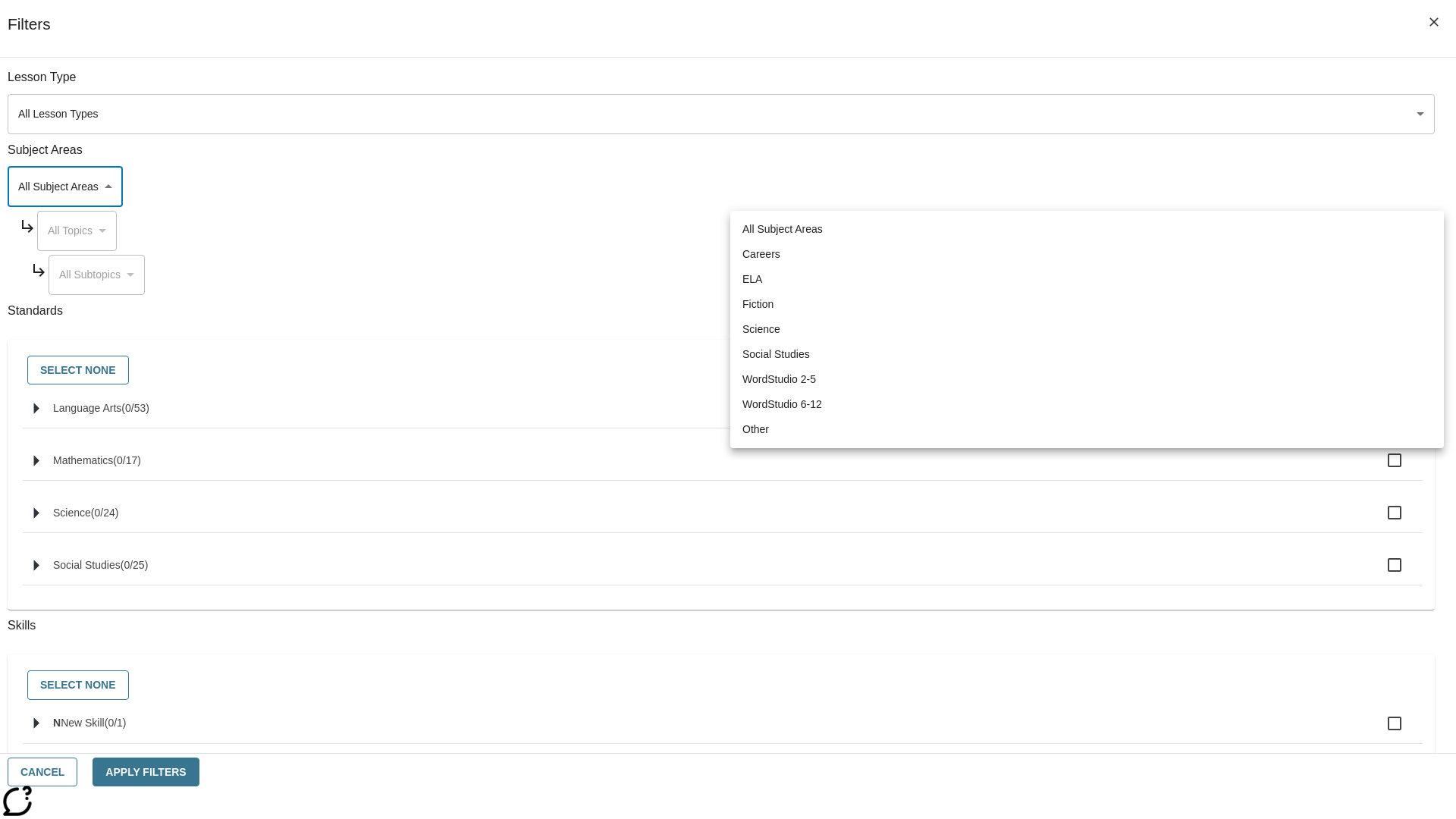
type input "3"
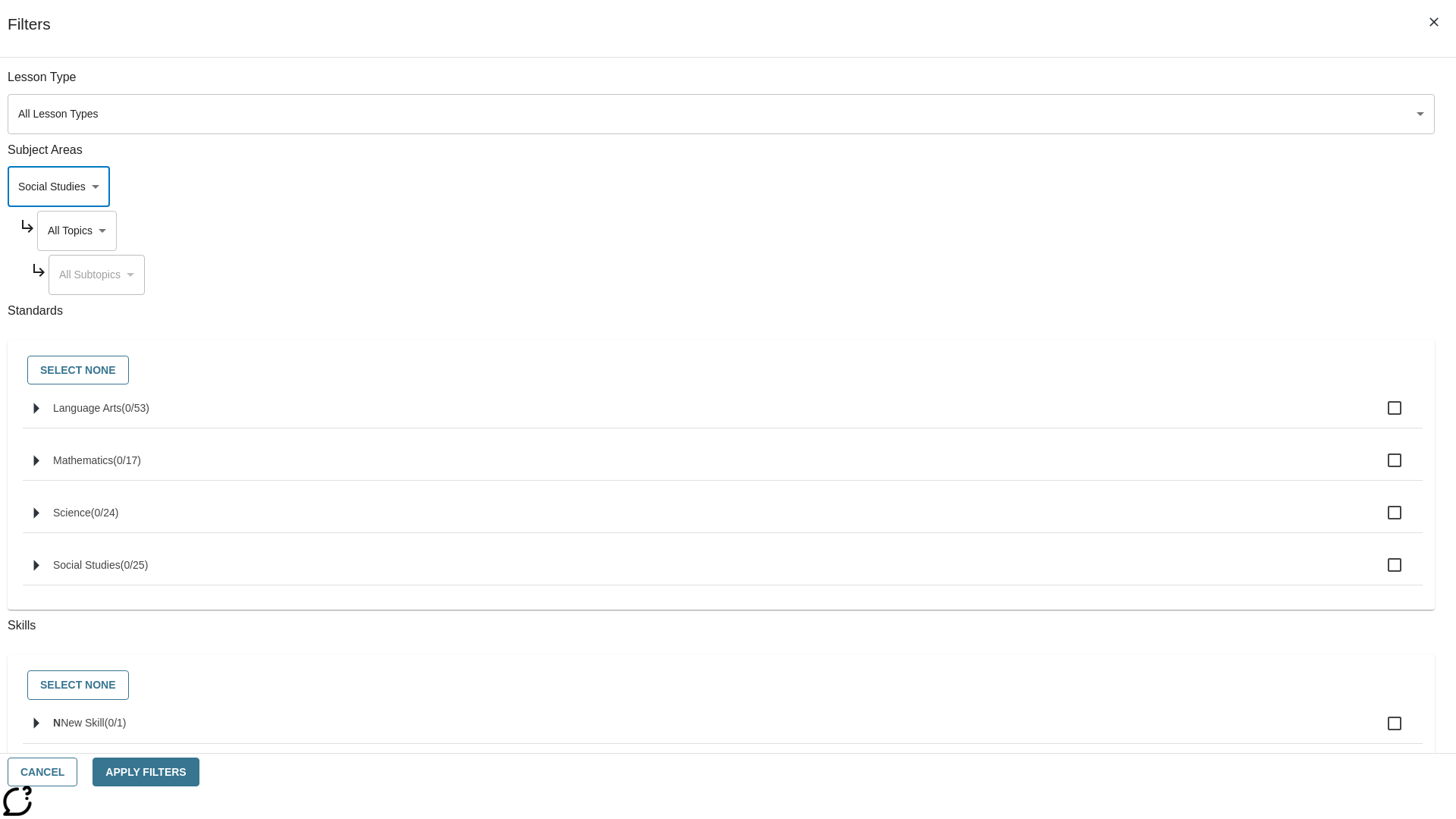
click at [1106, 230] on body "Skip to main content [GEOGRAPHIC_DATA] Edition EN Grade 3 2025 Auto Grade 3 Sea…" at bounding box center [728, 470] width 1444 height 837
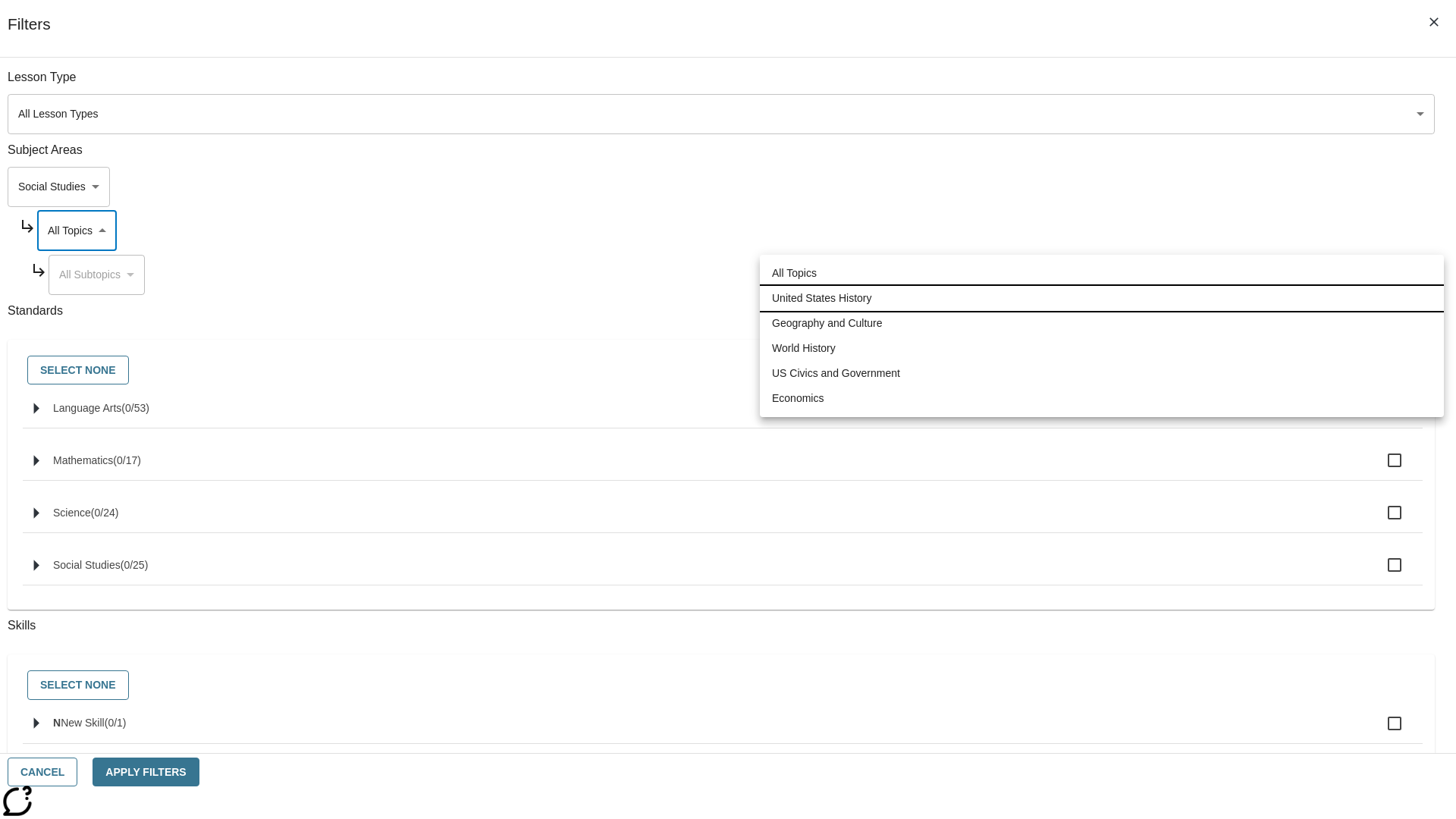
click at [1101, 298] on li "United States History" at bounding box center [1101, 298] width 684 height 25
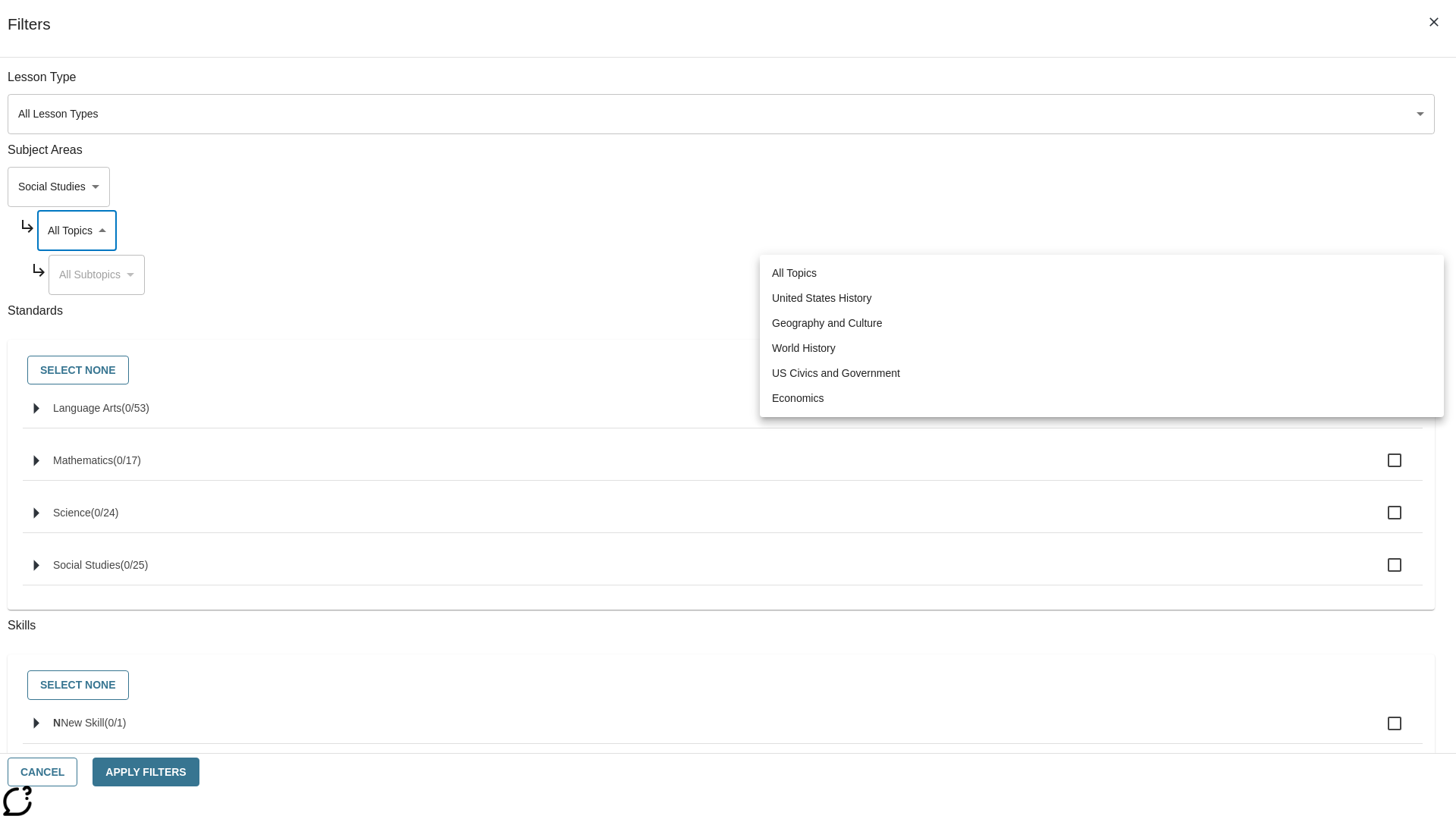
type input "184"
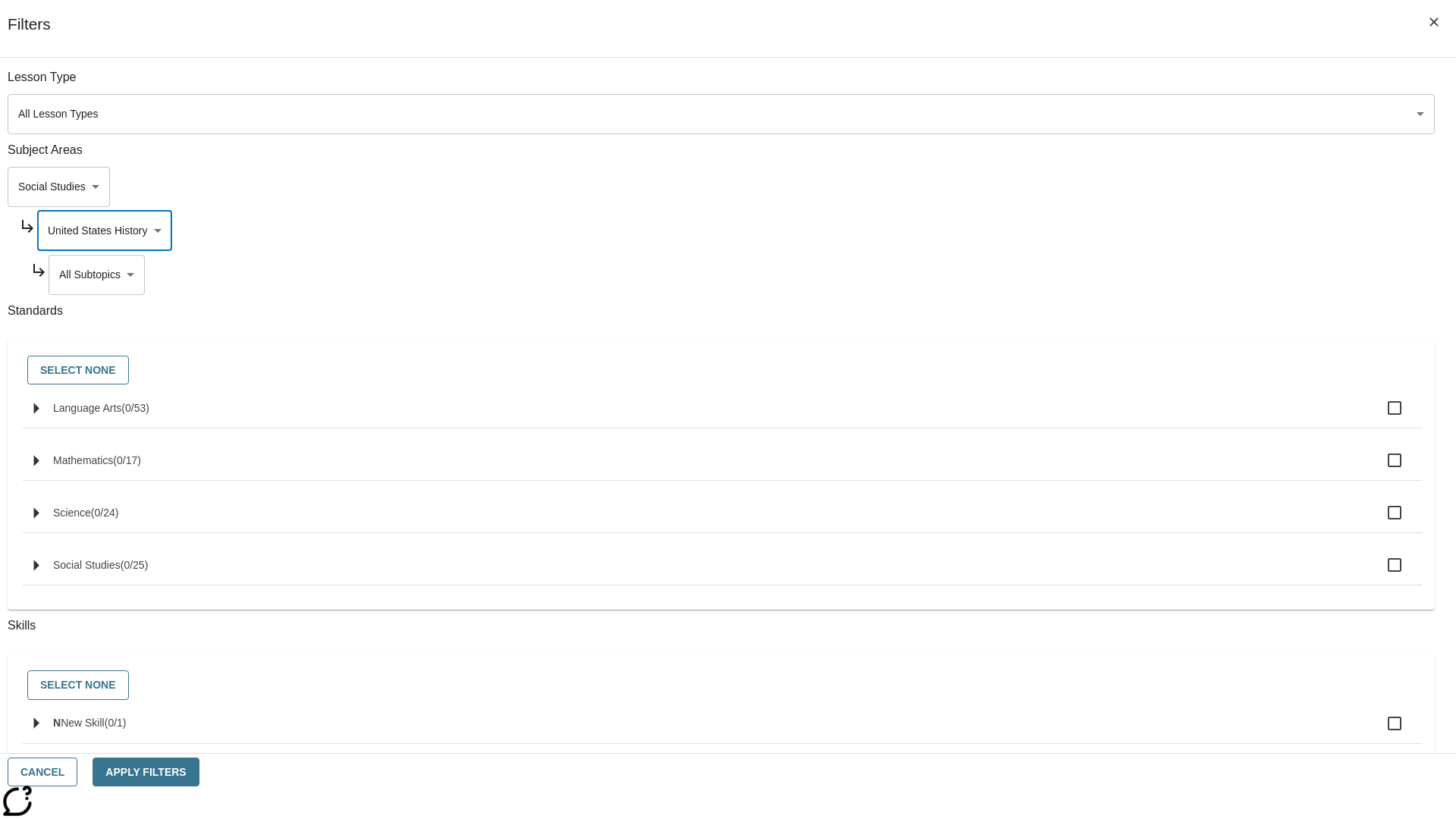
click at [1112, 275] on body "Skip to main content [GEOGRAPHIC_DATA] Edition EN Grade 3 2025 Auto Grade 3 Sea…" at bounding box center [728, 470] width 1444 height 837
click at [1106, 230] on body "Skip to main content [GEOGRAPHIC_DATA] Edition EN Grade 3 2025 Auto Grade 3 Sea…" at bounding box center [728, 470] width 1444 height 837
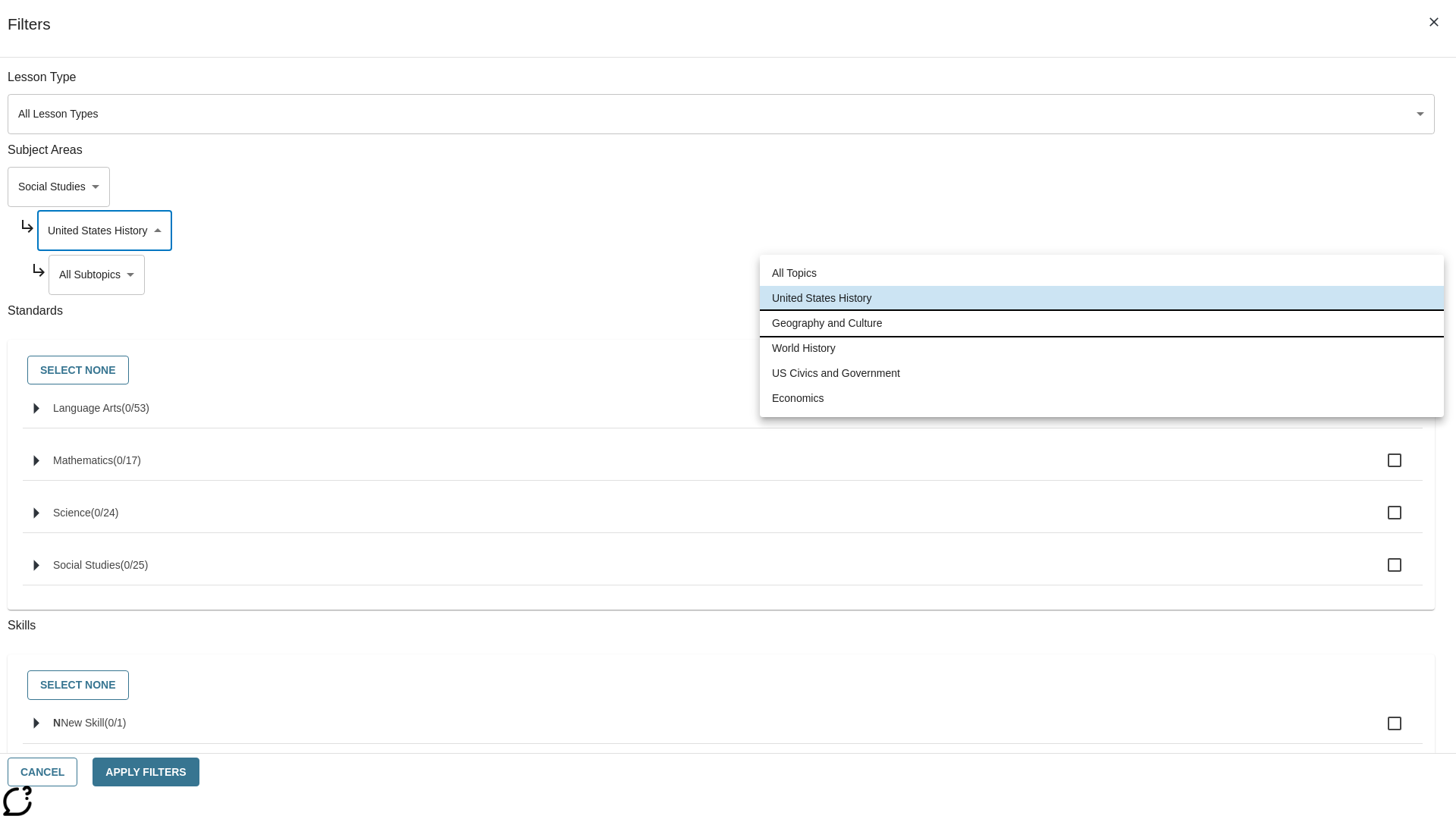
click at [1101, 323] on li "Geography and Culture" at bounding box center [1101, 323] width 684 height 25
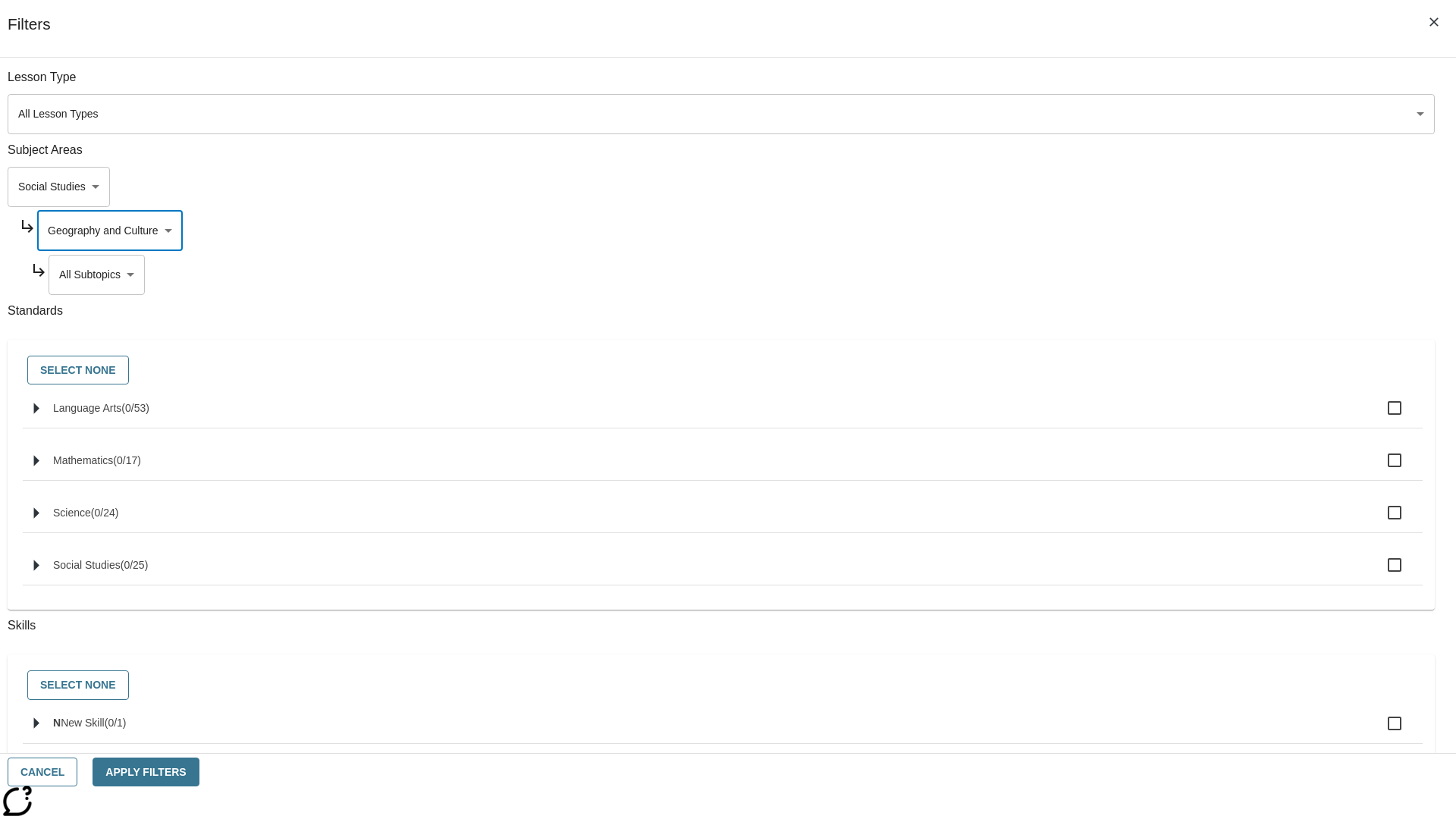
click at [1112, 275] on body "Skip to main content [GEOGRAPHIC_DATA] Edition EN Grade 3 2025 Auto Grade 3 Sea…" at bounding box center [728, 470] width 1444 height 837
click at [1105, 230] on body "Skip to main content [GEOGRAPHIC_DATA] Edition EN Grade 3 2025 Auto Grade 3 Sea…" at bounding box center [728, 470] width 1444 height 837
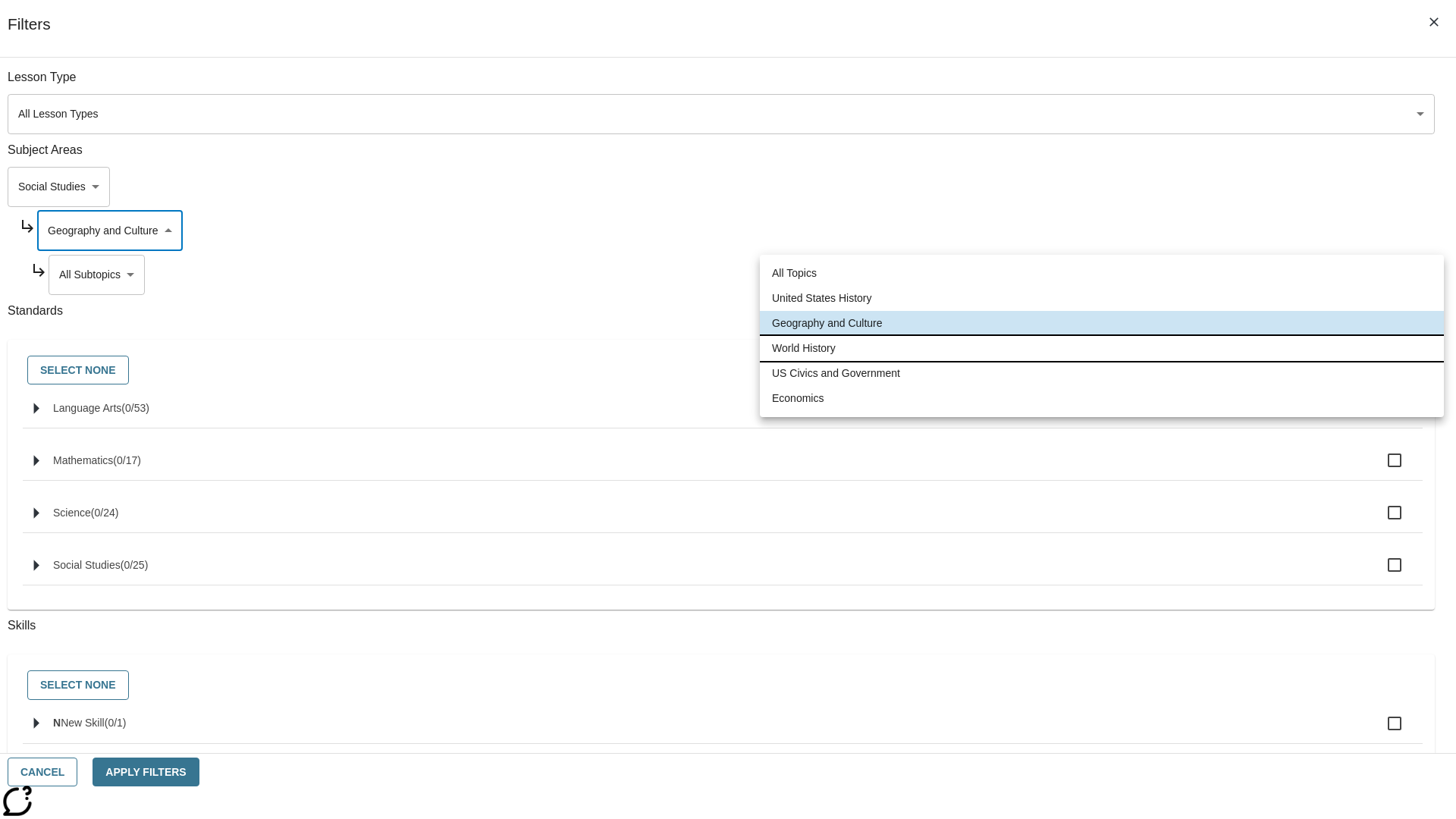
click at [1101, 348] on li "World History" at bounding box center [1101, 348] width 684 height 25
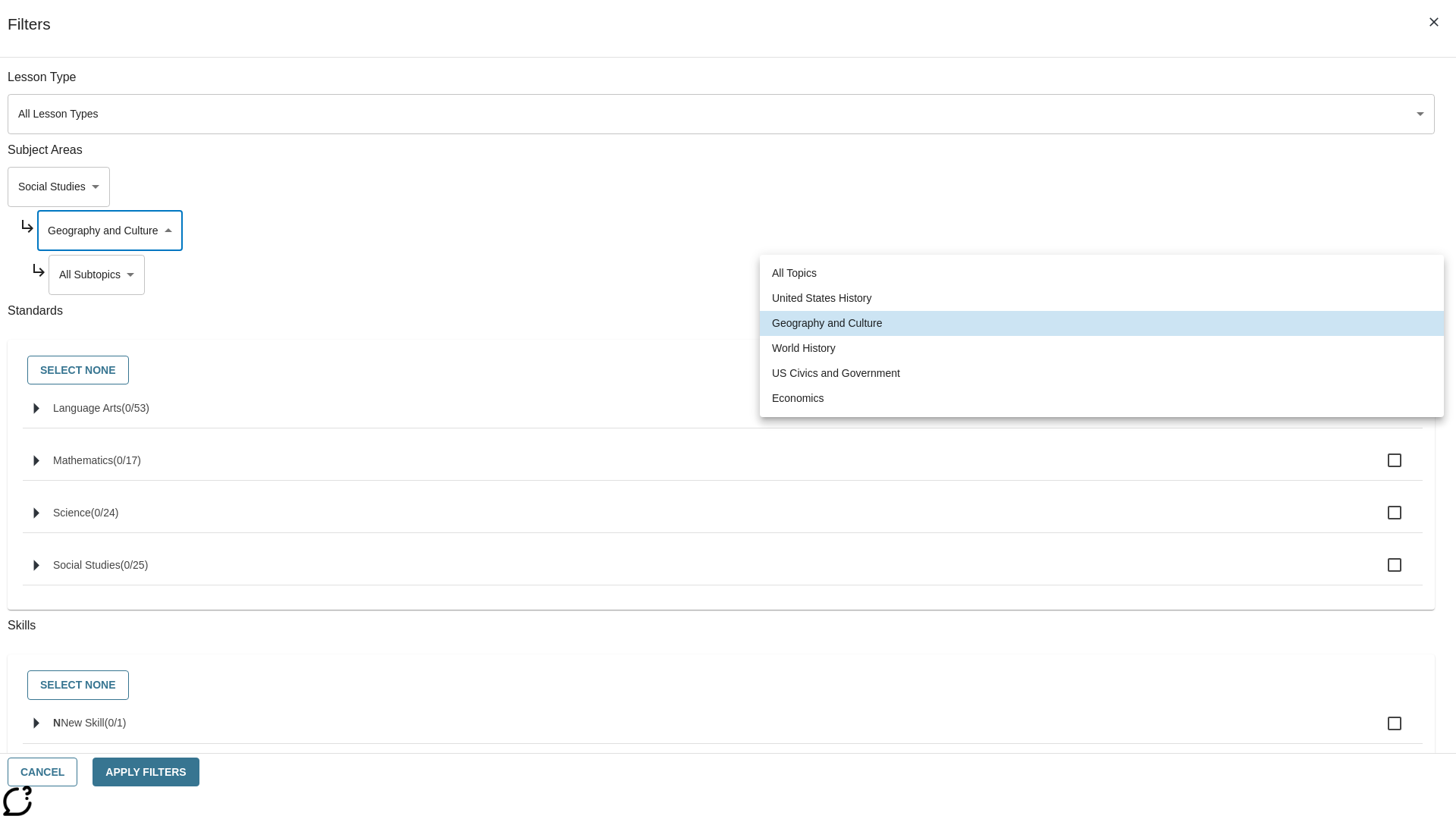
type input "193"
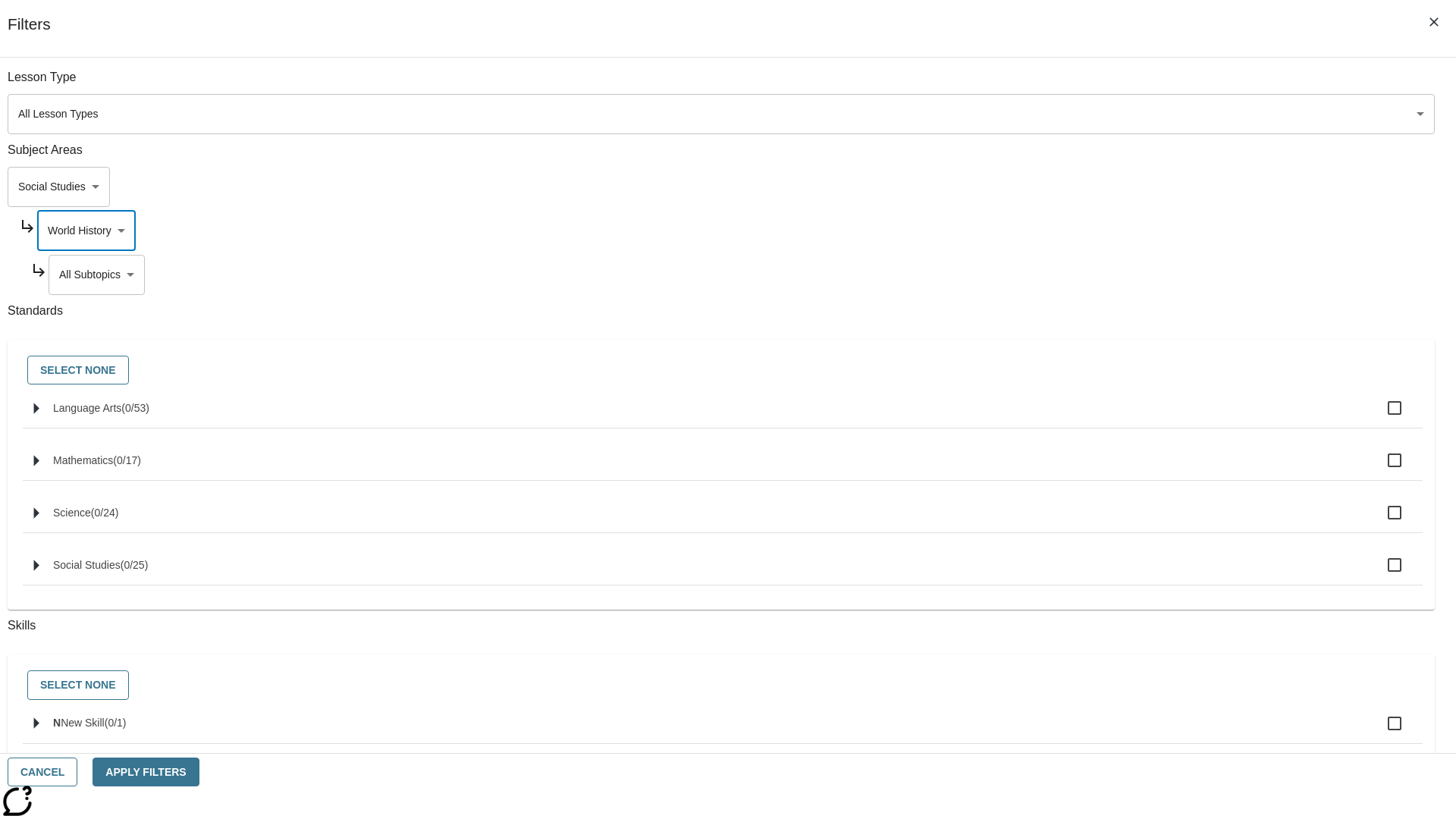
click at [1111, 275] on body "Skip to main content [GEOGRAPHIC_DATA] Edition EN Grade 3 2025 Auto Grade 3 Sea…" at bounding box center [728, 470] width 1444 height 837
click at [1105, 85] on body "Skip to main content [GEOGRAPHIC_DATA] Edition EN Grade 3 2025 Auto Grade 3 Sea…" at bounding box center [728, 470] width 1444 height 837
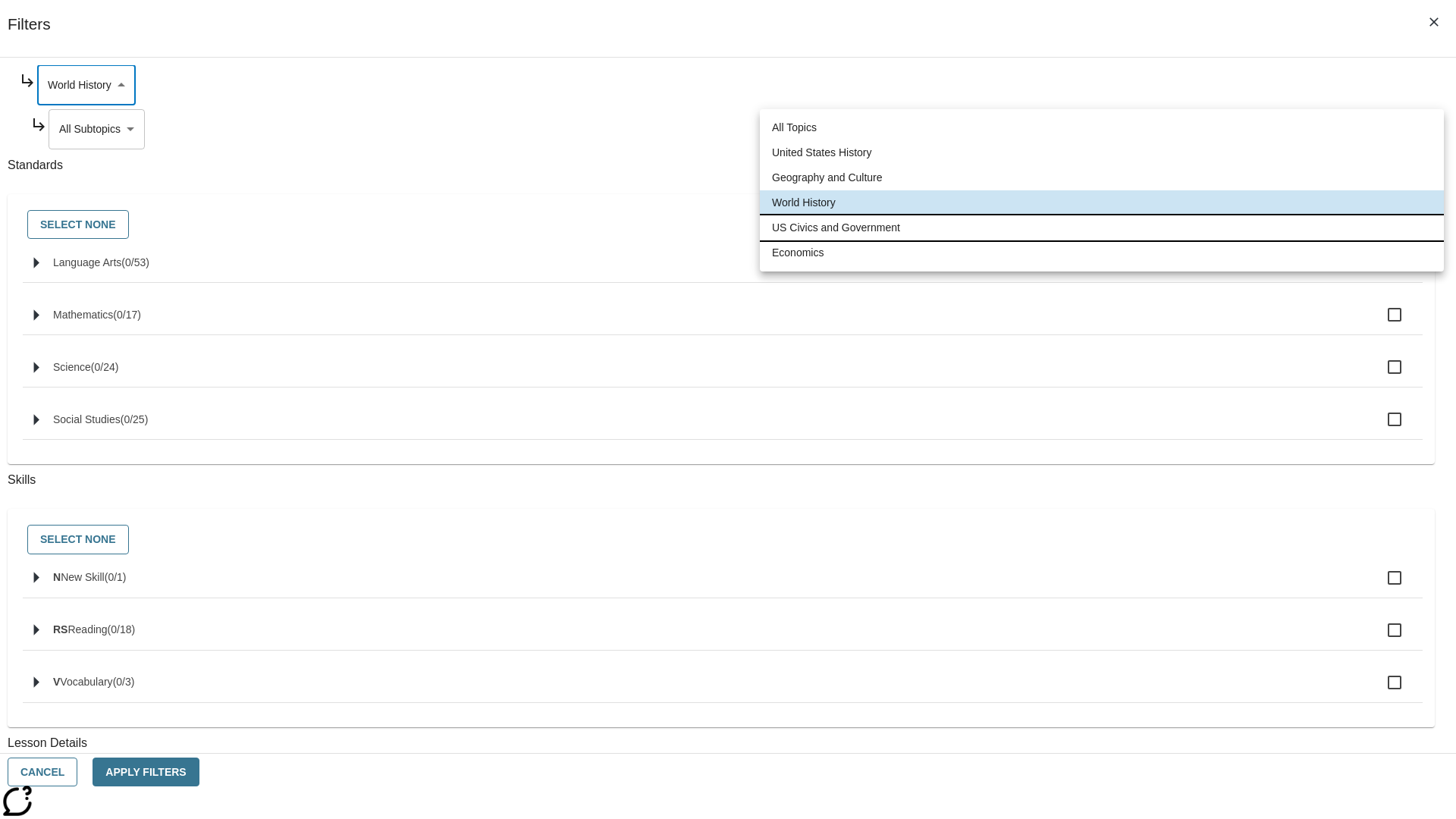
click at [1101, 227] on li "US Civics and Government" at bounding box center [1101, 228] width 684 height 25
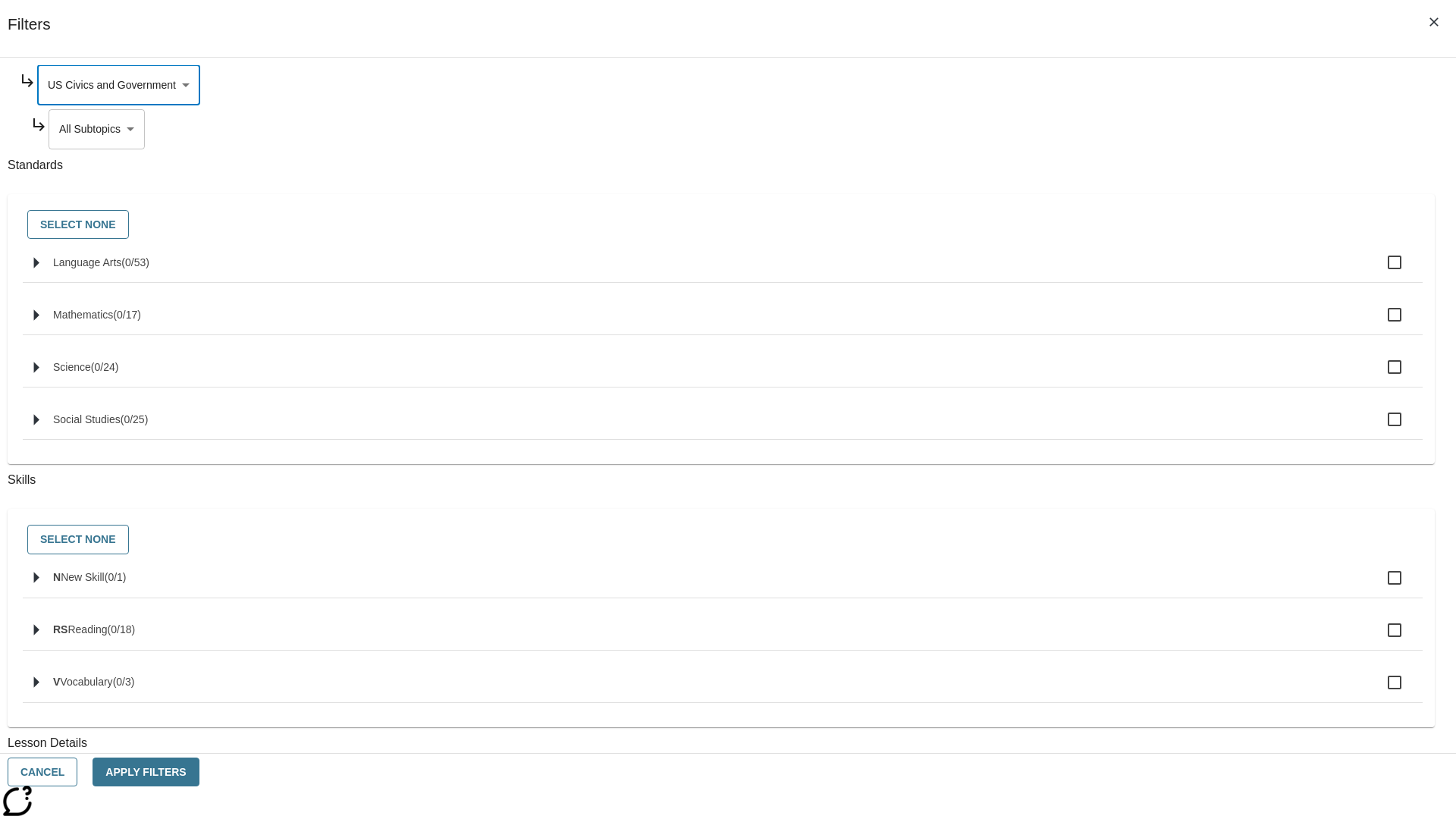
click at [1112, 275] on body "Skip to main content [GEOGRAPHIC_DATA] Edition EN Grade 3 2025 Auto Grade 3 Sea…" at bounding box center [728, 470] width 1444 height 837
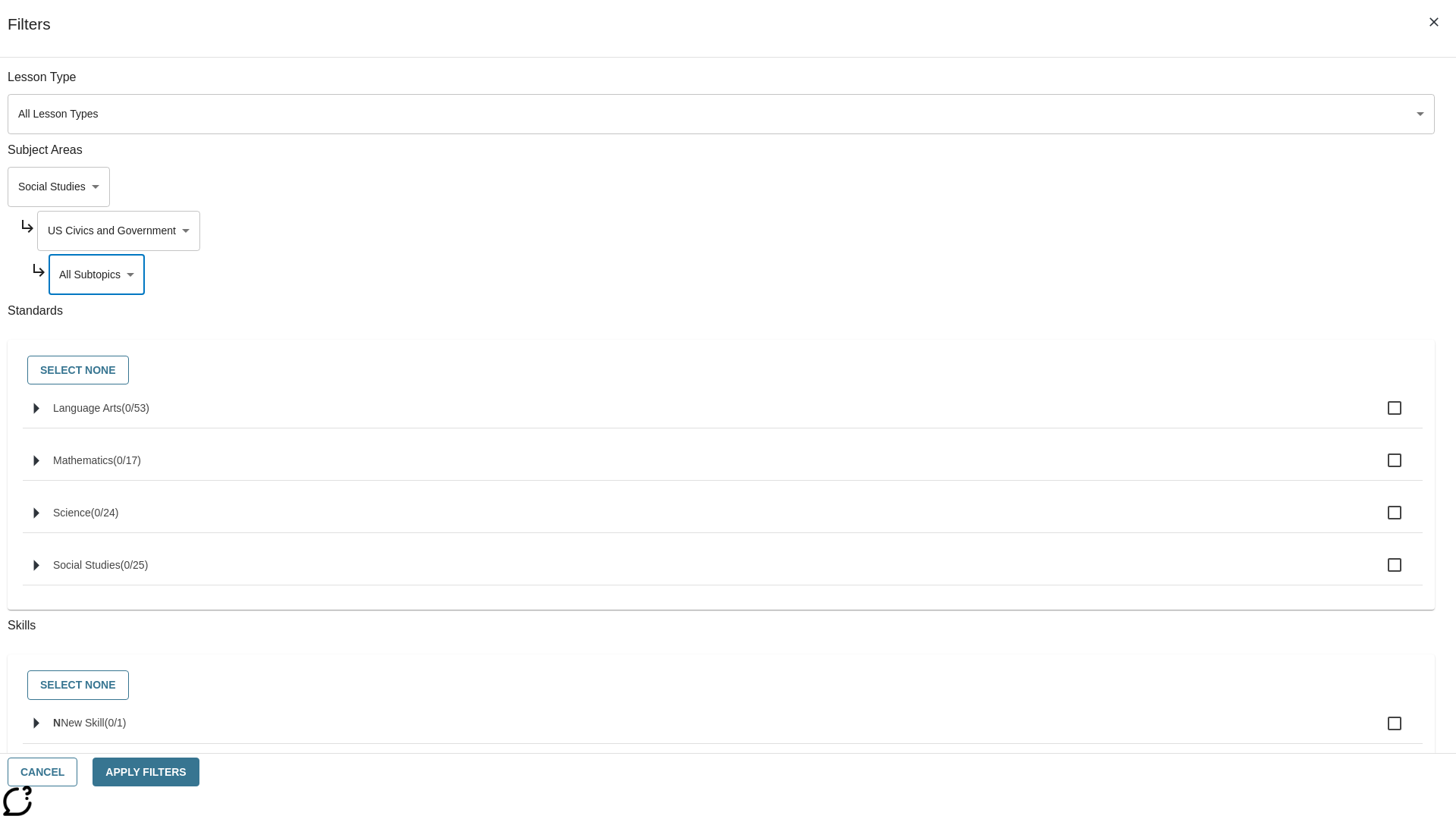
click at [1106, 230] on body "Skip to main content [GEOGRAPHIC_DATA] Edition EN Grade 3 2025 Auto Grade 3 Sea…" at bounding box center [728, 470] width 1444 height 837
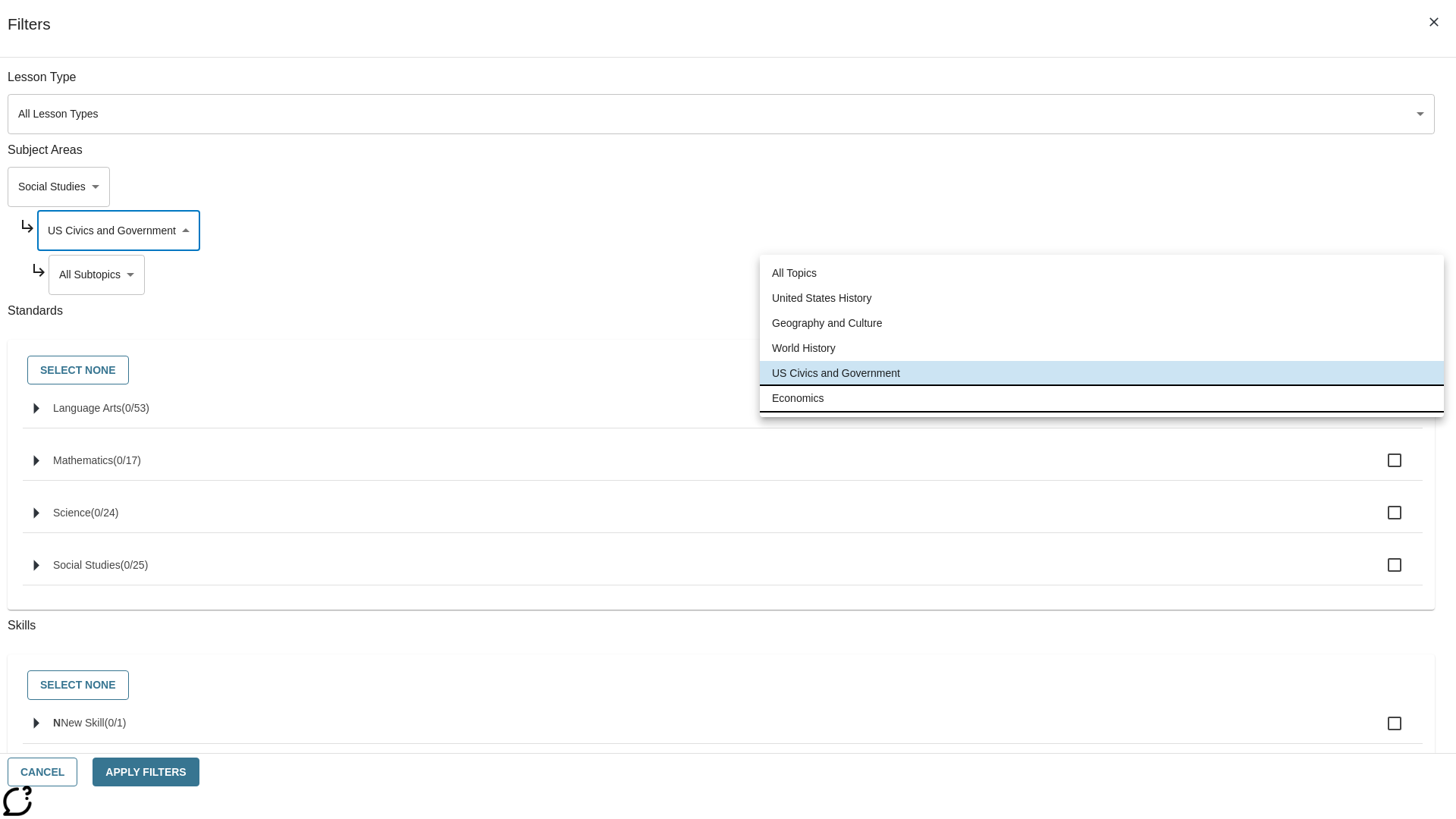
click at [1101, 398] on li "Economics" at bounding box center [1101, 398] width 684 height 25
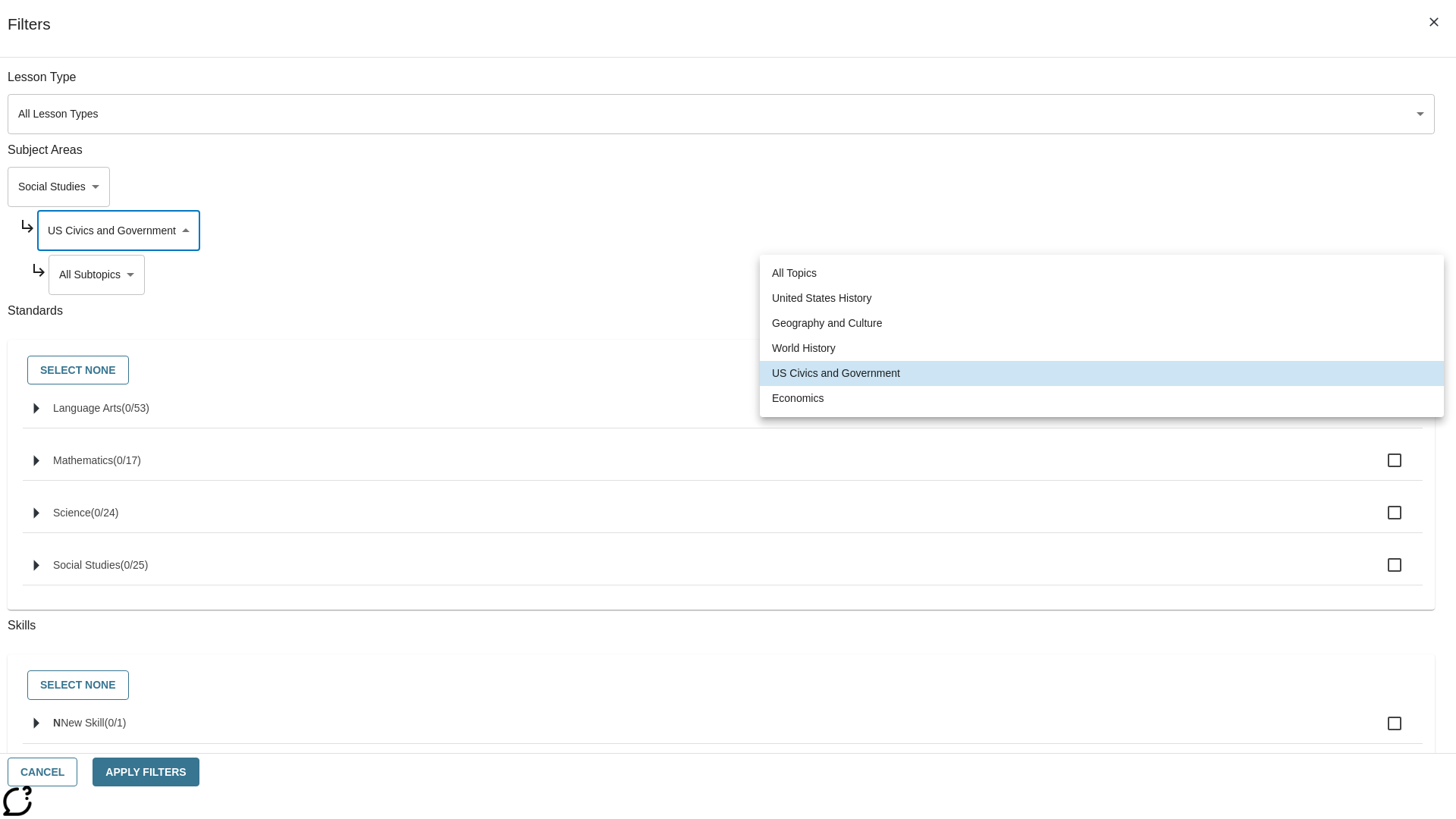
type input "195"
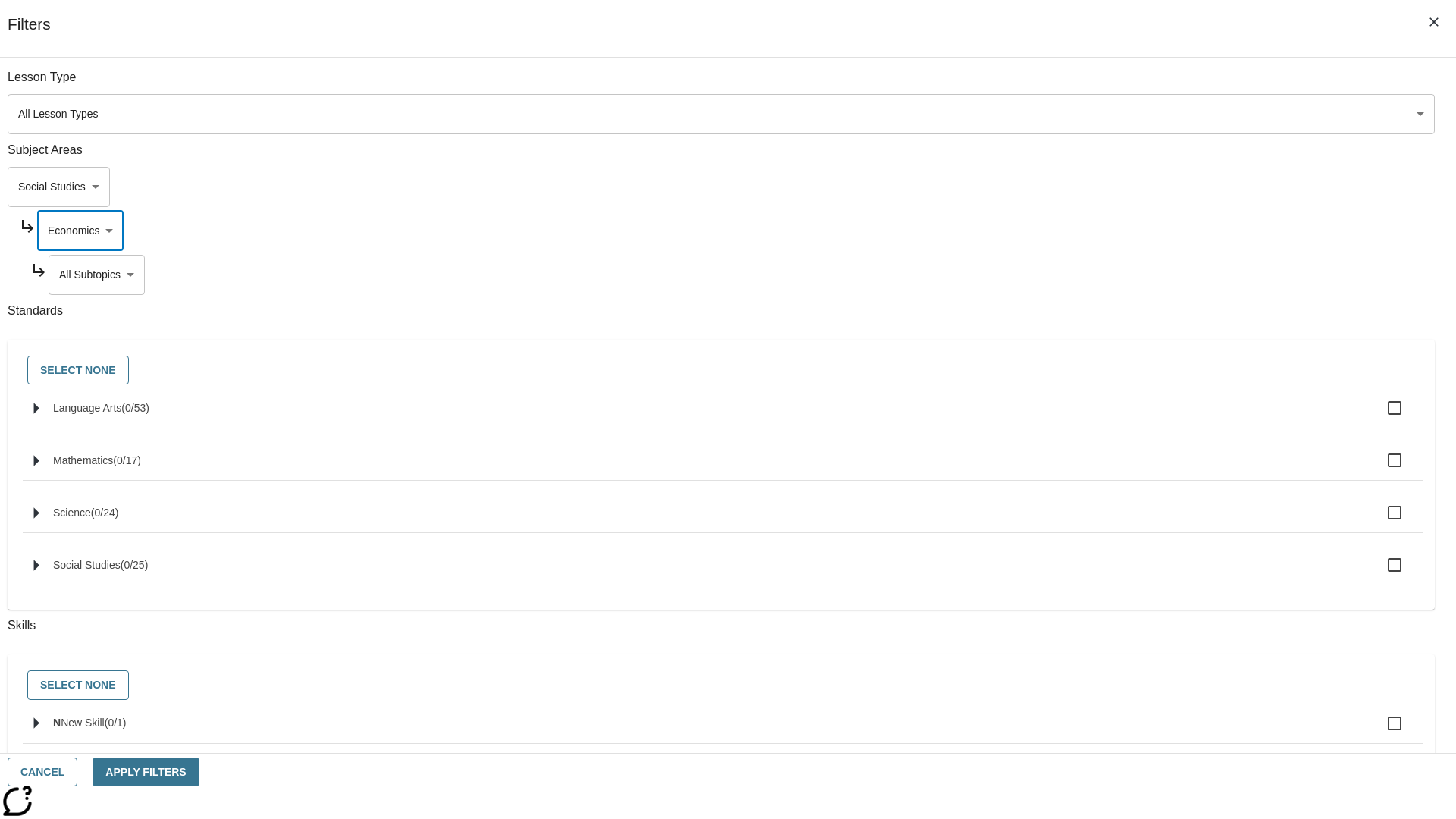
click at [1111, 85] on body "Skip to main content [GEOGRAPHIC_DATA] Edition EN Grade 3 2025 Auto Grade 3 Sea…" at bounding box center [728, 470] width 1444 height 837
click at [1092, 187] on body "Skip to main content [GEOGRAPHIC_DATA] Edition EN Grade 3 2025 Auto Grade 3 Sea…" at bounding box center [728, 470] width 1444 height 837
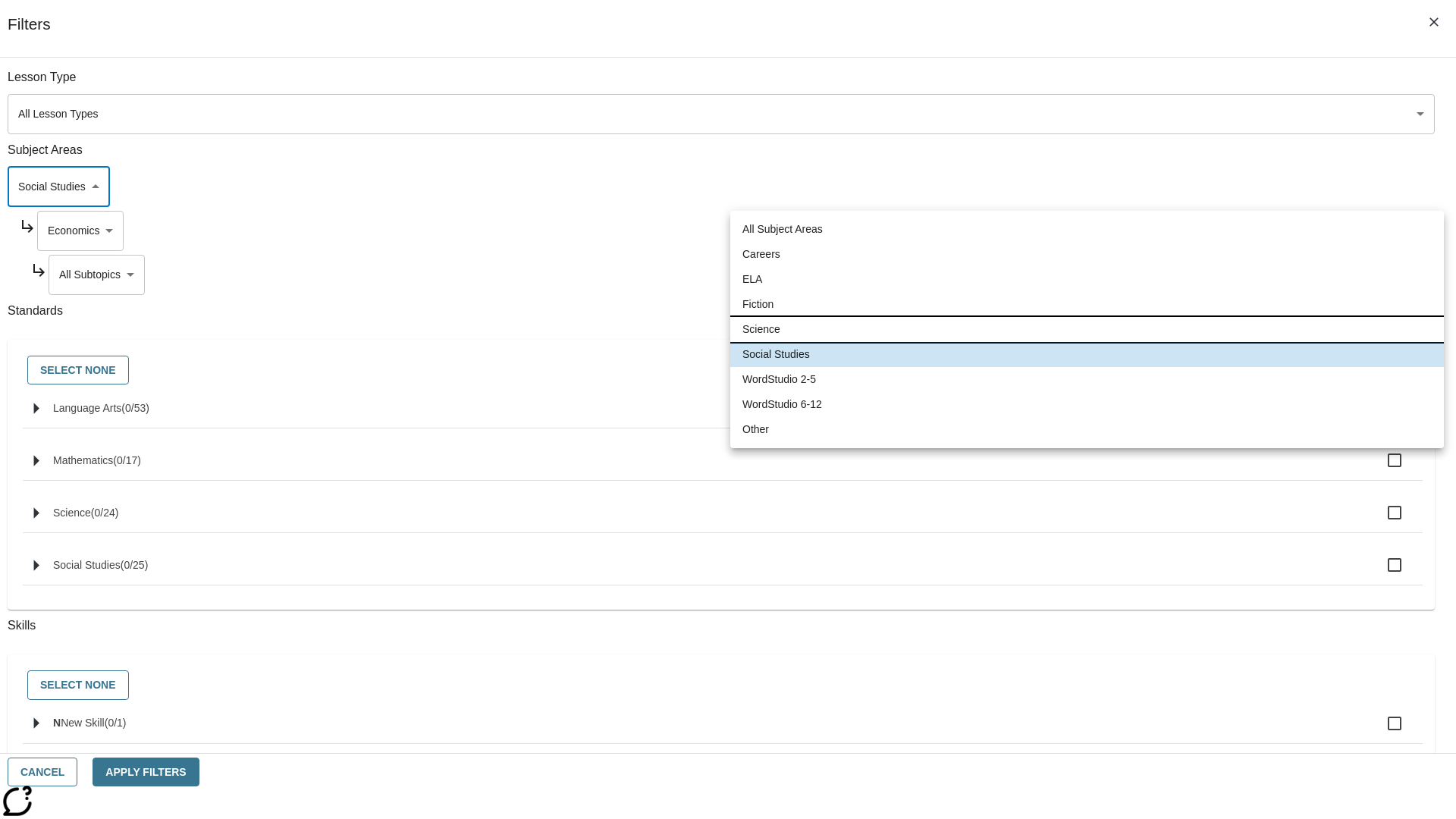
click at [1087, 329] on li "Science" at bounding box center [1087, 329] width 714 height 25
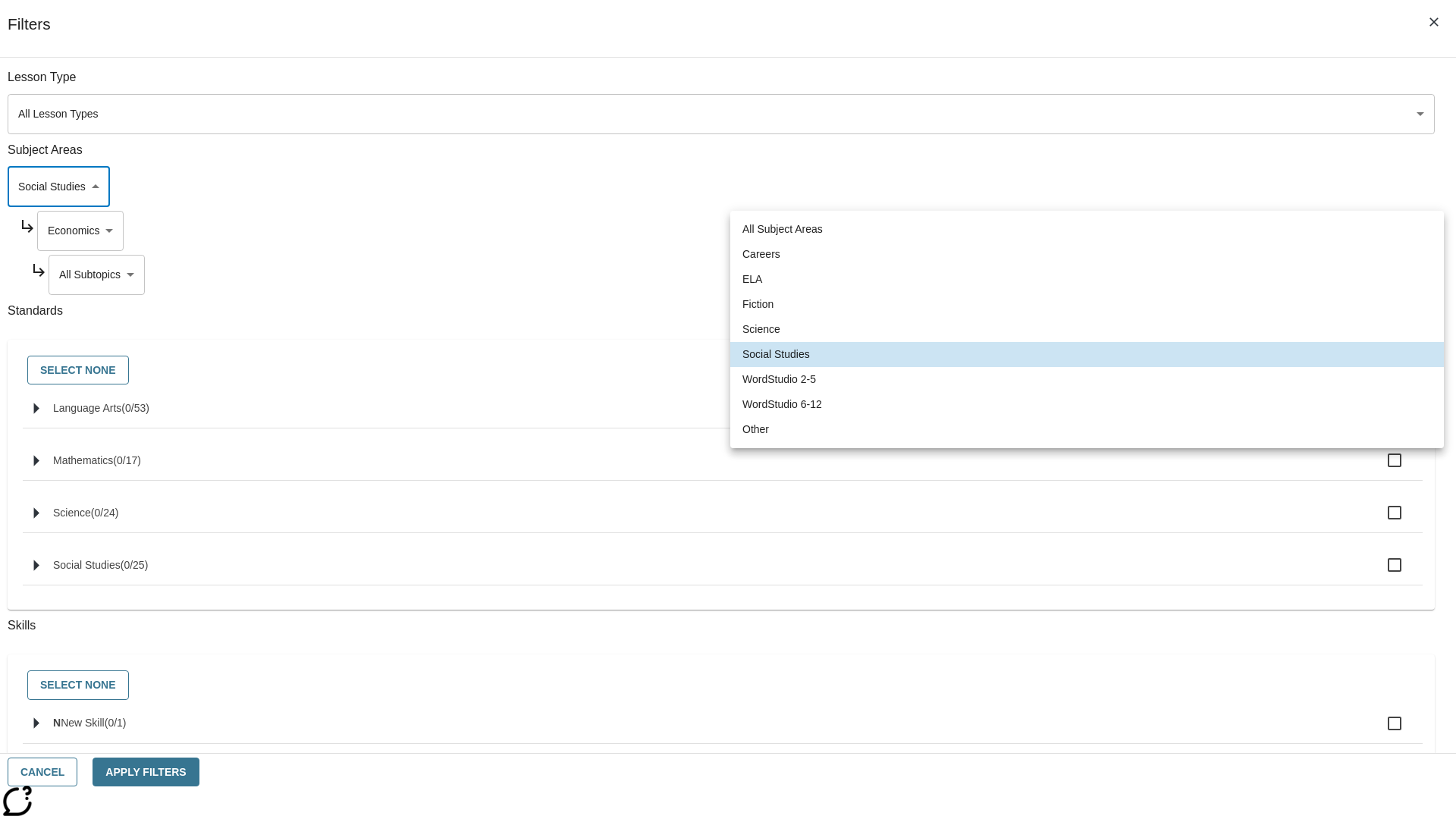
type input "2"
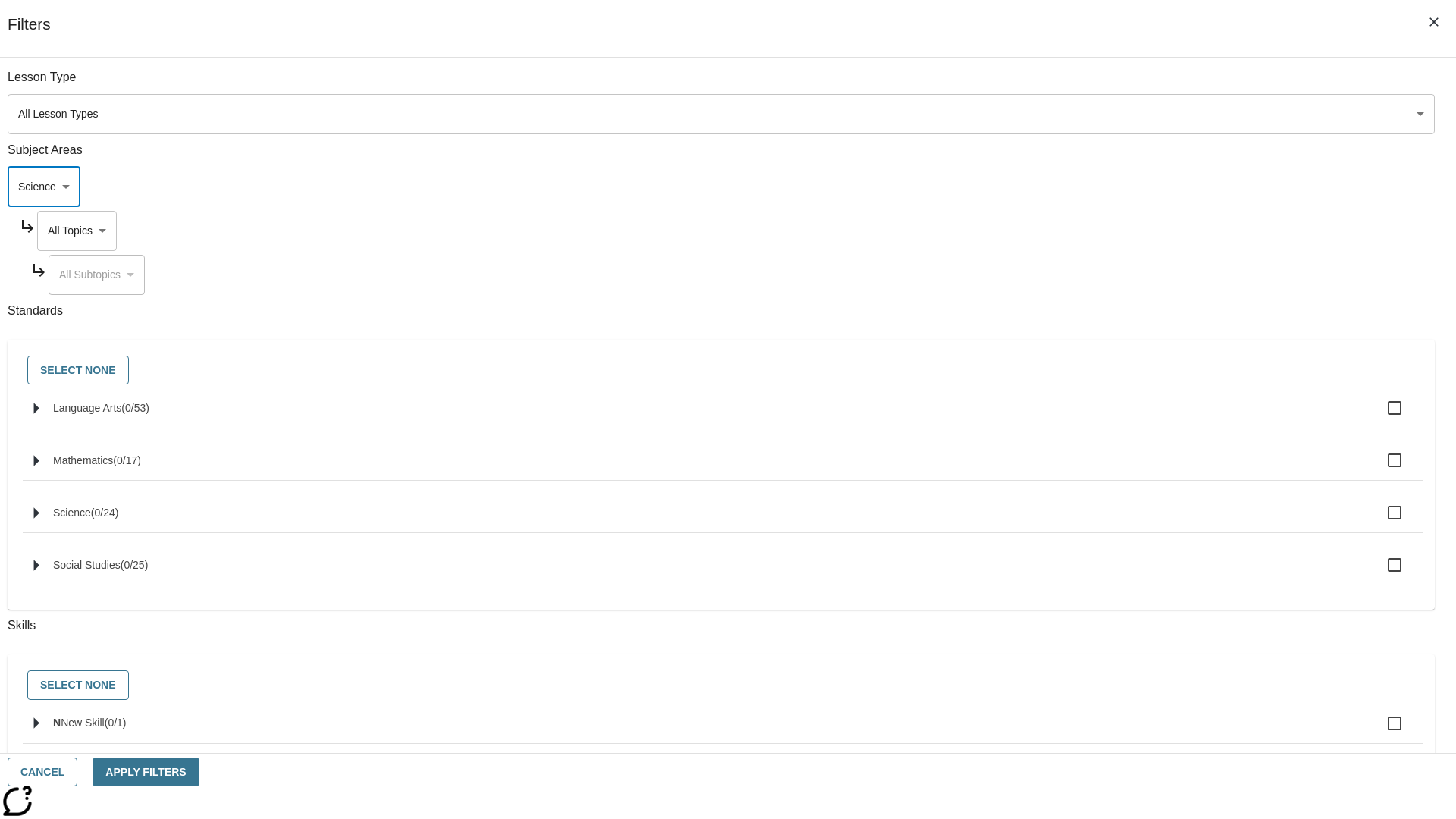
click at [1105, 230] on body "Skip to main content [GEOGRAPHIC_DATA] Edition EN Grade 3 2025 Auto Grade 3 Sea…" at bounding box center [728, 470] width 1444 height 837
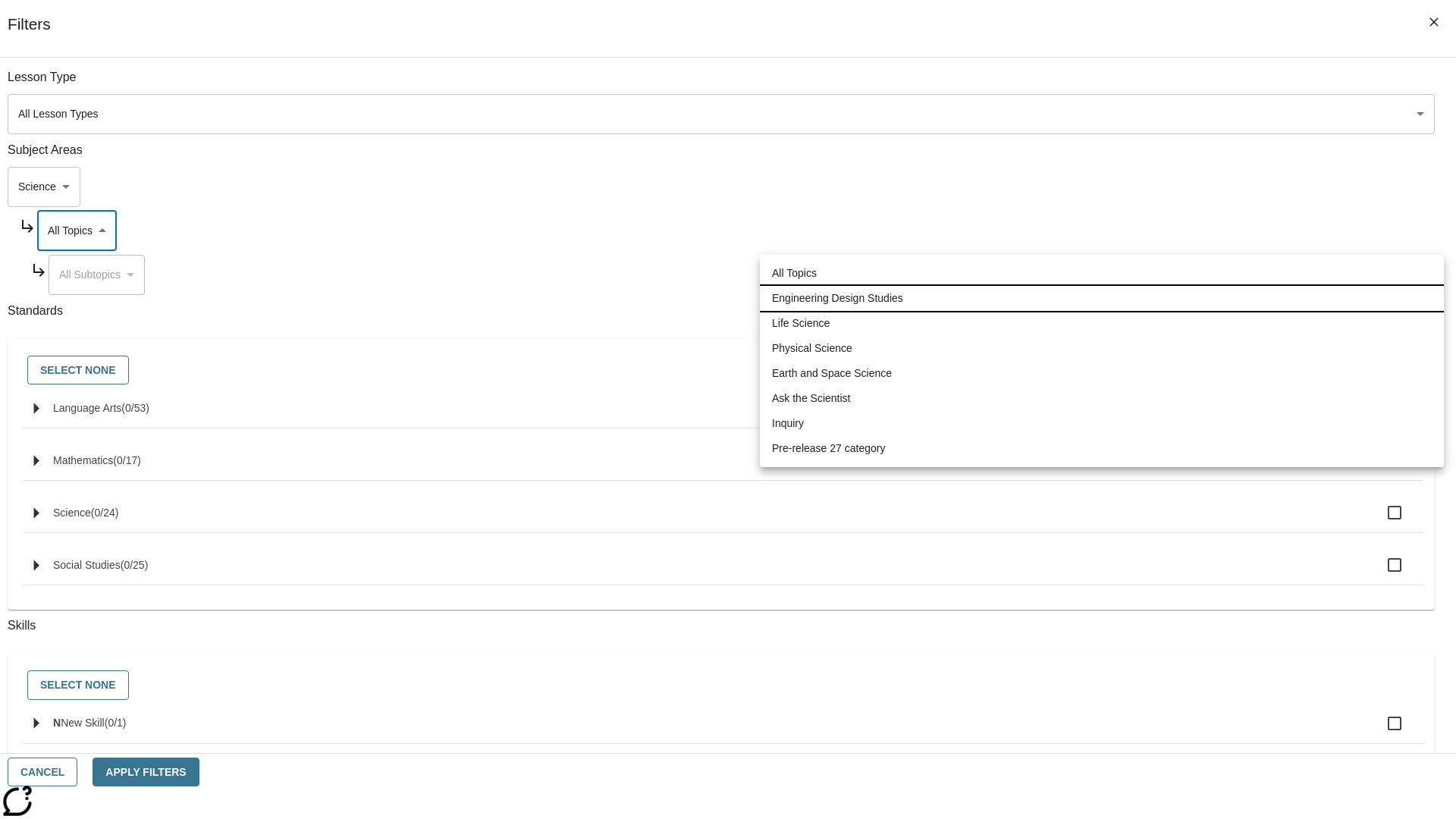
click at [1101, 298] on li "Engineering Design Studies" at bounding box center [1101, 298] width 684 height 25
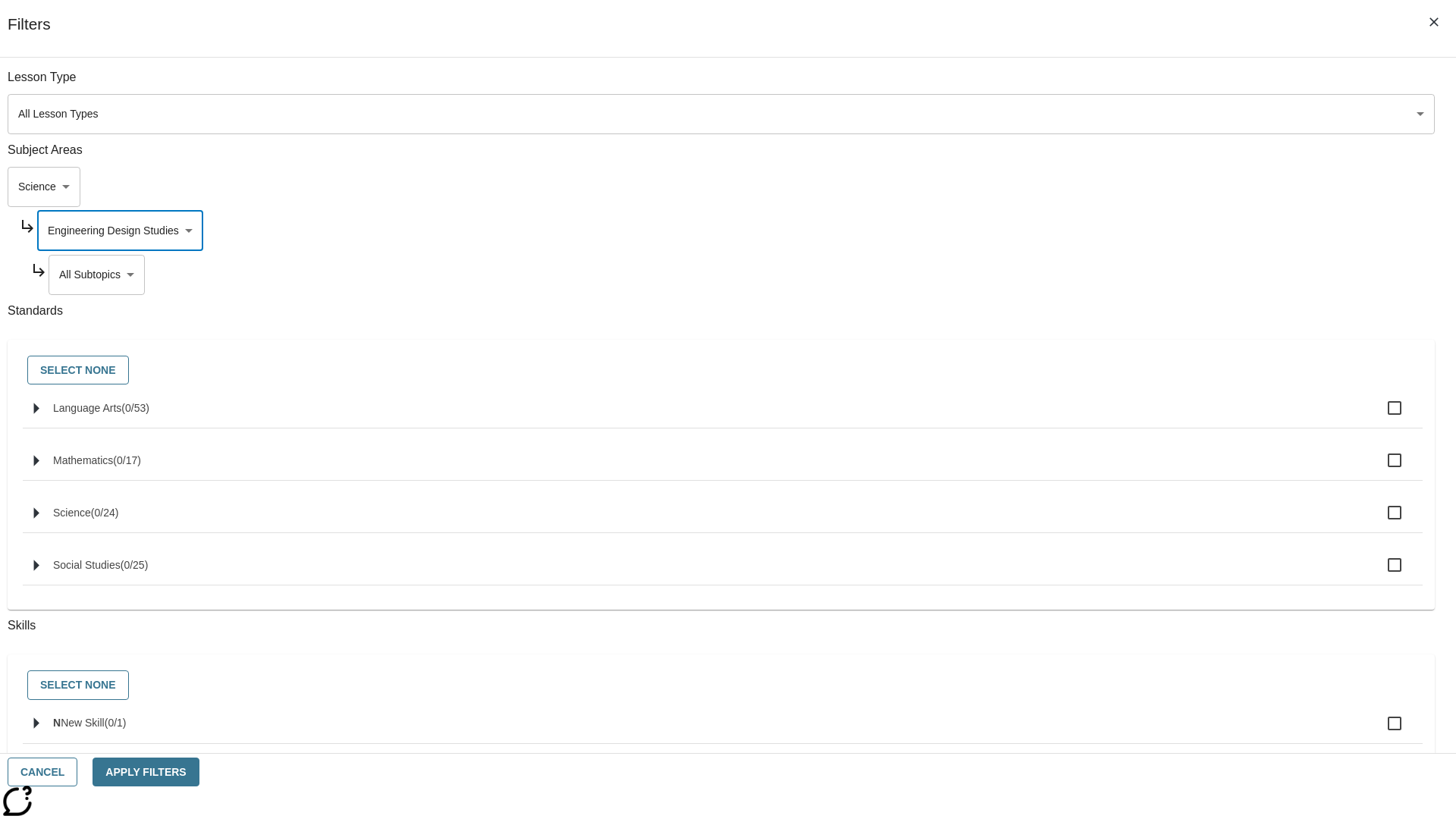
click at [1111, 85] on body "Skip to main content [GEOGRAPHIC_DATA] Edition EN Grade 3 2025 Auto Grade 3 Sea…" at bounding box center [728, 470] width 1444 height 837
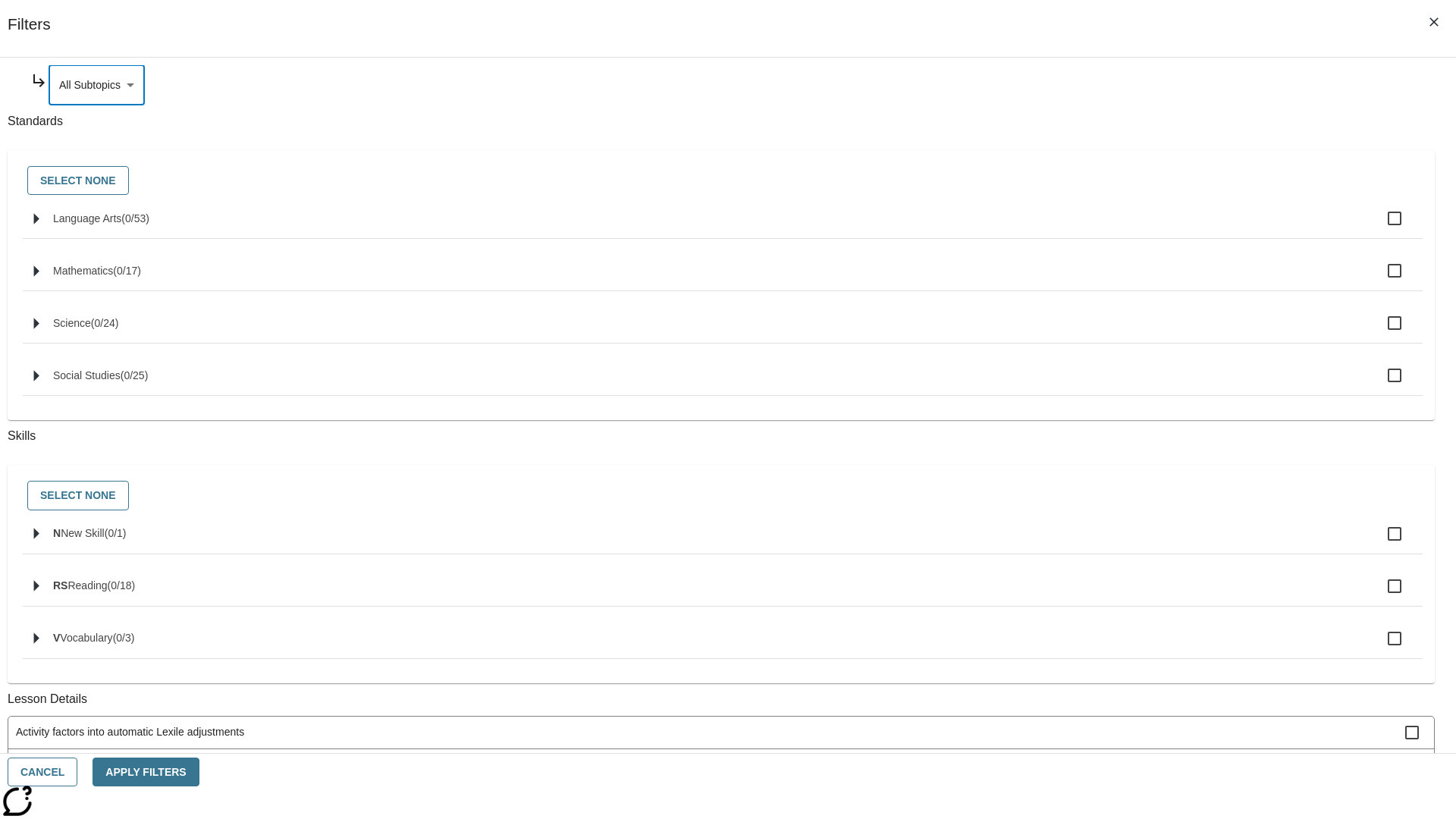
click at [1106, 230] on body "Skip to main content [GEOGRAPHIC_DATA] Edition EN Grade 3 2025 Auto Grade 3 Sea…" at bounding box center [728, 470] width 1444 height 837
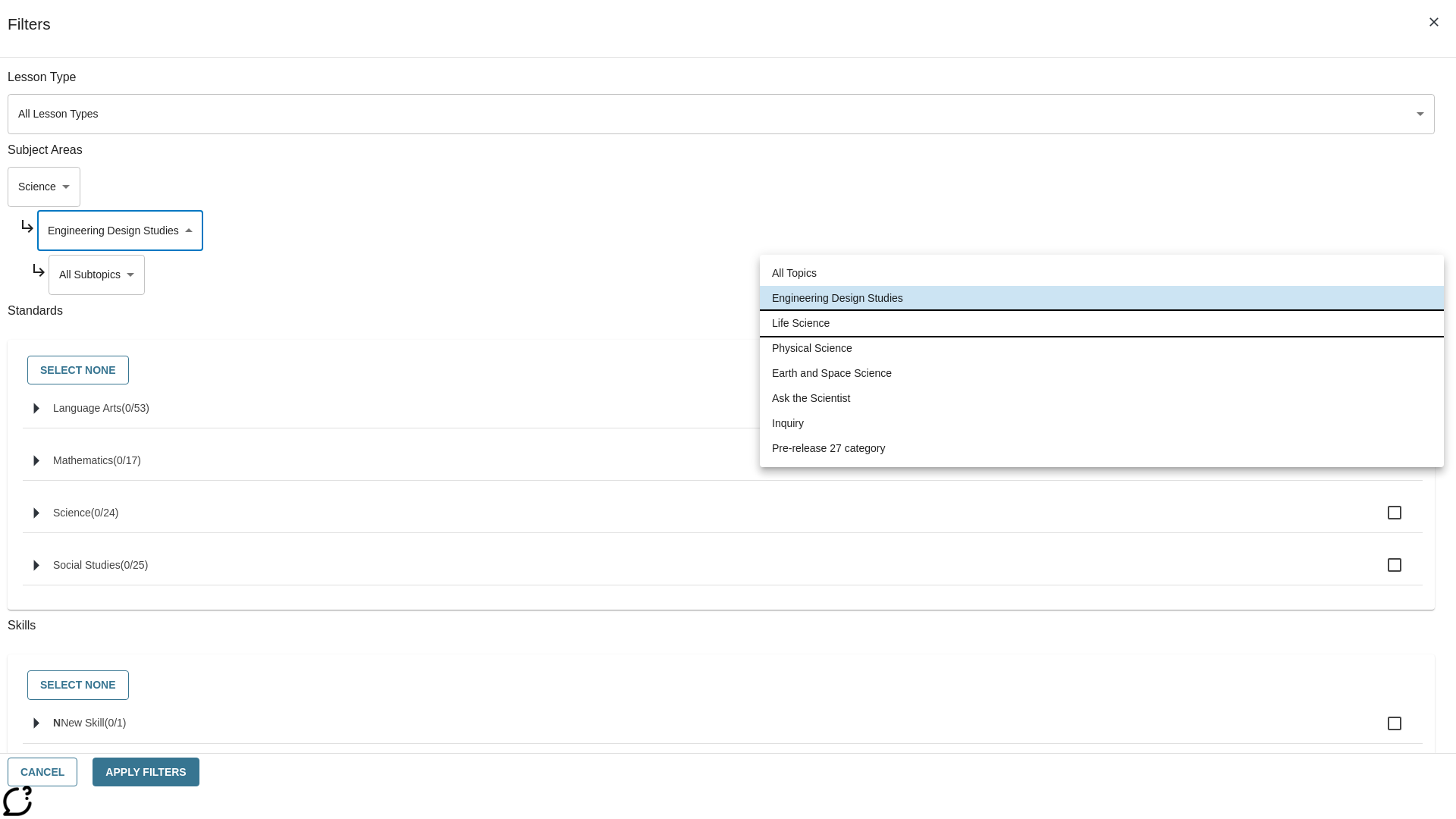
click at [1101, 323] on li "Life Science" at bounding box center [1101, 323] width 684 height 25
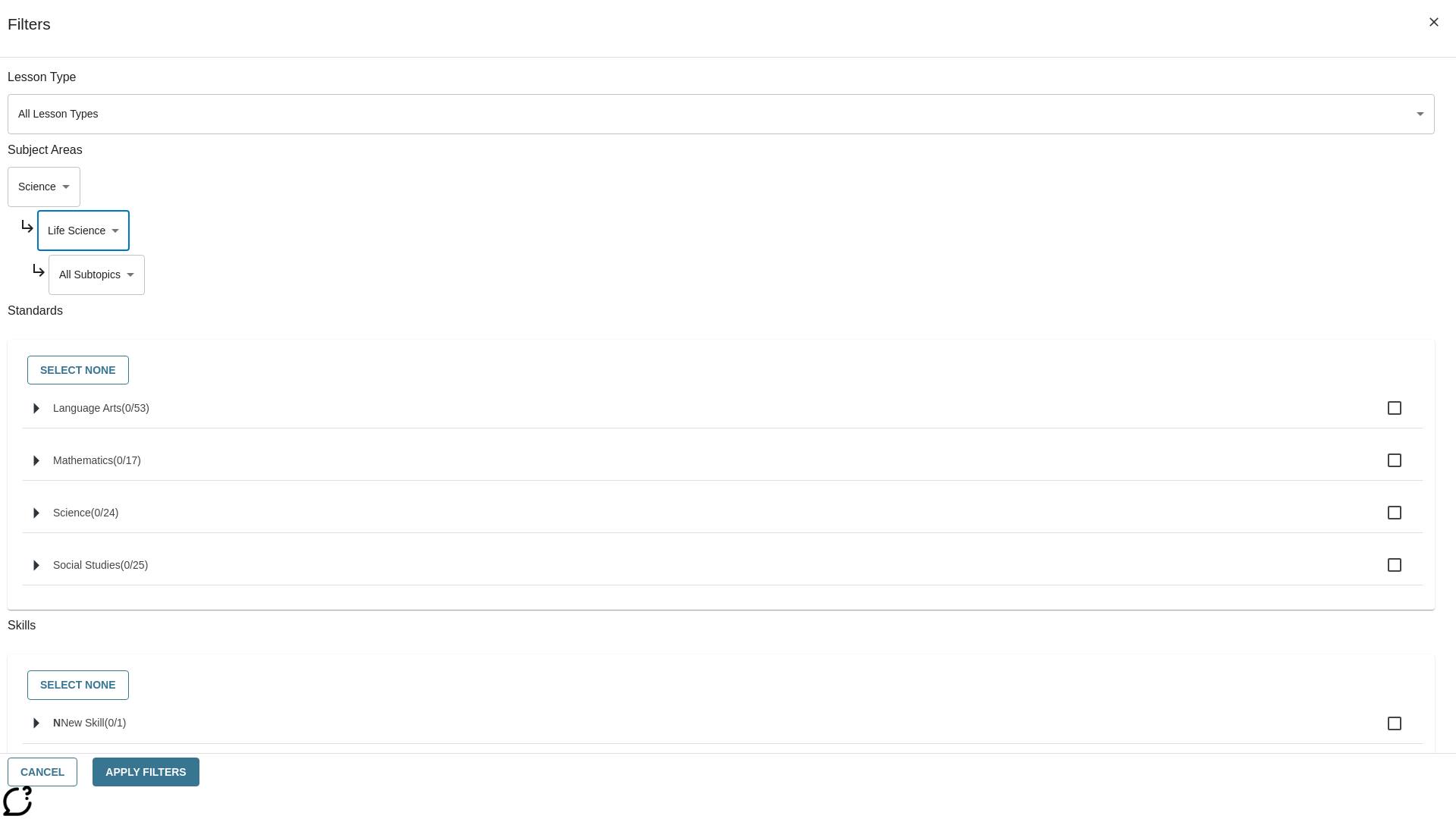
click at [1111, 275] on body "Skip to main content [GEOGRAPHIC_DATA] Edition EN Grade 3 2025 Auto Grade 3 Sea…" at bounding box center [728, 470] width 1444 height 837
click at [1105, 85] on body "Skip to main content [GEOGRAPHIC_DATA] Edition EN Grade 3 2025 Auto Grade 3 Sea…" at bounding box center [728, 470] width 1444 height 837
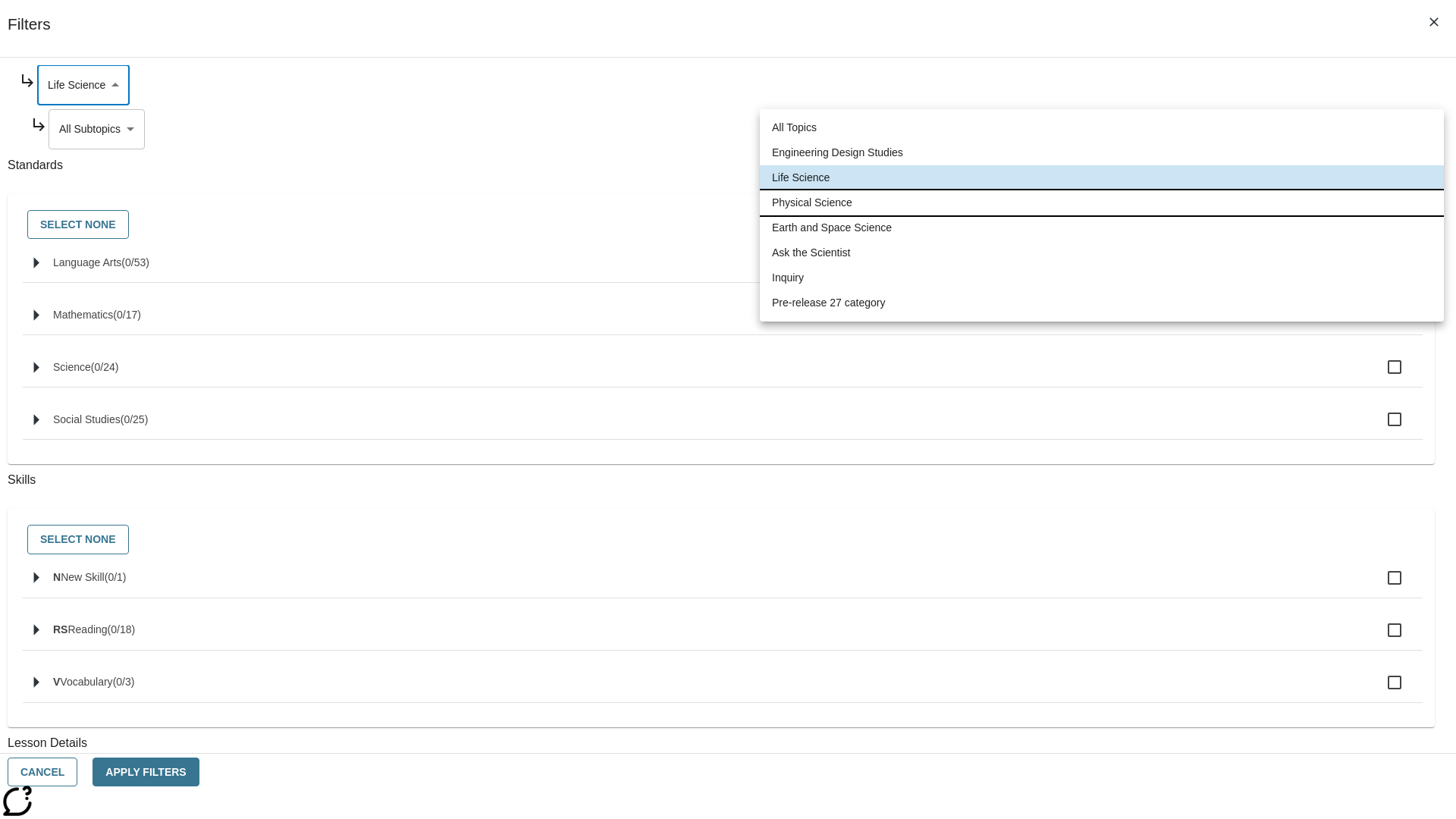
click at [1101, 203] on li "Physical Science" at bounding box center [1101, 203] width 684 height 25
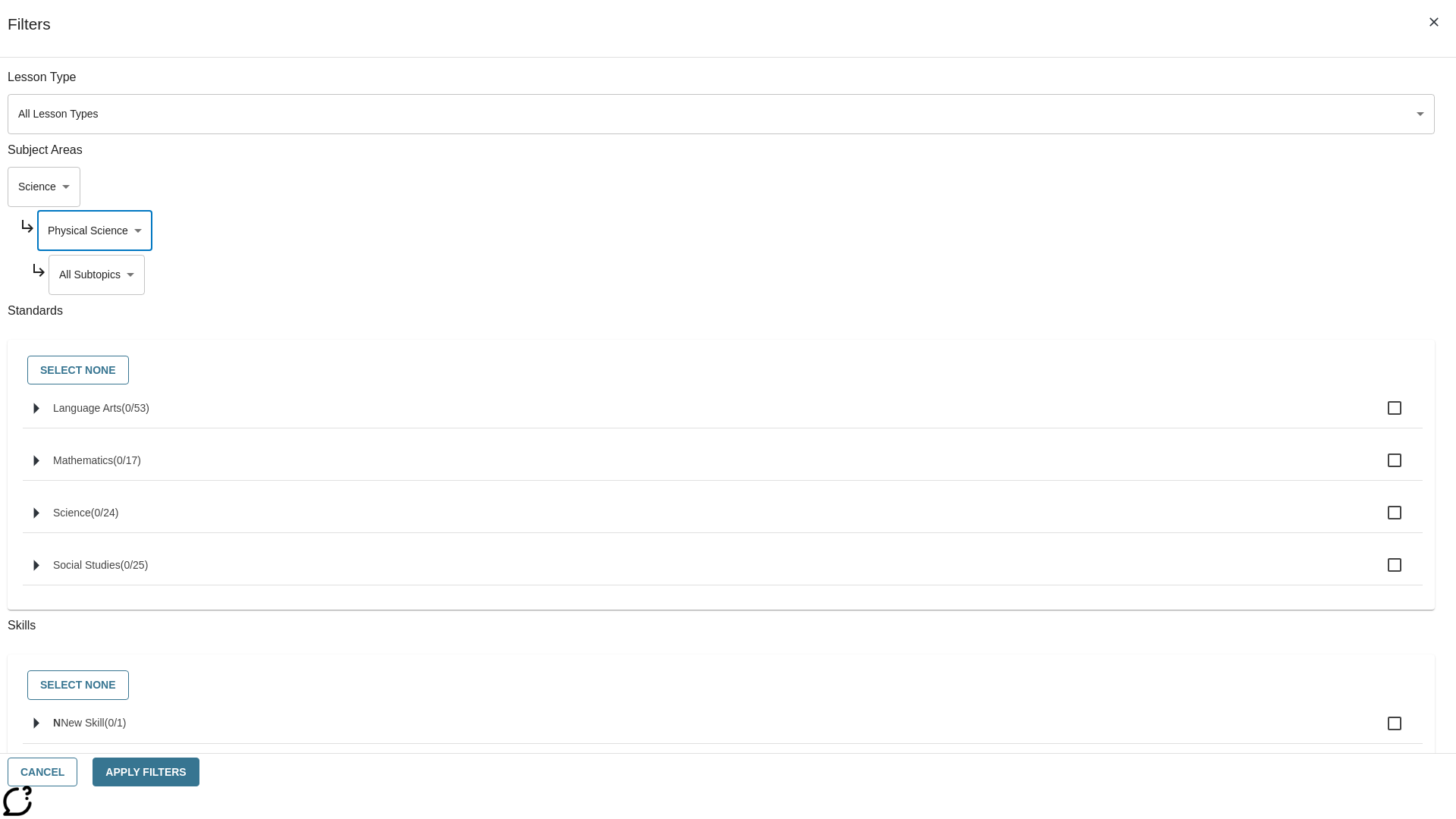
click at [1111, 275] on body "Skip to main content [GEOGRAPHIC_DATA] Edition EN Grade 3 2025 Auto Grade 3 Sea…" at bounding box center [728, 470] width 1444 height 837
click at [1106, 230] on body "Skip to main content [GEOGRAPHIC_DATA] Edition EN Grade 3 2025 Auto Grade 3 Sea…" at bounding box center [728, 470] width 1444 height 837
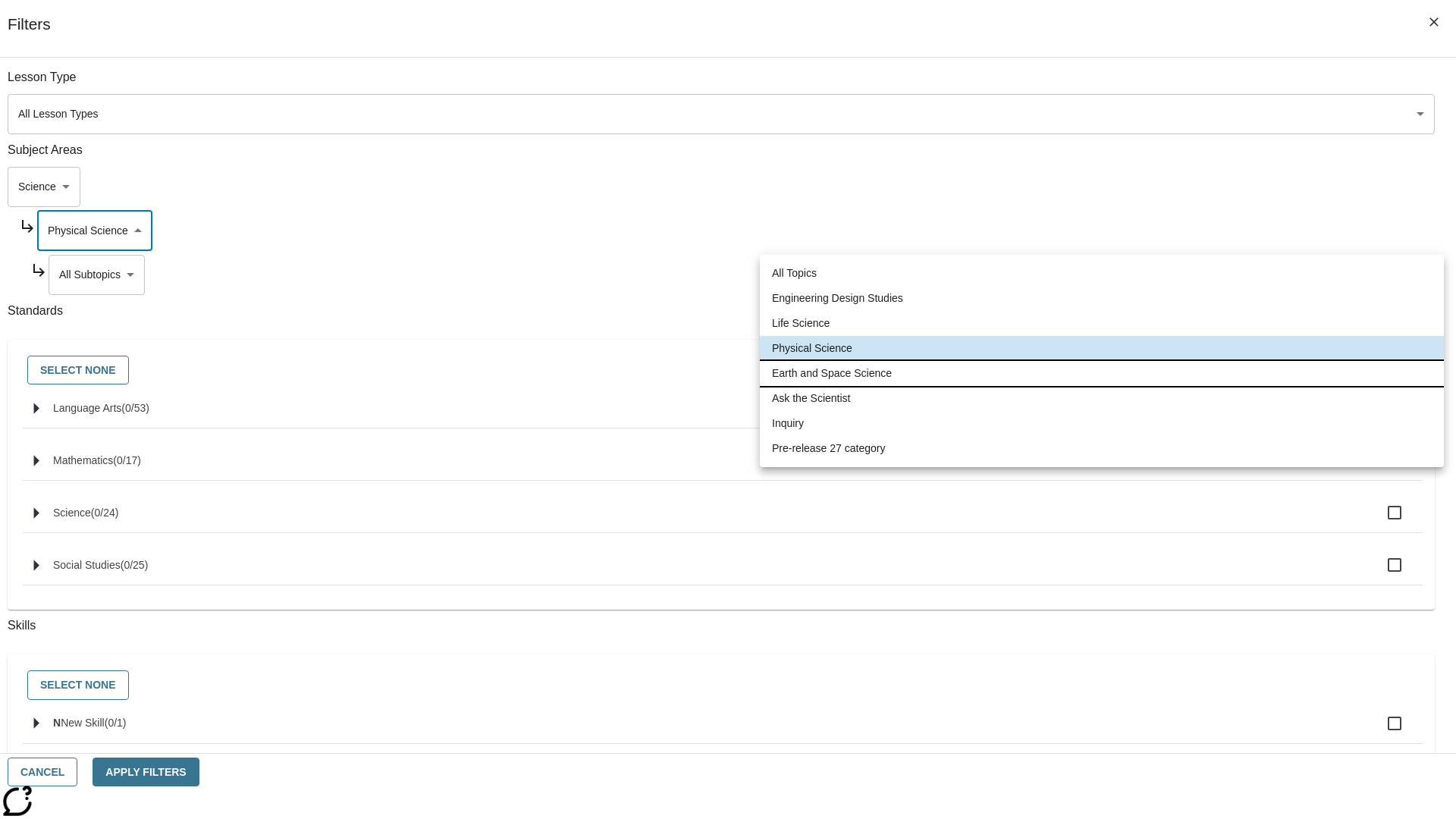
click at [1101, 373] on li "Earth and Space Science" at bounding box center [1101, 373] width 684 height 25
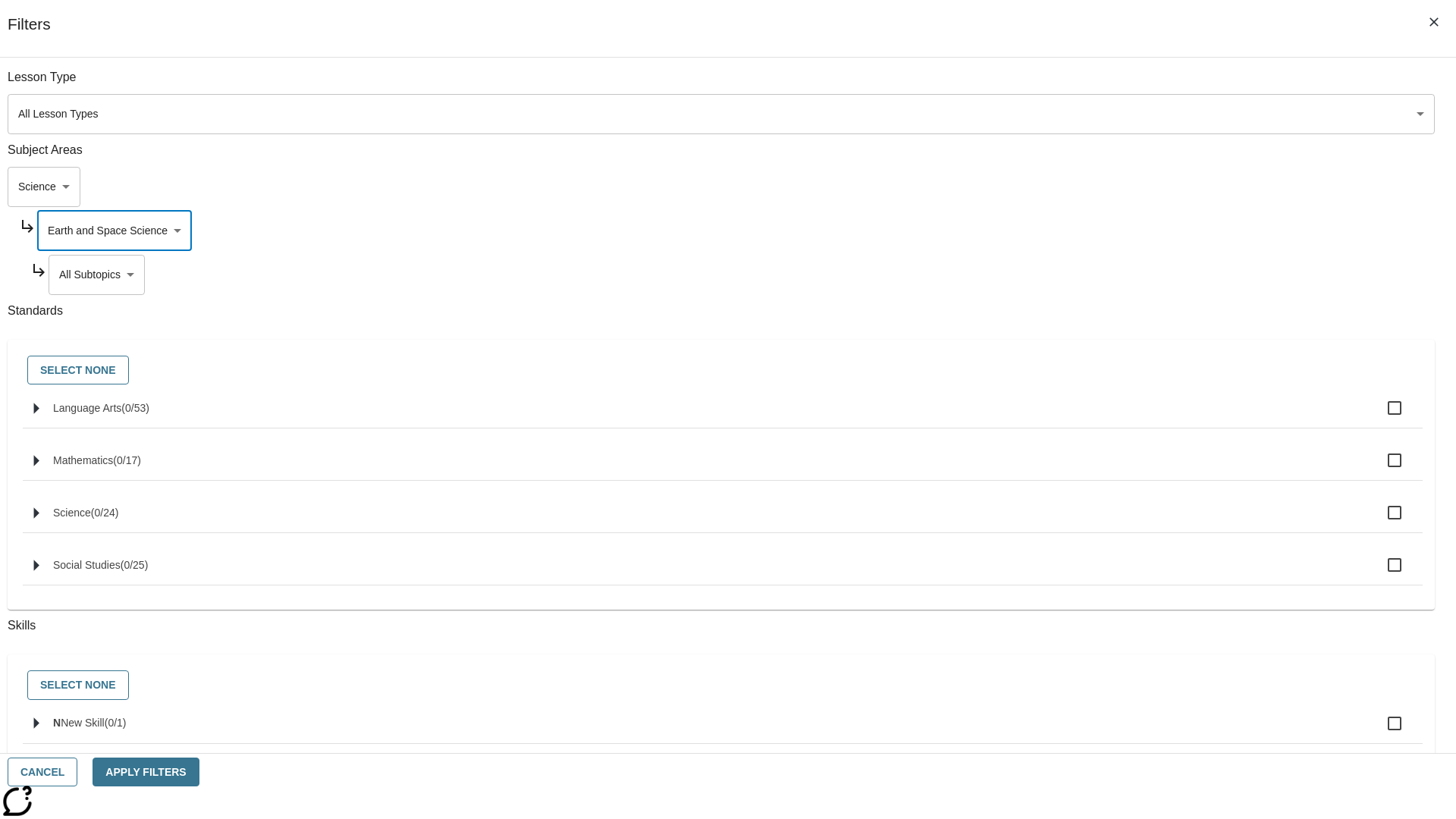
click at [1112, 275] on body "Skip to main content [GEOGRAPHIC_DATA] Edition EN Grade 3 2025 Auto Grade 3 Sea…" at bounding box center [728, 470] width 1444 height 837
click at [1105, 230] on body "Skip to main content [GEOGRAPHIC_DATA] Edition EN Grade 3 2025 Auto Grade 3 Sea…" at bounding box center [728, 470] width 1444 height 837
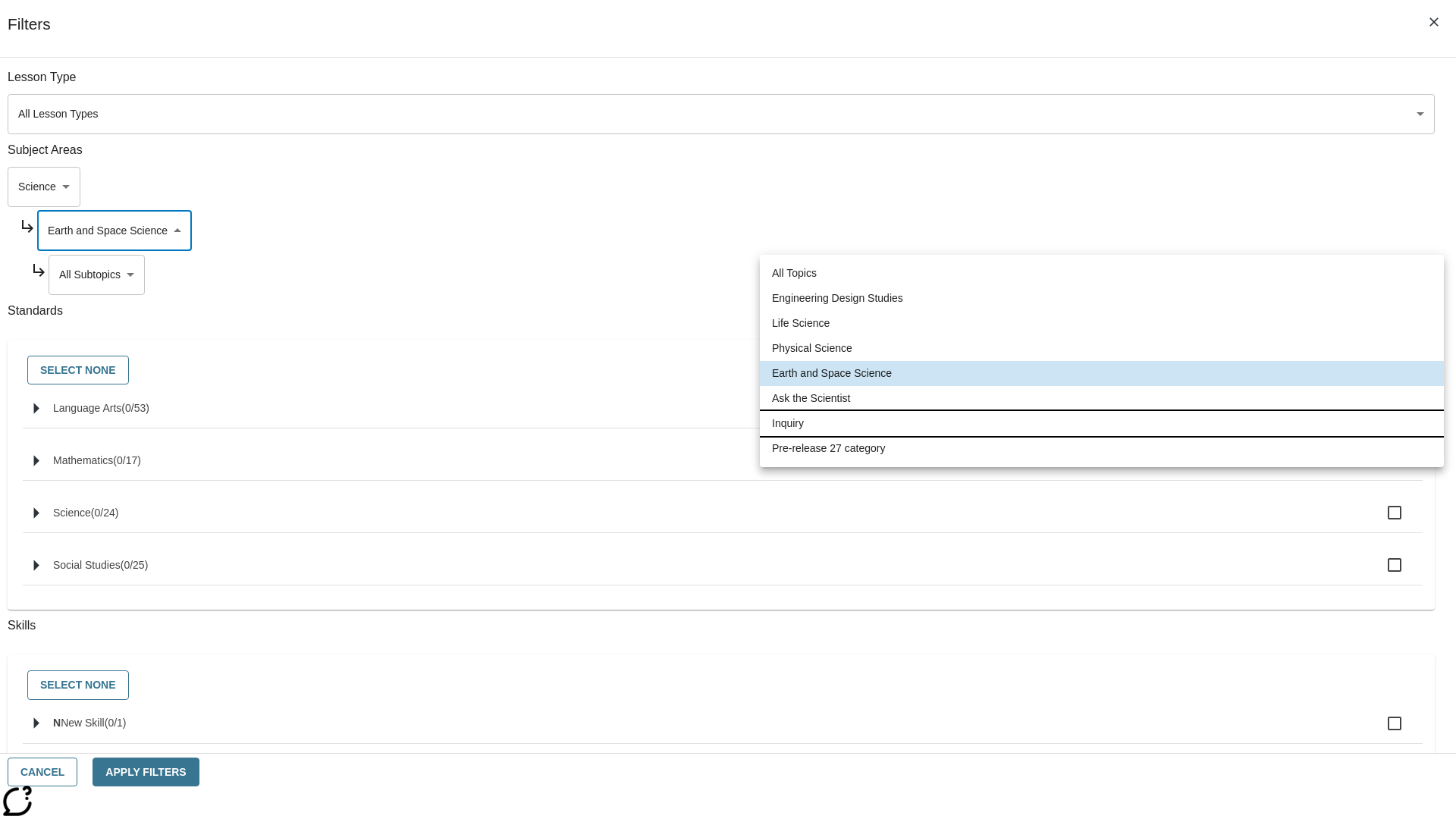
click at [1101, 423] on li "Inquiry" at bounding box center [1101, 423] width 684 height 25
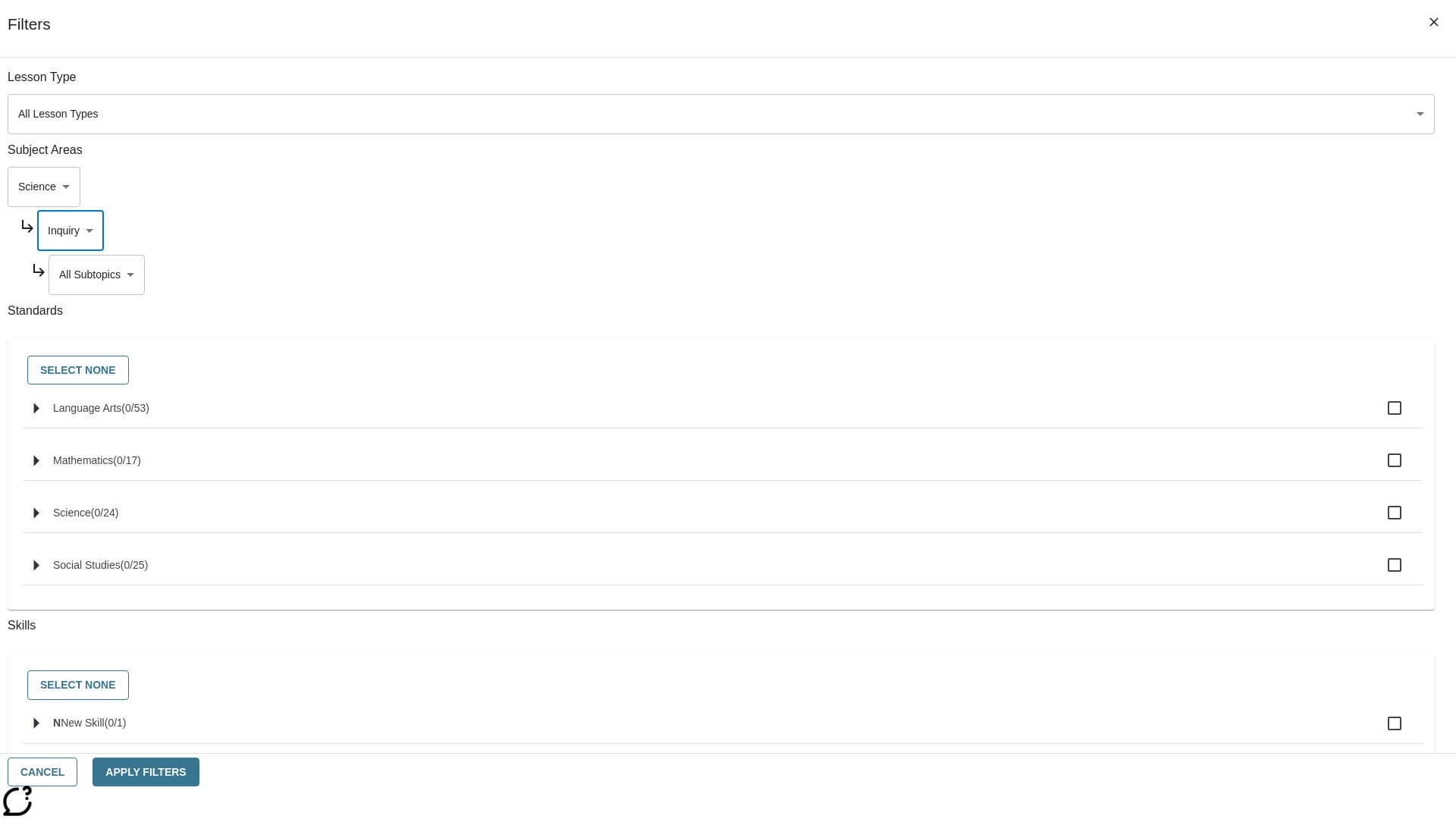
click at [1111, 275] on body "Skip to main content [GEOGRAPHIC_DATA] Edition EN Grade 3 2025 Auto Grade 3 Sea…" at bounding box center [728, 470] width 1444 height 837
click at [1106, 230] on body "Skip to main content [GEOGRAPHIC_DATA] Edition EN Grade 3 2025 Auto Grade 3 Sea…" at bounding box center [728, 470] width 1444 height 837
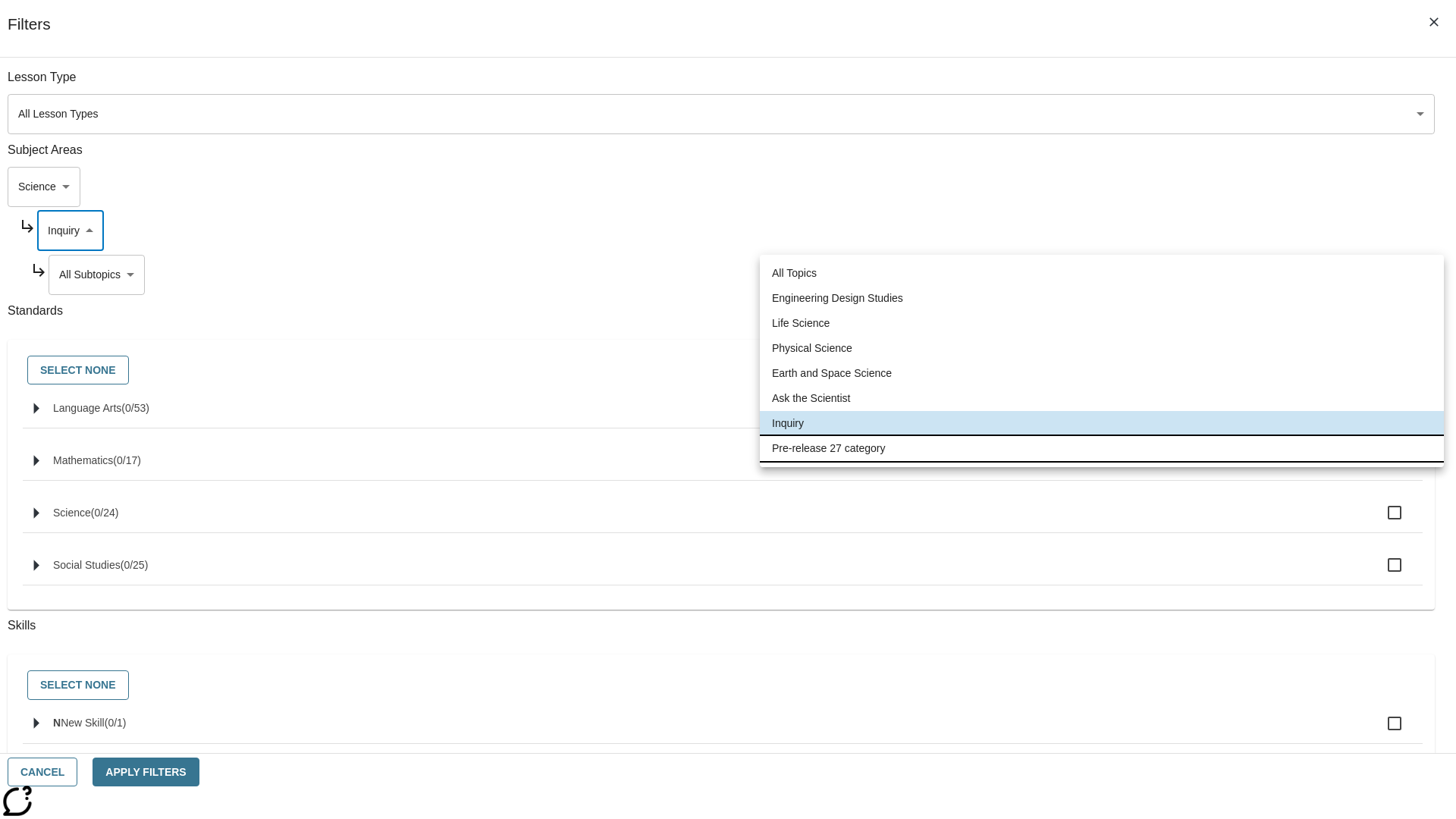
click at [1101, 448] on li "Pre-release 27 category" at bounding box center [1101, 448] width 684 height 25
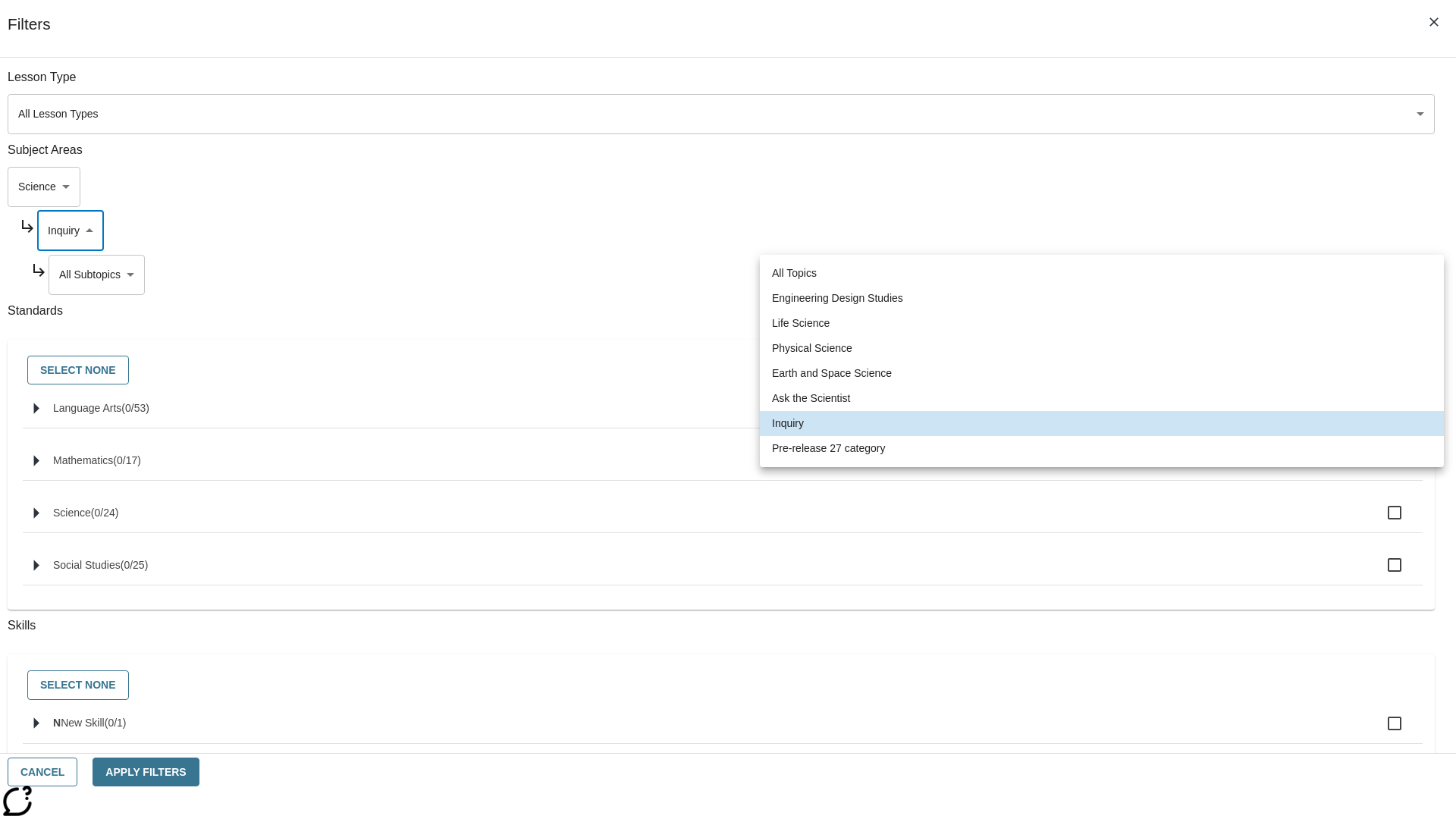
type input "271"
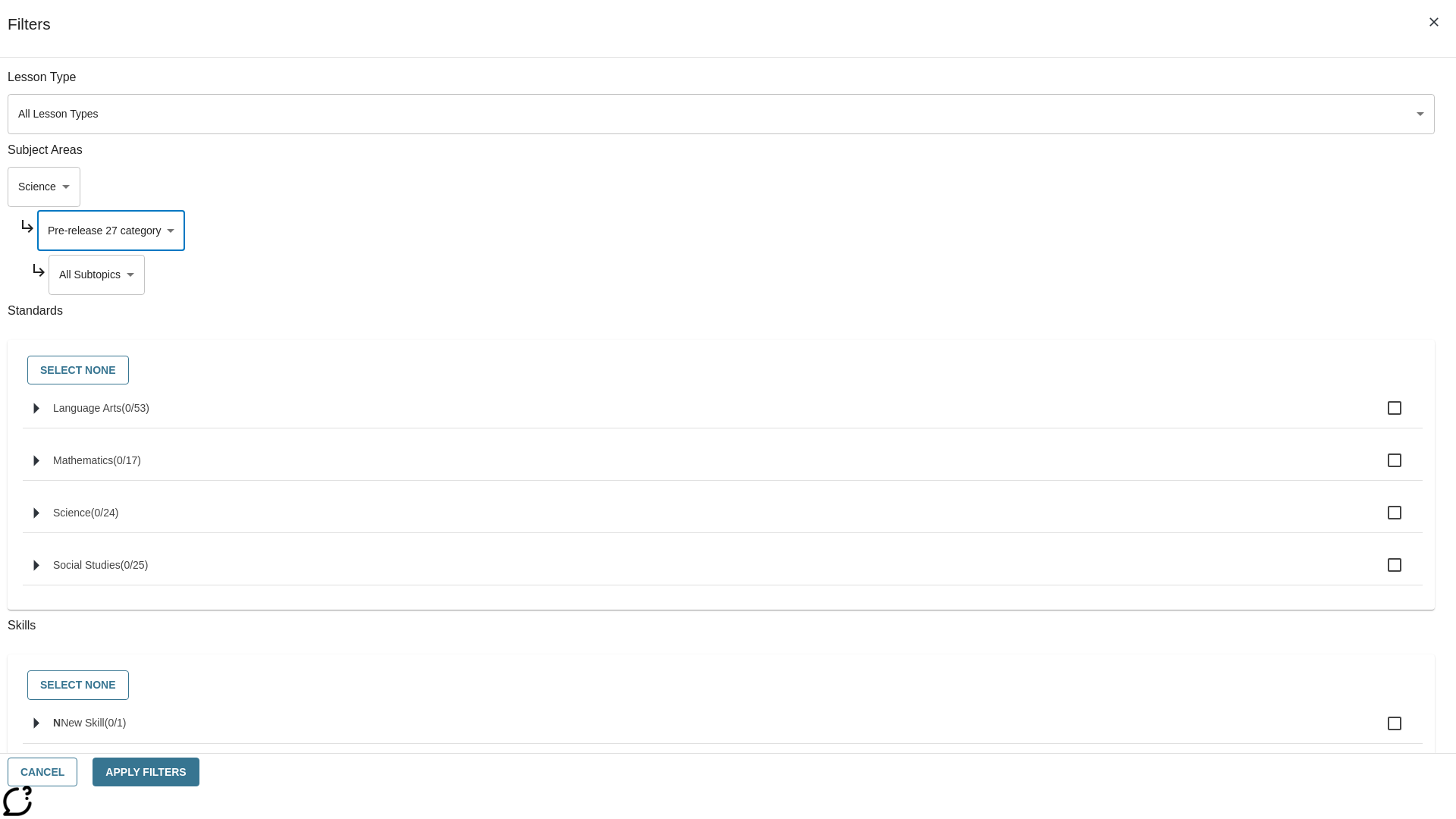
click at [1112, 275] on body "Skip to main content [GEOGRAPHIC_DATA] Edition EN Grade 3 2025 Auto Grade 3 Sea…" at bounding box center [728, 470] width 1444 height 837
click at [1092, 187] on body "Skip to main content [GEOGRAPHIC_DATA] Edition EN Grade 3 2025 Auto Grade 3 Sea…" at bounding box center [728, 470] width 1444 height 837
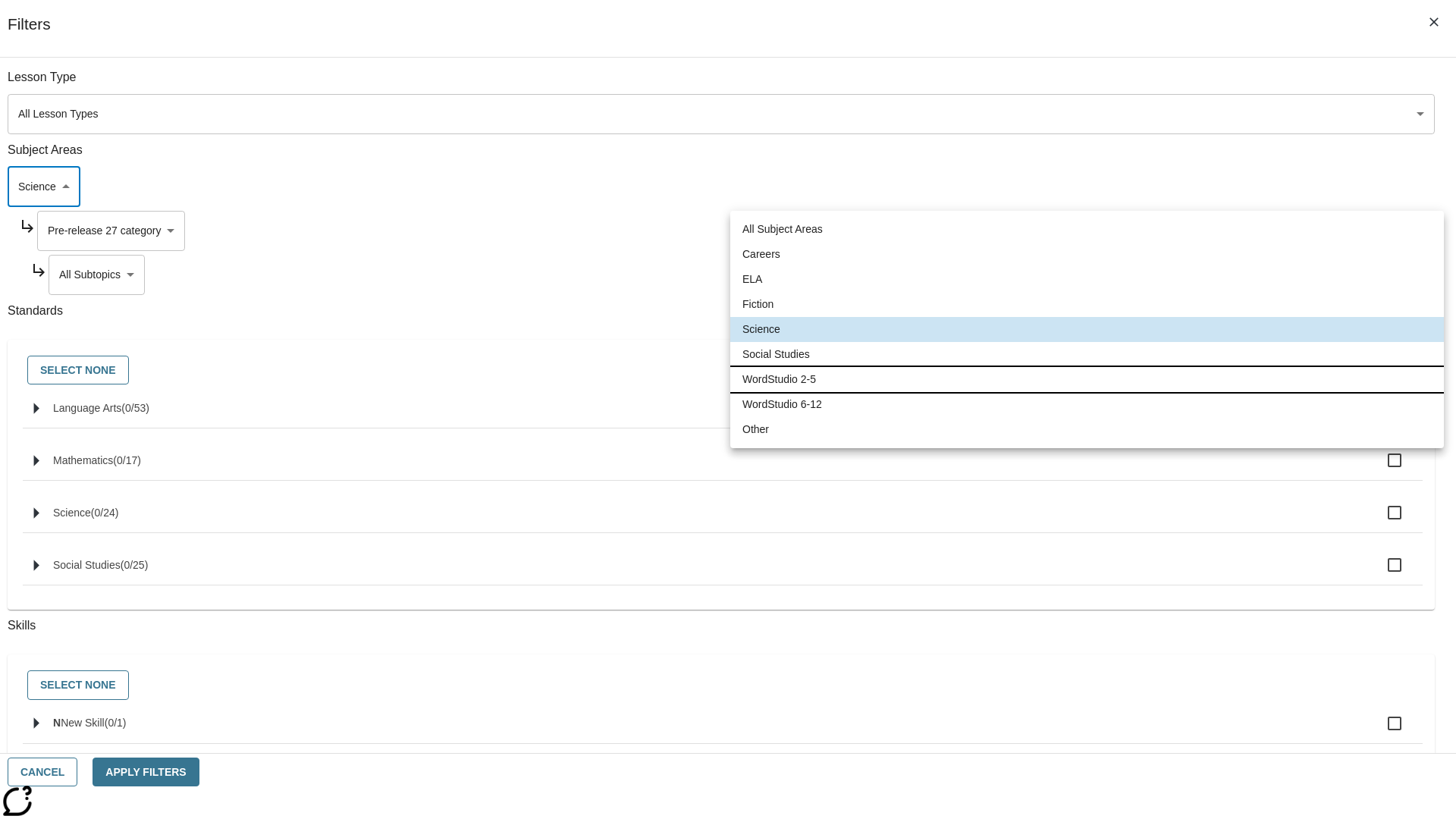
click at [1087, 379] on li "WordStudio 2-5" at bounding box center [1087, 379] width 714 height 25
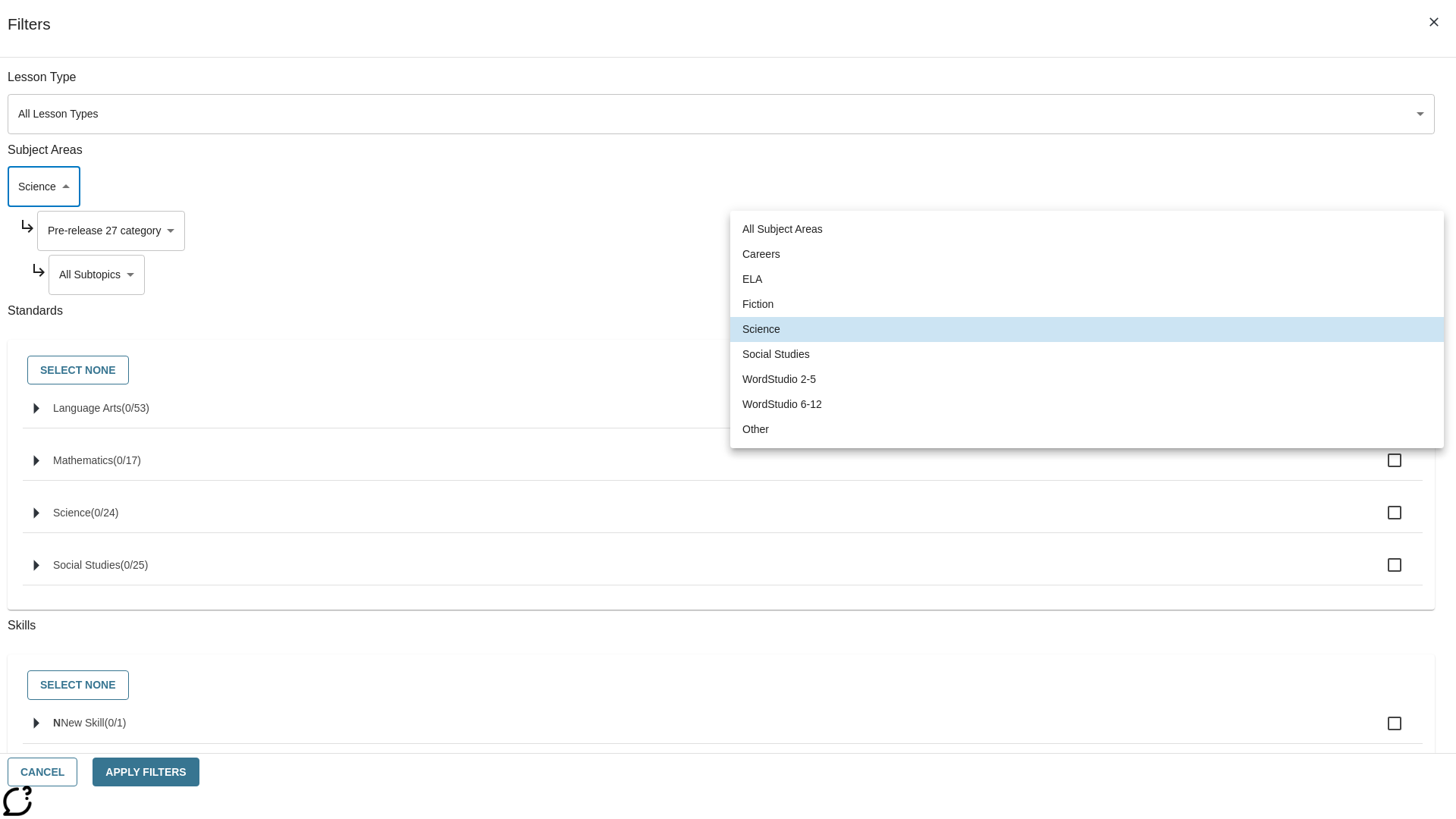
type input "6"
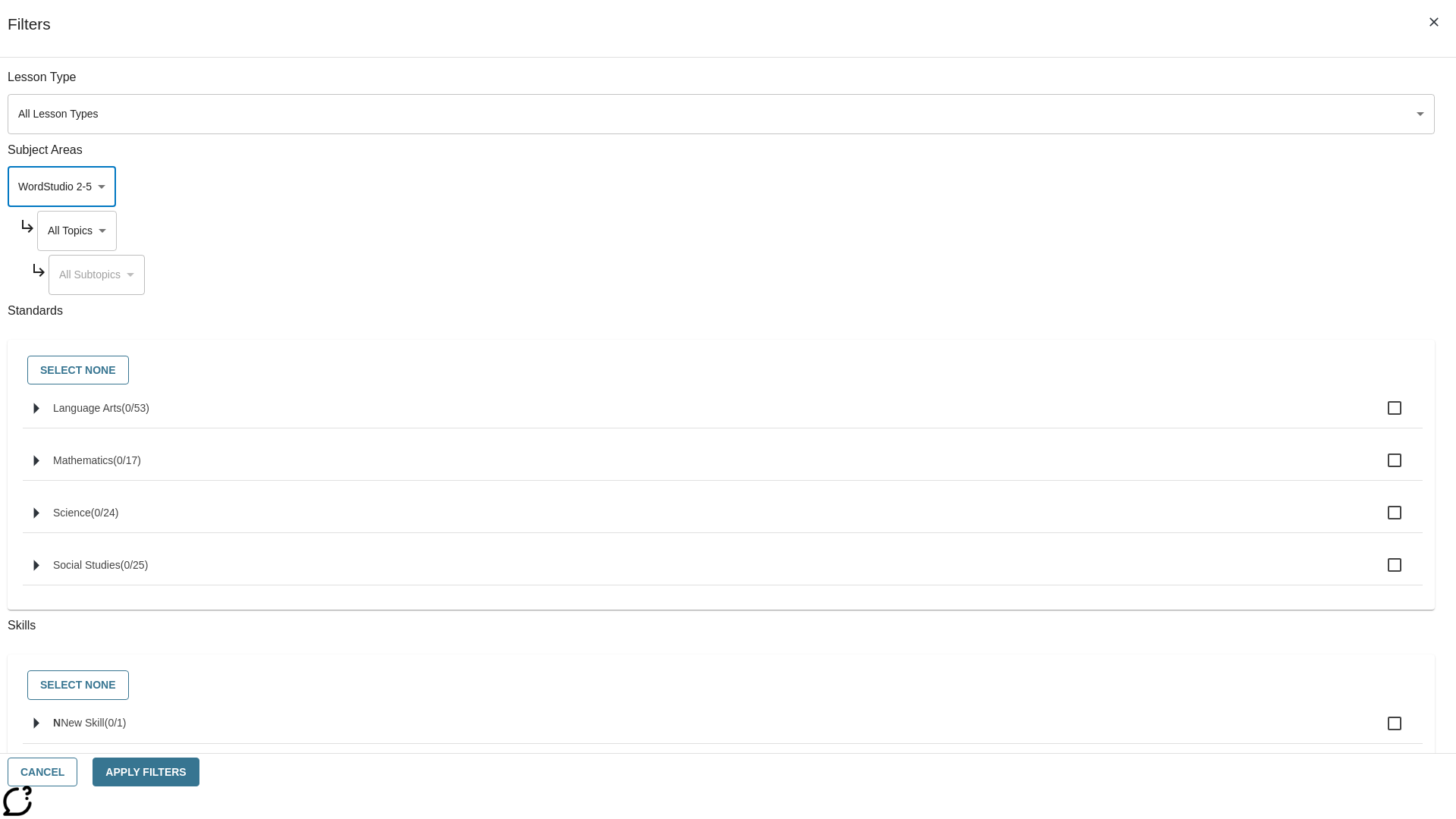
click at [1105, 230] on body "Skip to main content [GEOGRAPHIC_DATA] Edition EN Grade 3 2025 Auto Grade 3 Sea…" at bounding box center [728, 470] width 1444 height 837
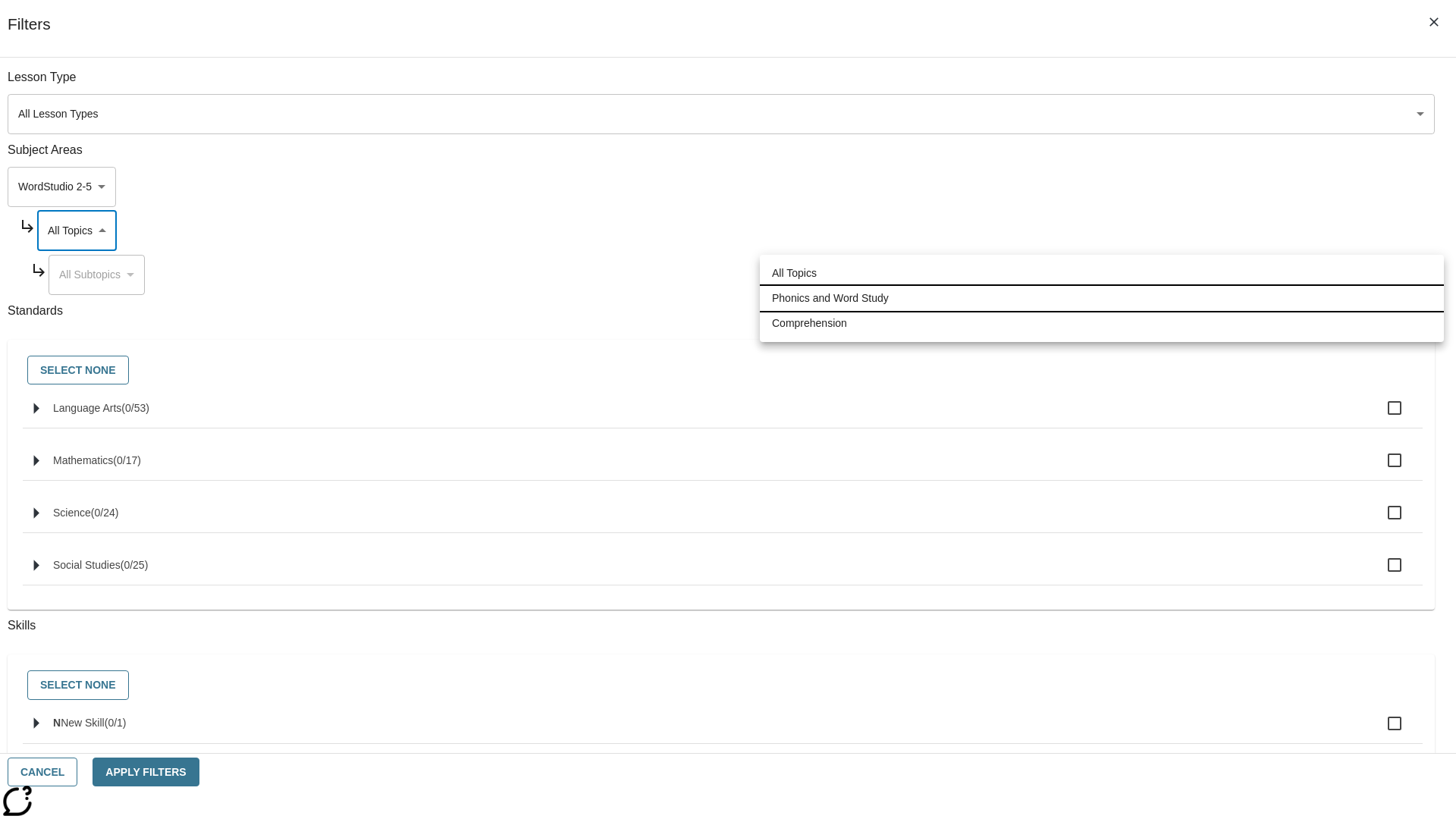
click at [1101, 298] on li "Phonics and Word Study" at bounding box center [1101, 298] width 684 height 25
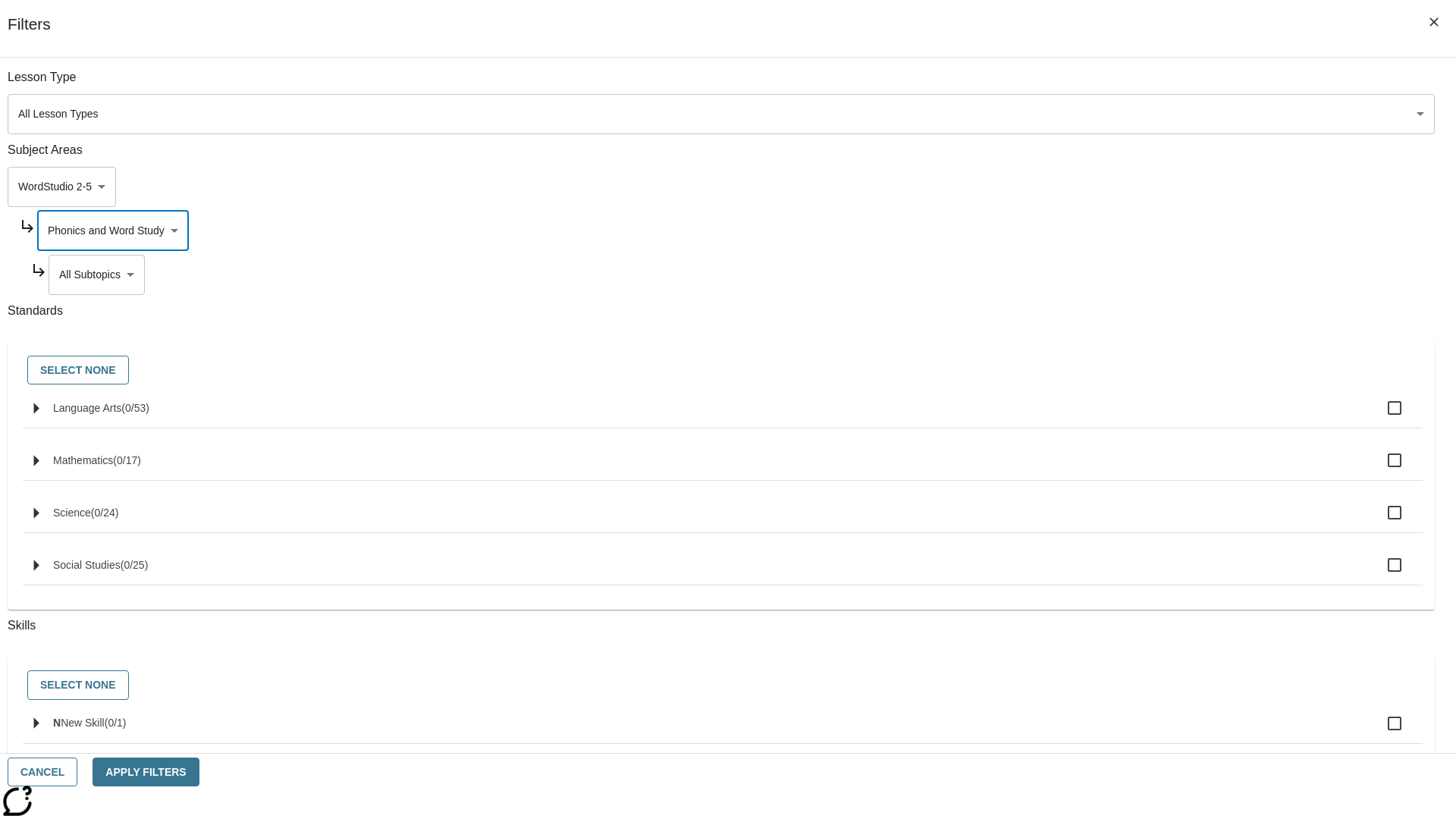
type input "249"
